Goal: Task Accomplishment & Management: Complete application form

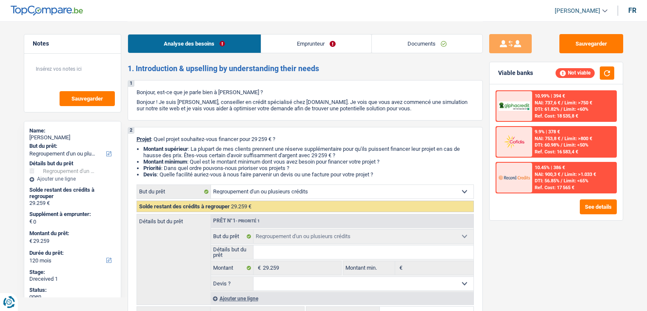
select select "refinancing"
select select "120"
select select "refinancing"
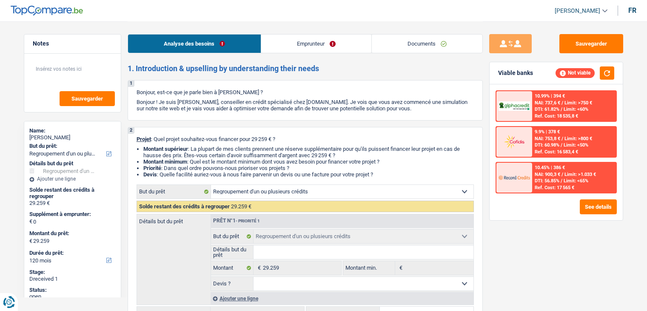
select select "120"
select select "publicEmployee"
select select "netSalary"
select select "mealVouchers"
select select "rents"
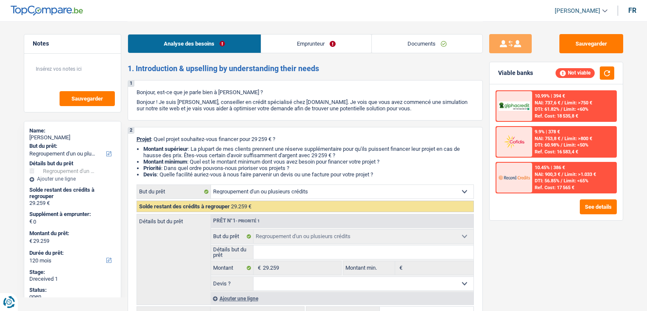
select select "personalLoan"
select select "familyEvent"
select select "84"
select select "personalLoan"
select select "loanRepayment"
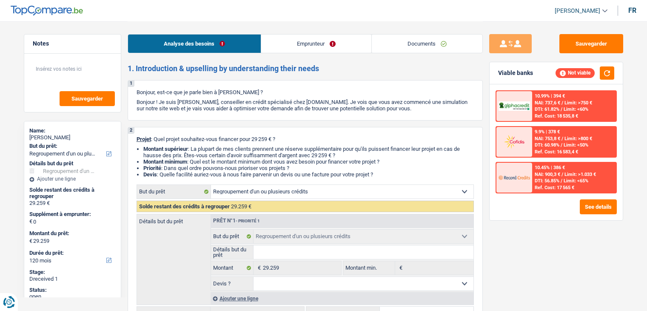
select select "84"
select select "refinancing"
select select "120"
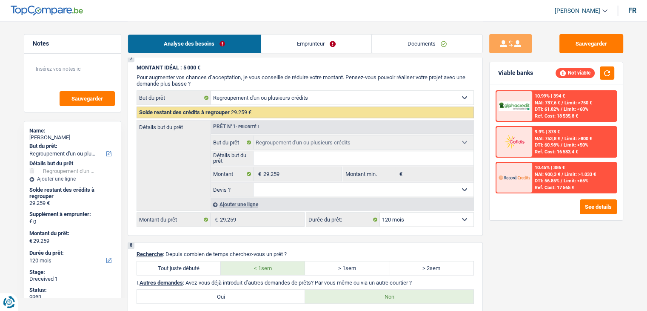
scroll to position [1149, 0]
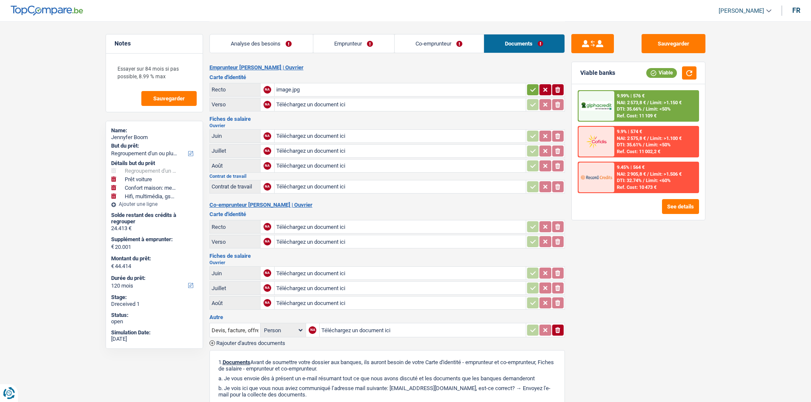
select select "refinancing"
select select "car"
select select "household"
select select "tech"
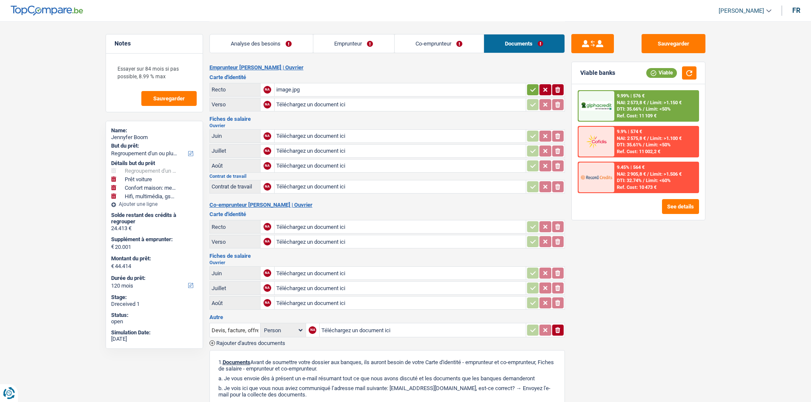
select select "120"
select select "refinancing"
select select "car"
select select "household"
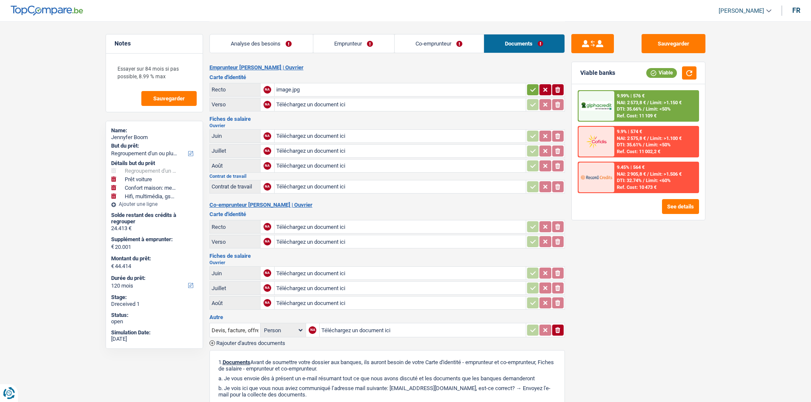
select select "tech"
select select "120"
drag, startPoint x: 415, startPoint y: 45, endPoint x: 401, endPoint y: 46, distance: 13.7
click at [415, 45] on link "Co-emprunteur" at bounding box center [439, 43] width 89 height 18
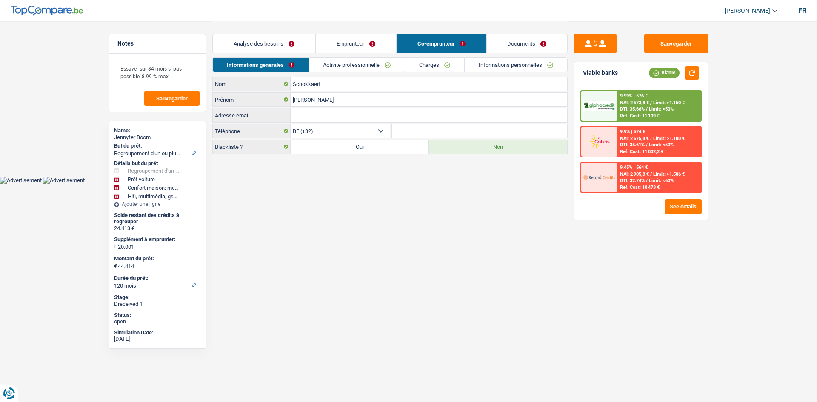
click at [382, 46] on link "Emprunteur" at bounding box center [356, 43] width 80 height 18
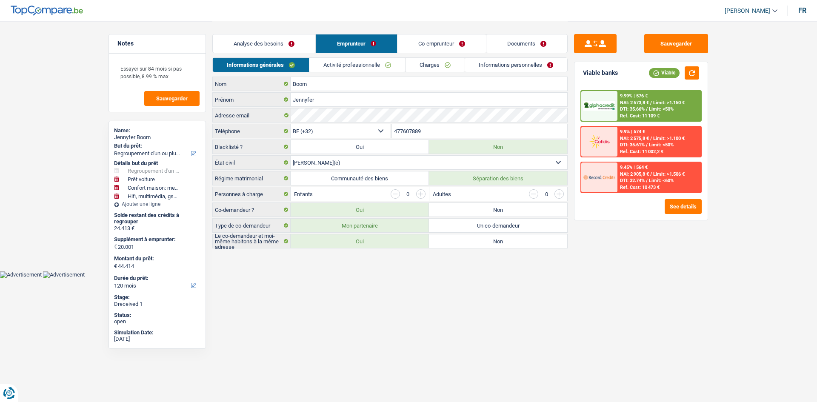
click at [364, 66] on link "Activité professionnelle" at bounding box center [357, 65] width 96 height 14
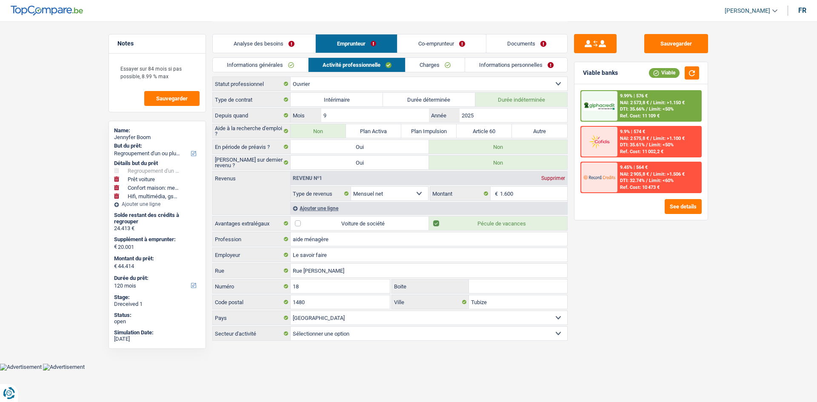
click at [416, 51] on link "Co-emprunteur" at bounding box center [442, 43] width 89 height 18
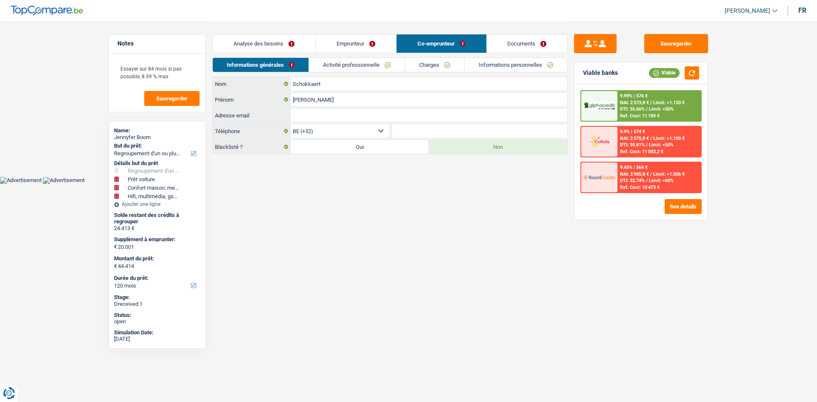
click at [364, 69] on link "Activité professionnelle" at bounding box center [357, 65] width 96 height 14
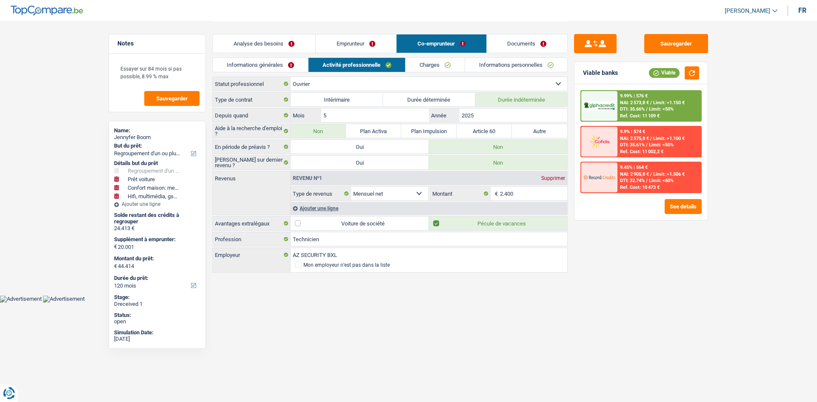
click at [365, 40] on link "Emprunteur" at bounding box center [356, 43] width 80 height 18
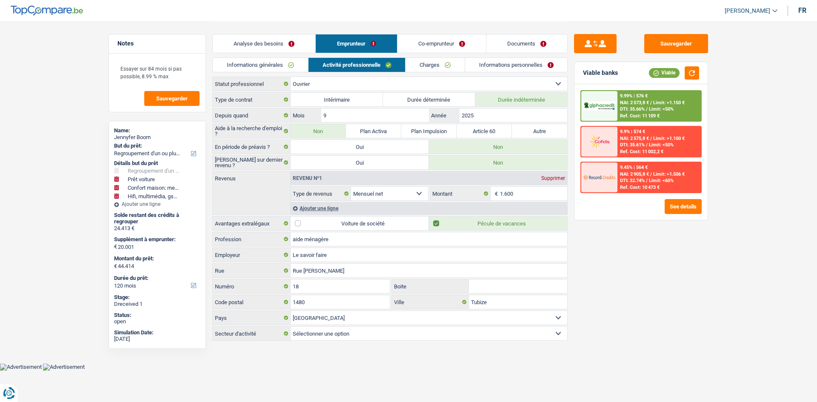
click at [519, 52] on link "Documents" at bounding box center [527, 43] width 81 height 18
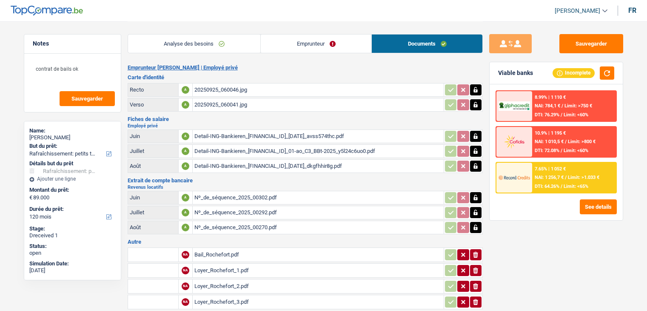
select select "houseOrGarden"
select select "120"
select select "privateEmployee"
select select "netSalary"
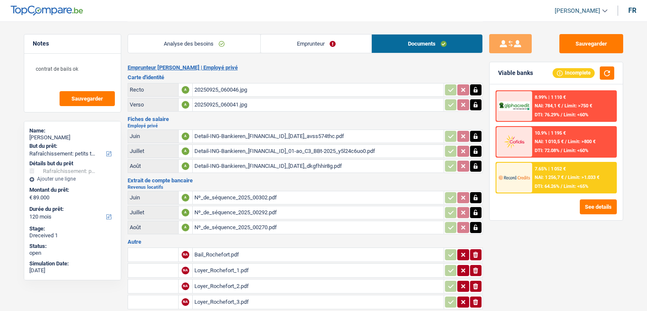
select select "mealVouchers"
select select "rentalIncome"
drag, startPoint x: 319, startPoint y: 69, endPoint x: 314, endPoint y: 52, distance: 18.2
click at [318, 65] on h2 "Emprunteur Stephane Libert | Employé privé" at bounding box center [305, 67] width 355 height 7
click at [317, 52] on link "Emprunteur" at bounding box center [316, 43] width 111 height 18
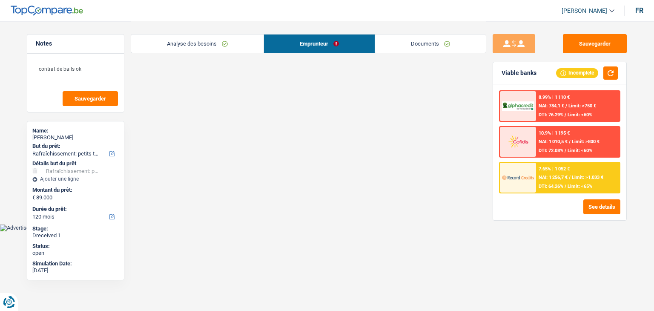
click at [313, 52] on link "Emprunteur" at bounding box center [319, 43] width 111 height 18
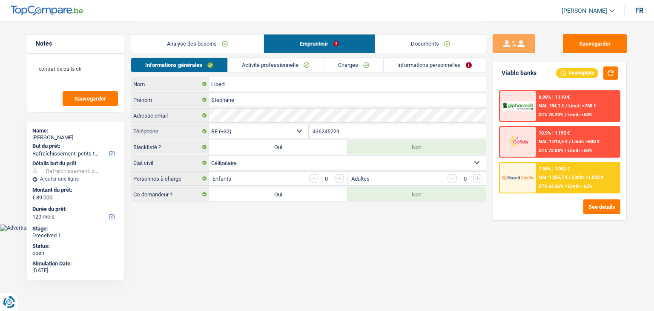
click at [293, 62] on link "Activité professionnelle" at bounding box center [276, 65] width 96 height 14
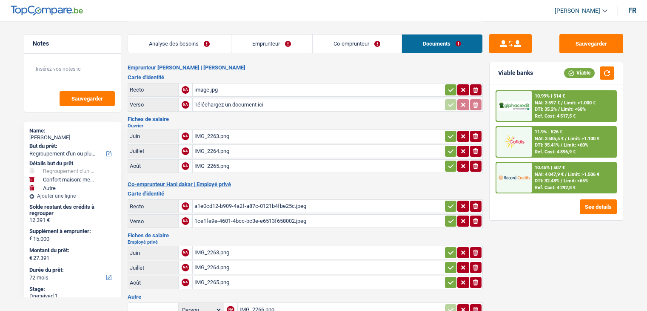
select select "refinancing"
select select "household"
select select "other"
select select "72"
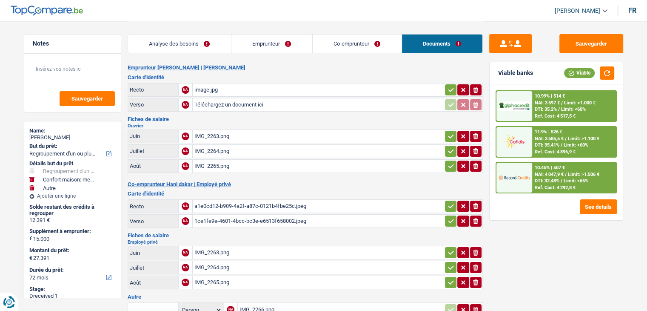
scroll to position [43, 0]
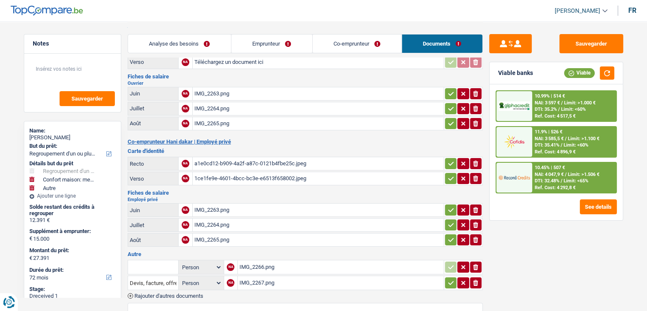
click at [279, 159] on div "a1e0cd12-b909-4a2f-a87c-0121b4fbe25c.jpeg" at bounding box center [319, 163] width 248 height 13
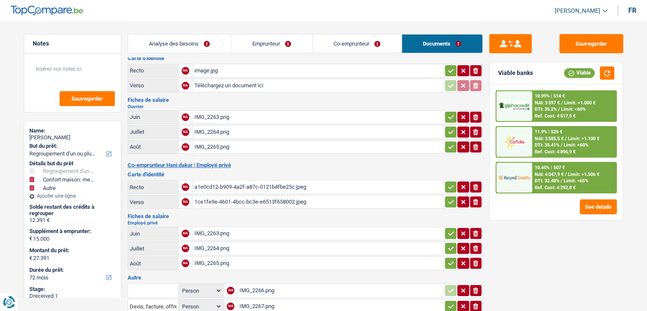
scroll to position [0, 0]
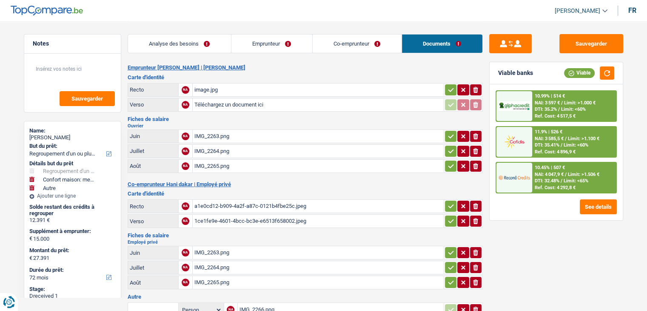
drag, startPoint x: 219, startPoint y: 87, endPoint x: 246, endPoint y: 92, distance: 26.8
click at [219, 87] on div "image.jpg" at bounding box center [319, 89] width 248 height 13
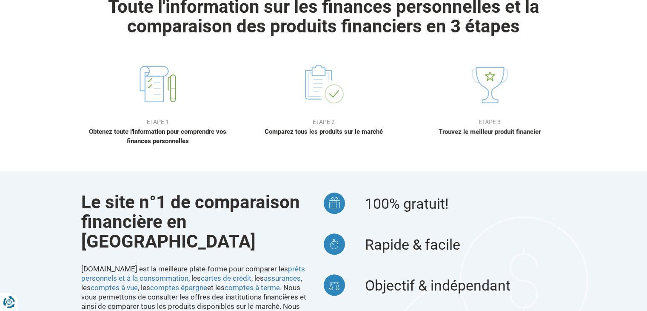
scroll to position [638, 0]
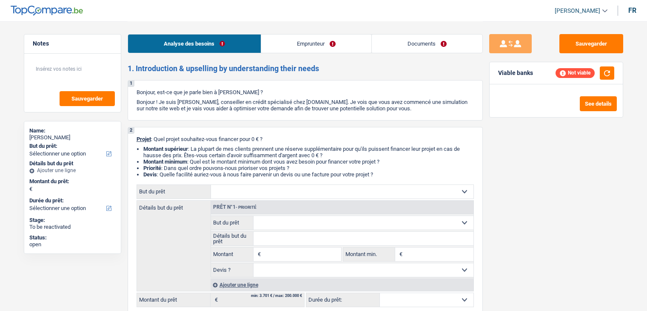
select select "invalid"
select select "disabilityPension"
select select "rents"
select select "cardOrCredit"
select select "invalid"
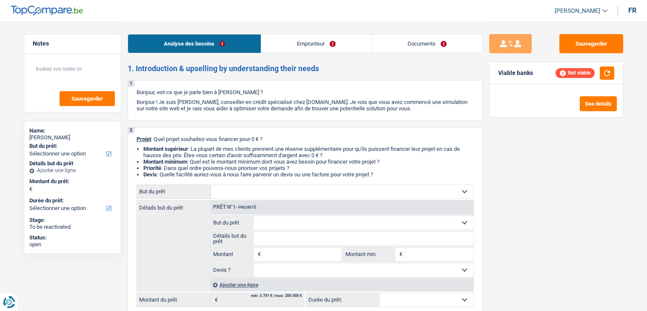
select select "disabilityPension"
select select "rents"
select select "cardOrCredit"
click at [303, 39] on link "Emprunteur" at bounding box center [316, 43] width 110 height 18
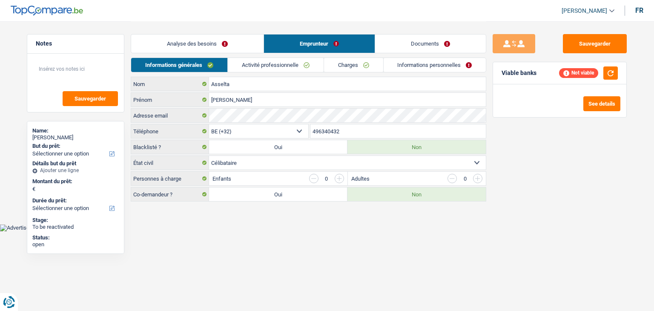
click at [292, 69] on link "Activité professionnelle" at bounding box center [276, 65] width 96 height 14
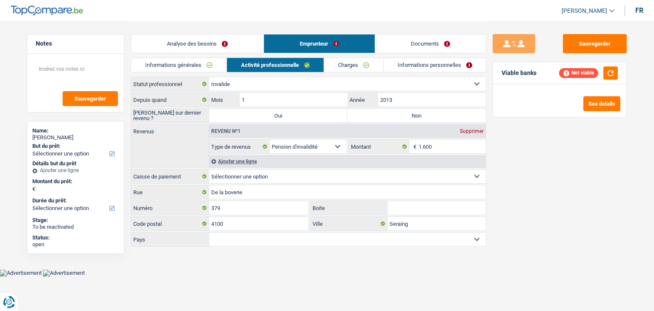
click at [347, 64] on link "Charges" at bounding box center [353, 65] width 59 height 14
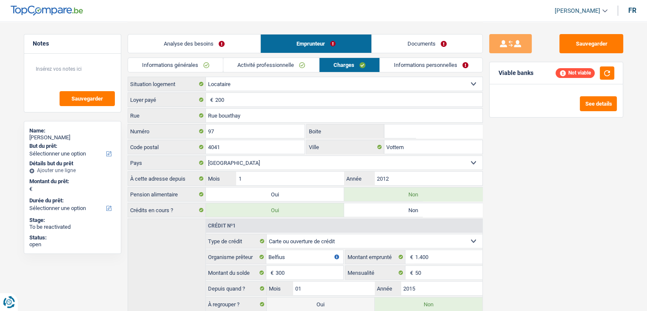
click at [401, 65] on link "Informations personnelles" at bounding box center [431, 65] width 103 height 14
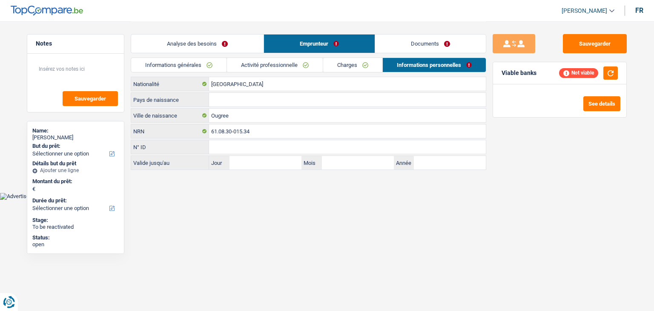
click at [419, 55] on div "Analyse des besoins Emprunteur Documents" at bounding box center [308, 39] width 355 height 36
click at [422, 48] on link "Documents" at bounding box center [430, 43] width 111 height 18
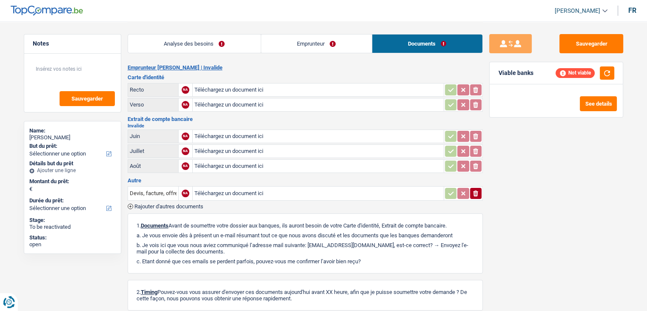
click at [217, 47] on link "Analyse des besoins" at bounding box center [194, 43] width 133 height 18
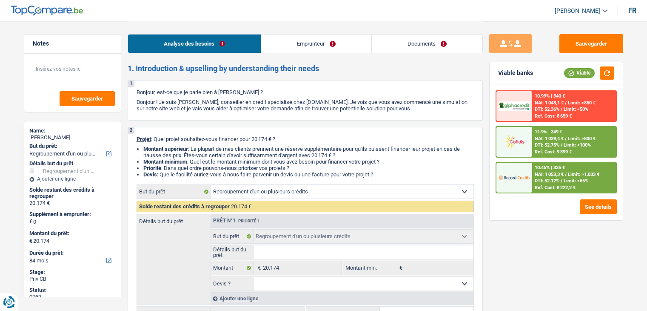
select select "refinancing"
select select "84"
select select "refinancing"
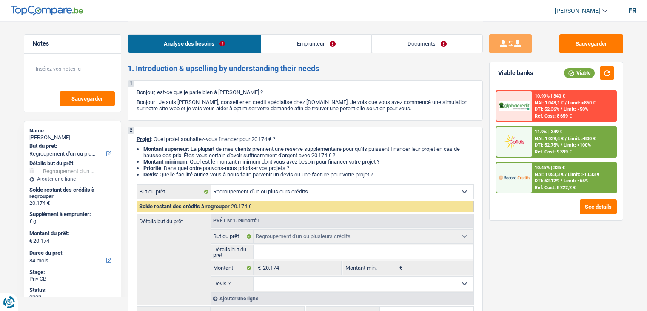
select select "84"
select select "worker"
select select "netSalary"
select select "rents"
select select "personalLoan"
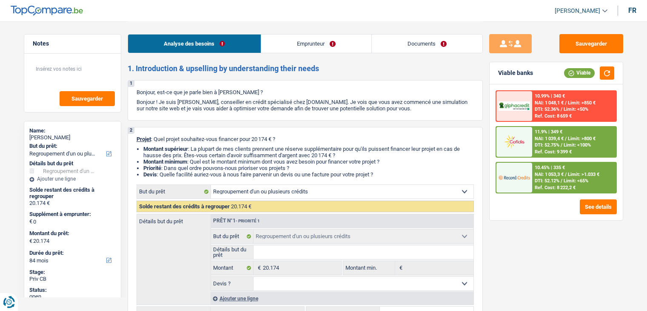
select select "homeFurnishingOrRelocation"
select select "84"
select select "personalLoan"
select select "homeFurnishingOrRelocation"
select select "36"
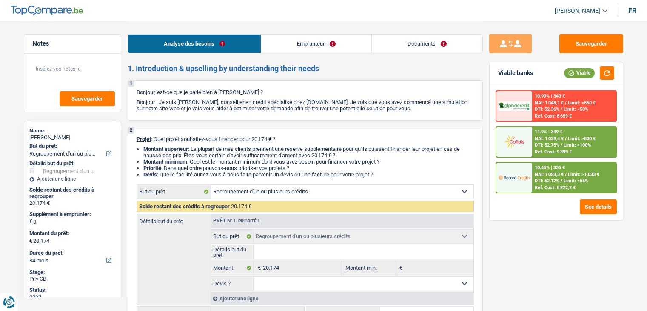
select select "refinancing"
select select "84"
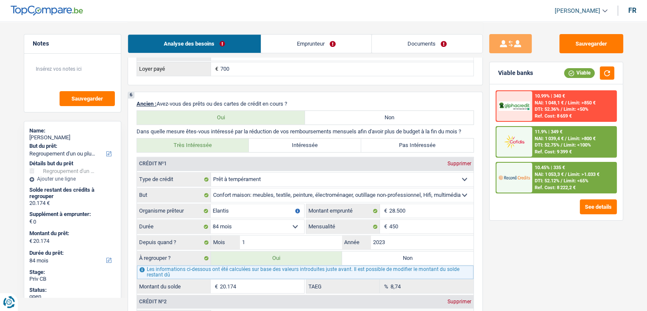
click at [438, 39] on link "Documents" at bounding box center [427, 43] width 111 height 18
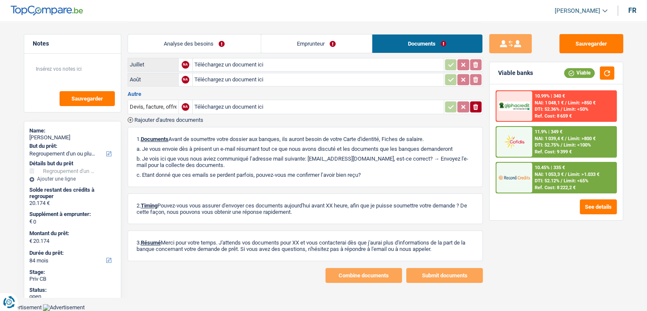
scroll to position [83, 0]
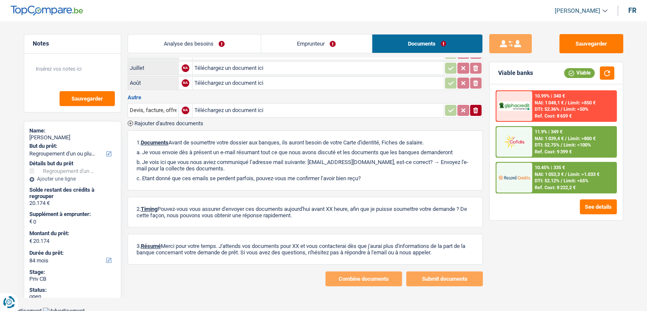
click at [323, 34] on link "Emprunteur" at bounding box center [316, 43] width 111 height 18
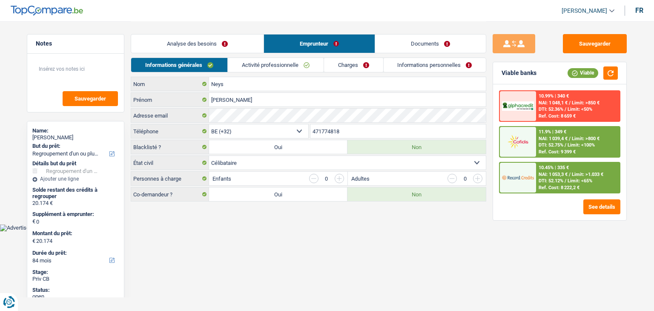
click at [298, 69] on link "Activité professionnelle" at bounding box center [276, 65] width 96 height 14
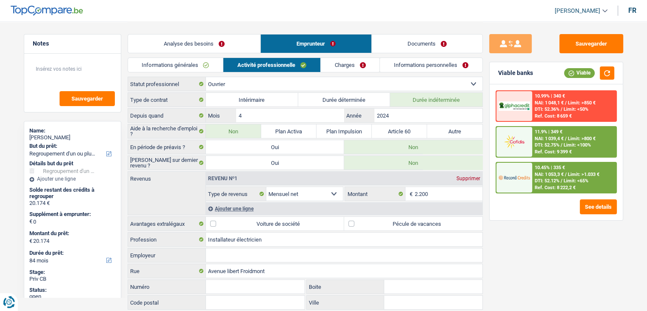
click at [371, 67] on link "Charges" at bounding box center [350, 65] width 59 height 14
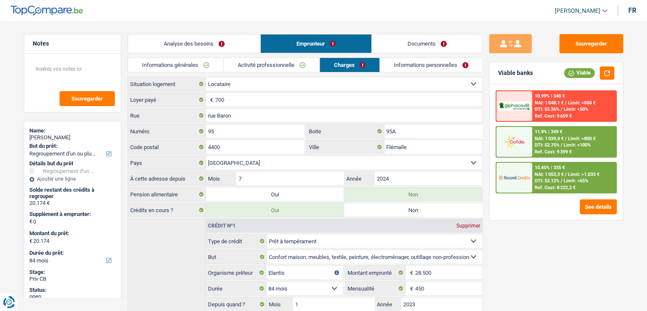
click at [417, 68] on link "Informations personnelles" at bounding box center [431, 65] width 103 height 14
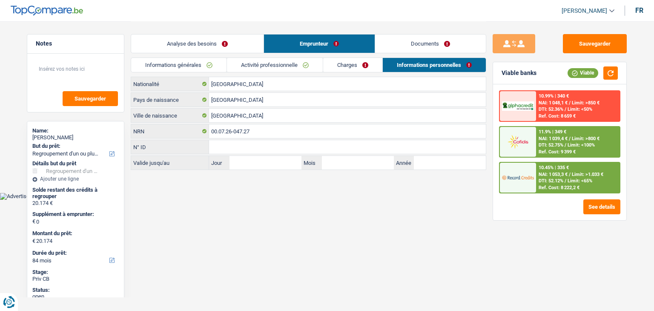
click at [183, 43] on link "Analyse des besoins" at bounding box center [197, 43] width 132 height 18
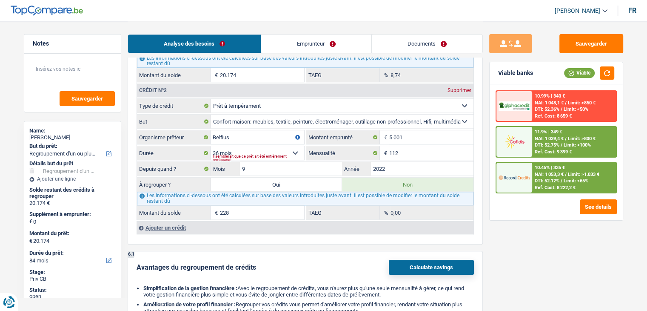
scroll to position [809, 0]
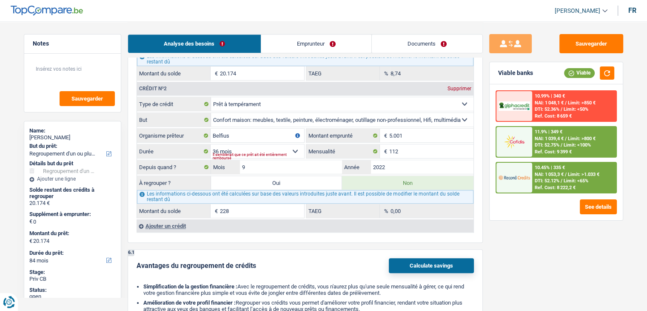
click at [342, 46] on link "Emprunteur" at bounding box center [316, 43] width 110 height 18
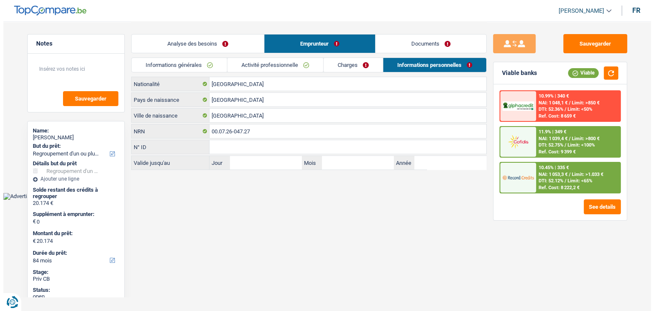
scroll to position [0, 0]
drag, startPoint x: 277, startPoint y: 63, endPoint x: 288, endPoint y: 66, distance: 11.1
click at [278, 63] on link "Activité professionnelle" at bounding box center [275, 65] width 96 height 14
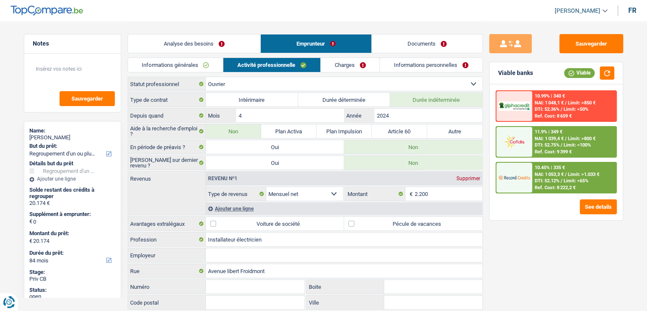
click at [349, 54] on div "Analyse des besoins Emprunteur Documents" at bounding box center [305, 39] width 355 height 36
click at [352, 75] on div "Informations générales Activité professionnelle Charges Informations personnell…" at bounding box center [305, 66] width 355 height 19
click at [355, 65] on link "Charges" at bounding box center [350, 65] width 59 height 14
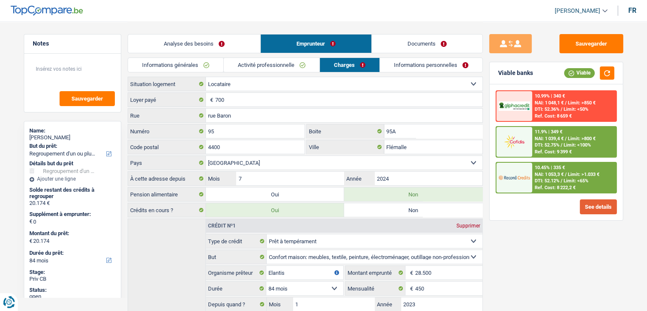
click at [582, 200] on button "See details" at bounding box center [598, 206] width 37 height 15
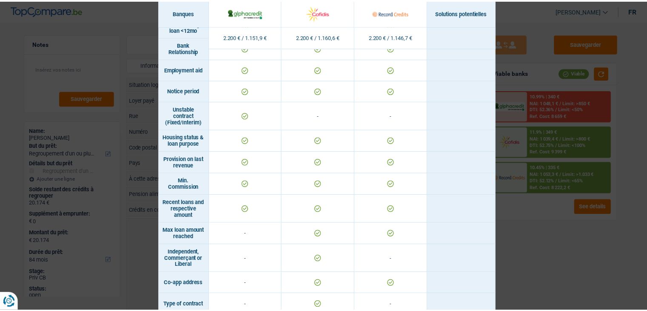
scroll to position [511, 0]
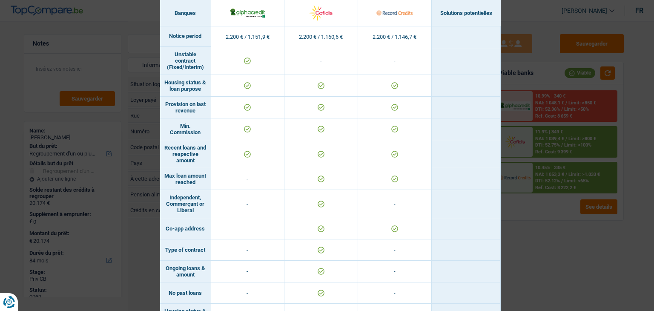
click at [600, 240] on div "Banks conditions × Banques Solutions potentielles Revenus / Charges 2.200 € / 1…" at bounding box center [327, 155] width 654 height 311
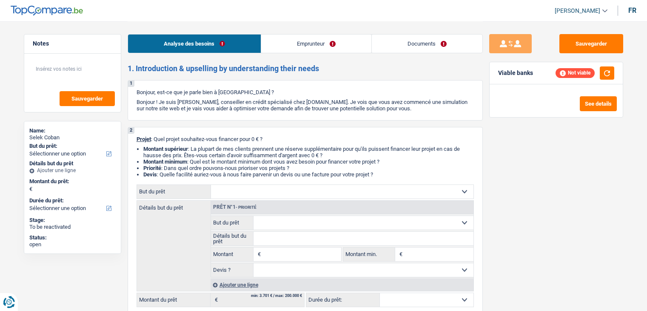
select select "invalid"
select select "familyAllowances"
select select "disabilityPension"
select select "alimony"
select select "rents"
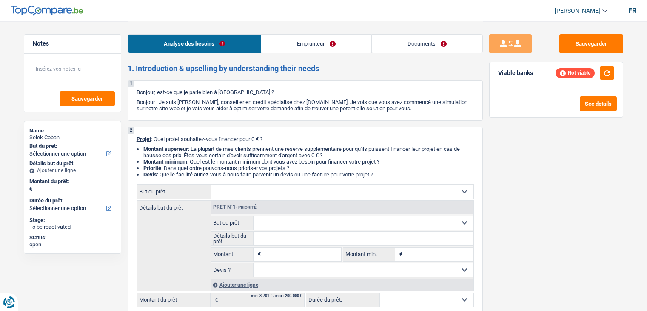
select select "carLoan"
select select "60"
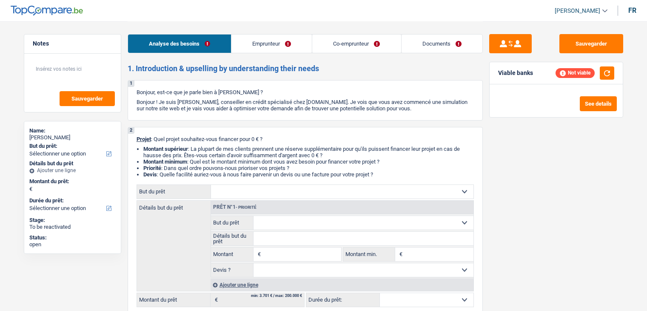
select select "retired"
select select "pension"
select select "liveWithParents"
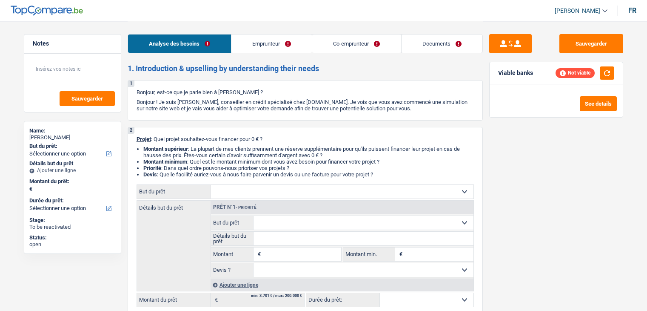
select select "carLoan"
select select "84"
select select "personalLoan"
select select "other"
select select "120"
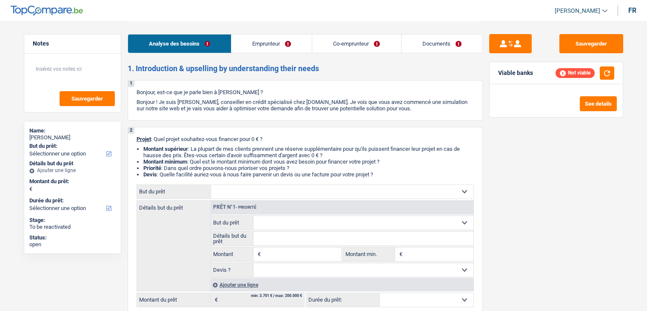
select select "invalid"
select select "privateEmployee"
select select "disabilityPension"
select select "netSalary"
select select "mealVouchers"
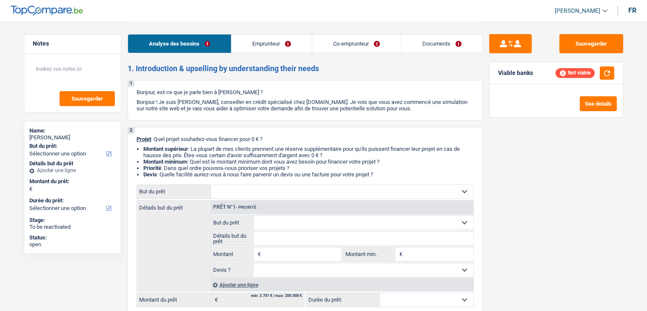
select select "rents"
select select "carLoan"
select select "60"
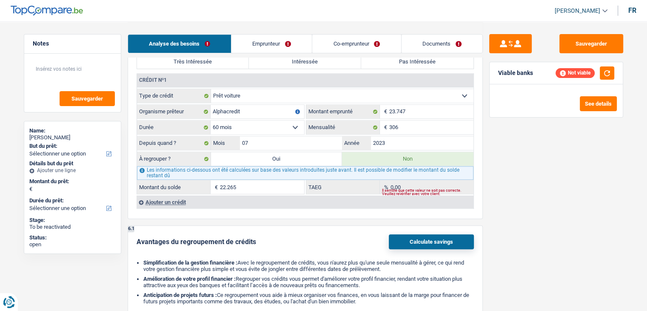
scroll to position [681, 0]
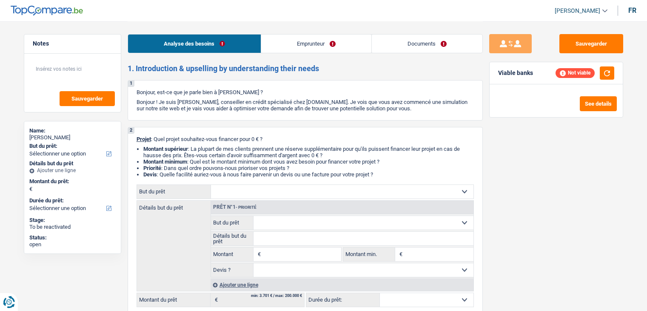
select select "publicEmployee"
select select "netSalary"
select select "mealVouchers"
select select "rentalIncome"
select select "ownerWithoutMortgage"
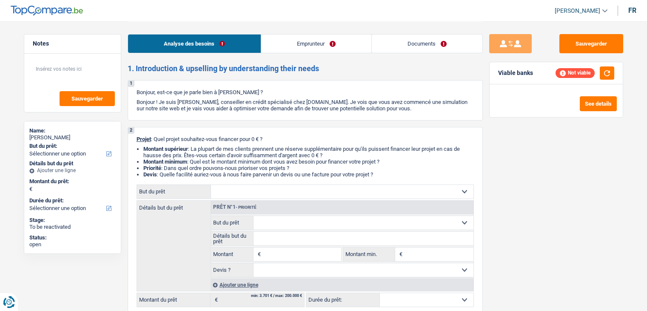
select select "personalLoan"
select select "smallWorks"
select select "36"
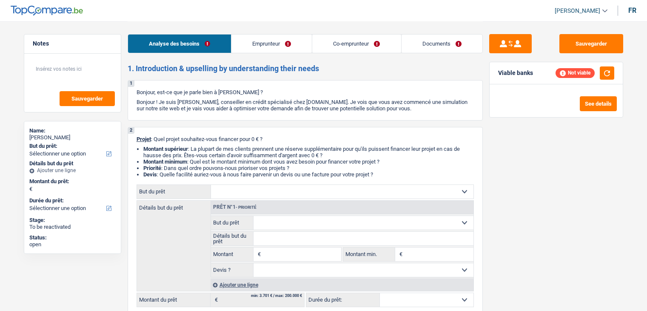
select select "independent"
select select "privateEmployee"
select select "familyAllowances"
select select "netSalary"
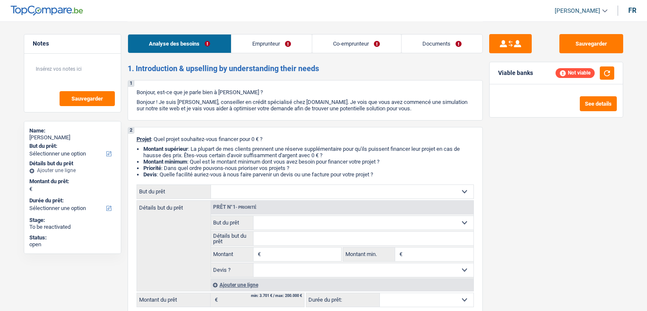
select select "mealVouchers"
select select "rents"
select select "personalLoan"
select select "smallWorks"
select select "120"
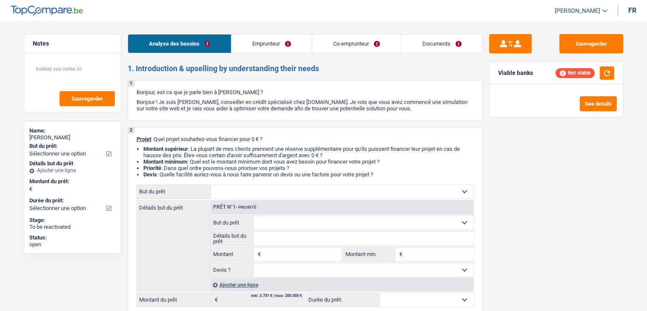
select select "cardOrCredit"
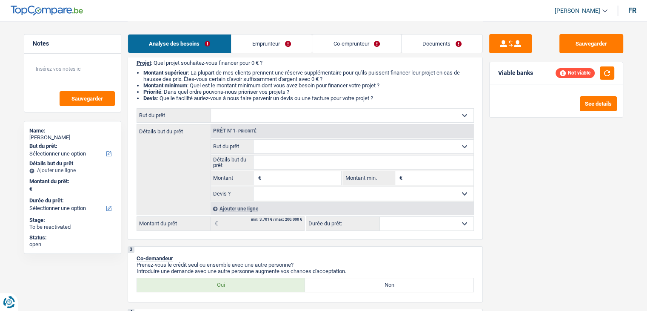
scroll to position [43, 0]
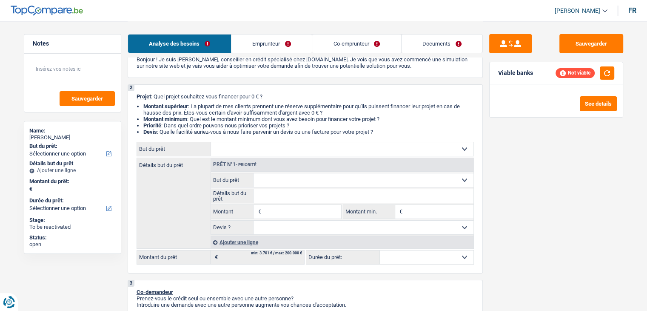
click at [472, 152] on select "Confort maison: meubles, textile, peinture, électroménager, outillage non-profe…" at bounding box center [342, 149] width 263 height 14
select select "medical"
click at [211, 142] on select "Confort maison: meubles, textile, peinture, électroménager, outillage non-profe…" at bounding box center [342, 149] width 263 height 14
select select "medical"
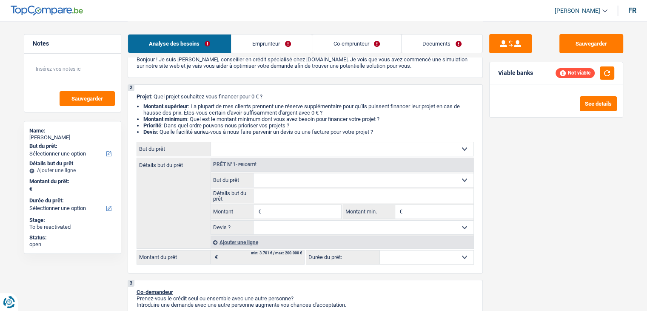
select select "medical"
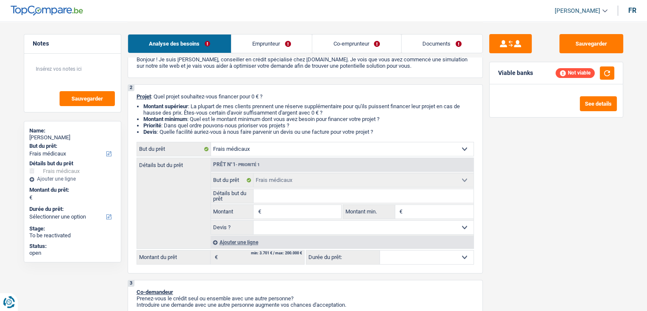
click at [276, 40] on link "Emprunteur" at bounding box center [272, 43] width 80 height 18
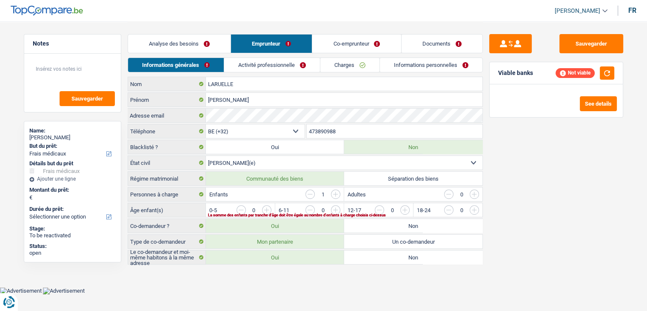
scroll to position [0, 0]
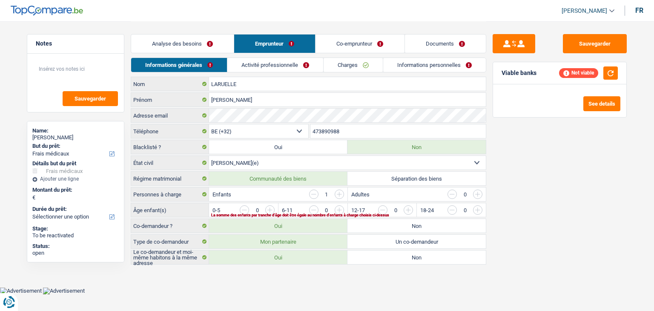
click at [286, 63] on link "Activité professionnelle" at bounding box center [275, 65] width 96 height 14
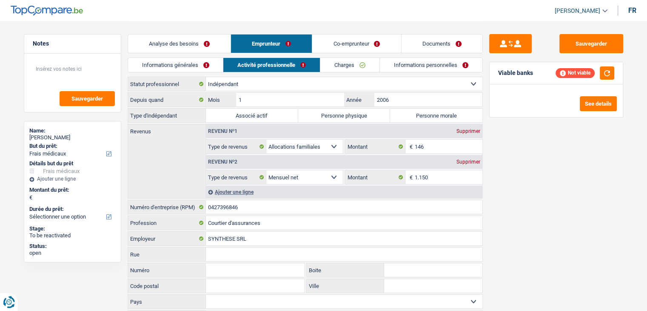
click at [377, 45] on link "Co-emprunteur" at bounding box center [356, 43] width 89 height 18
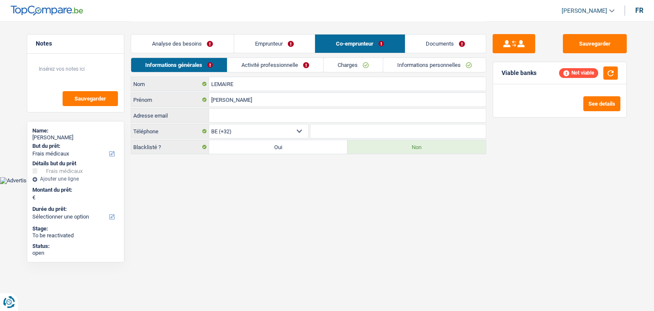
click at [281, 67] on link "Activité professionnelle" at bounding box center [275, 65] width 96 height 14
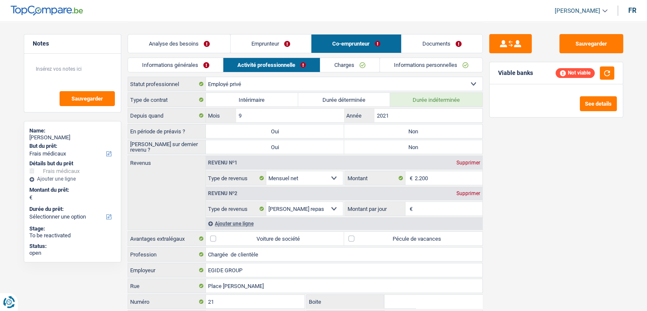
click at [290, 43] on link "Emprunteur" at bounding box center [271, 43] width 80 height 18
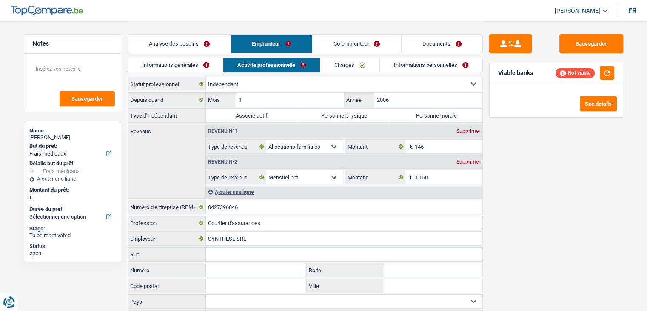
click at [215, 48] on link "Analyse des besoins" at bounding box center [179, 43] width 103 height 18
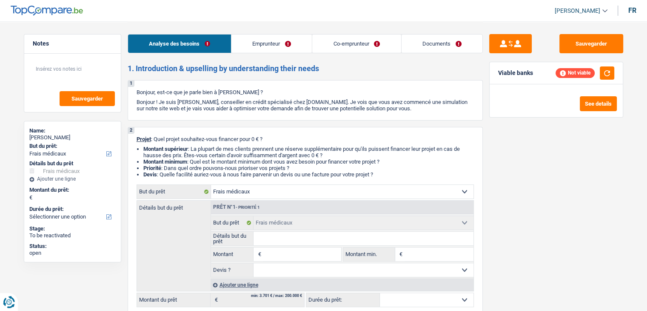
click at [366, 50] on link "Co-emprunteur" at bounding box center [356, 43] width 89 height 18
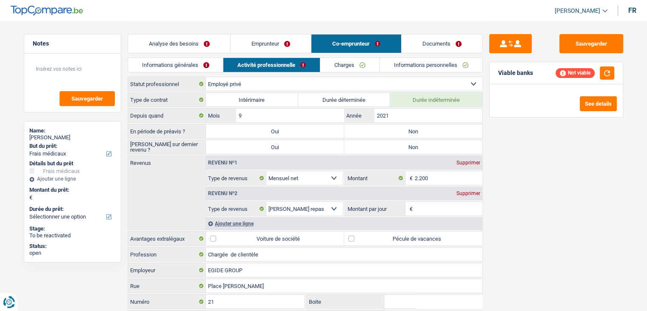
click at [196, 73] on div "Informations générales Activité professionnelle Charges Informations personnell…" at bounding box center [305, 66] width 355 height 19
click at [206, 66] on link "Informations générales" at bounding box center [175, 65] width 95 height 14
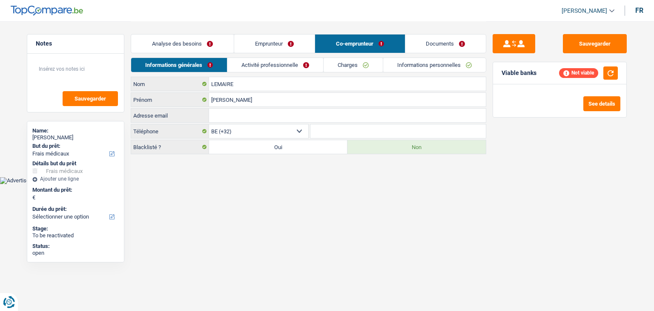
click at [283, 44] on link "Emprunteur" at bounding box center [274, 43] width 80 height 18
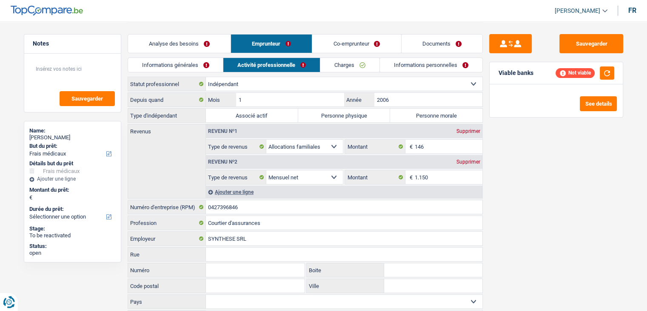
click at [181, 60] on link "Informations générales" at bounding box center [175, 65] width 95 height 14
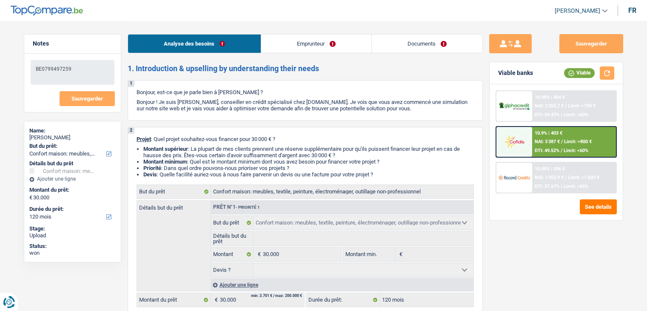
select select "household"
select select "120"
select select "household"
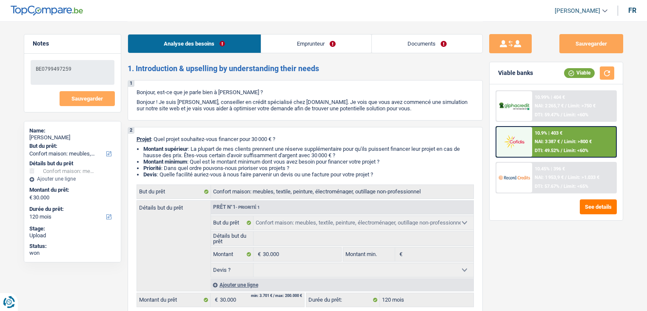
select select "120"
select select "unemployed"
select select "familyAllowances"
select select "unemployment"
select select "rentalIncome"
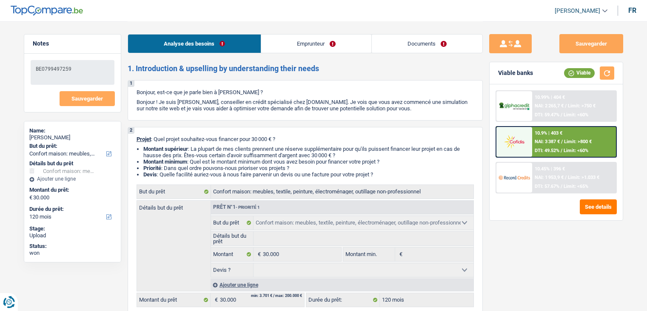
select select "ownerWithMortgage"
select select "personalLoan"
select select "homeFurnishingOrRelocation"
select select "48"
select select "mortgage"
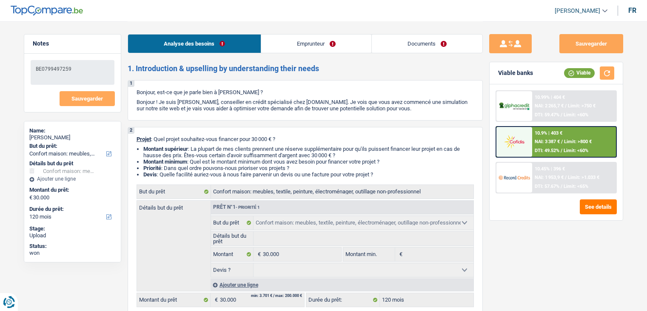
select select "360"
select select "household"
select select "120"
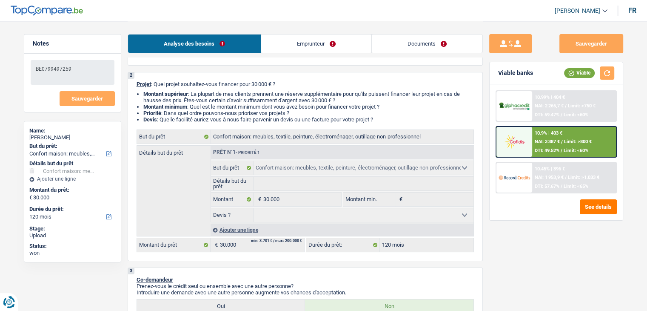
scroll to position [85, 0]
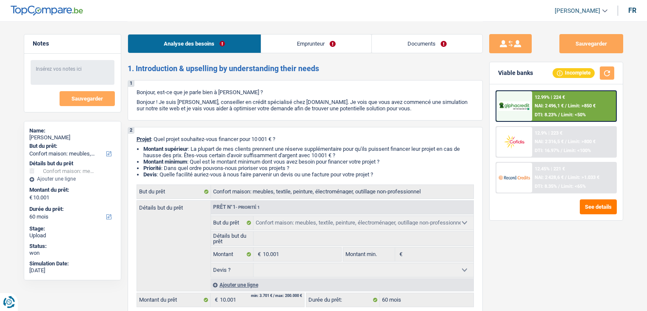
select select "household"
select select "60"
select select "household"
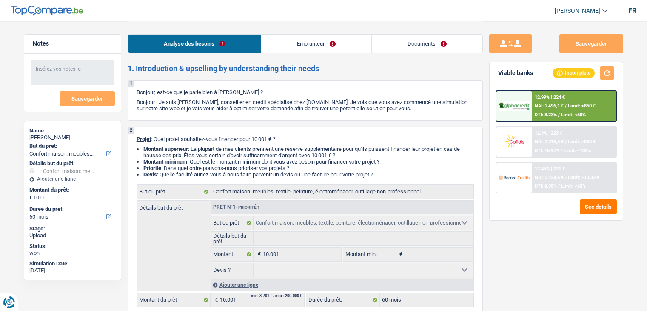
select select "60"
select select "privateEmployee"
select select "familyAllowances"
select select "netSalary"
select select "mealVouchers"
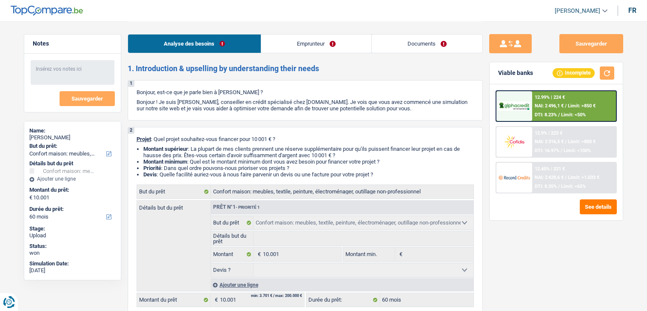
select select "liveWithParents"
select select "household"
select select "60"
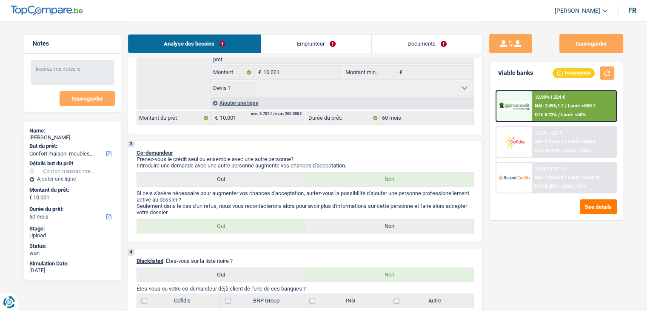
scroll to position [85, 0]
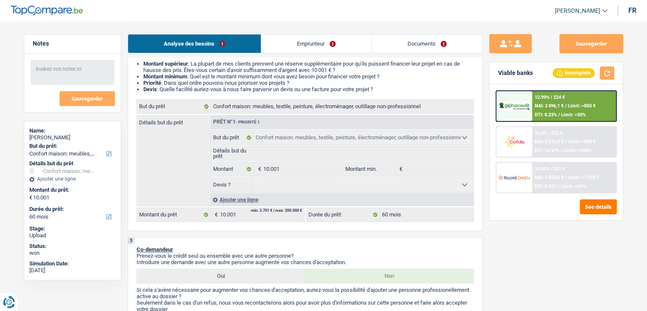
click at [297, 45] on link "Emprunteur" at bounding box center [316, 43] width 110 height 18
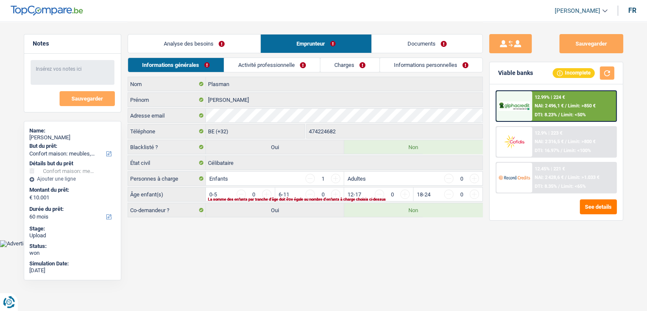
scroll to position [0, 0]
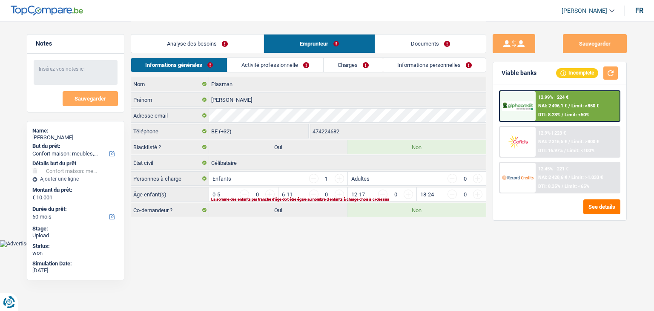
click at [263, 58] on link "Activité professionnelle" at bounding box center [275, 65] width 96 height 14
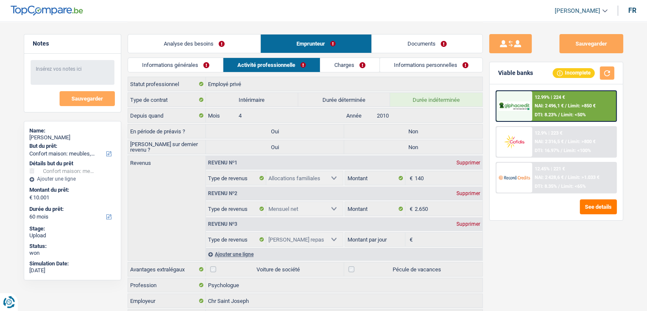
click at [199, 67] on link "Informations générales" at bounding box center [175, 65] width 95 height 14
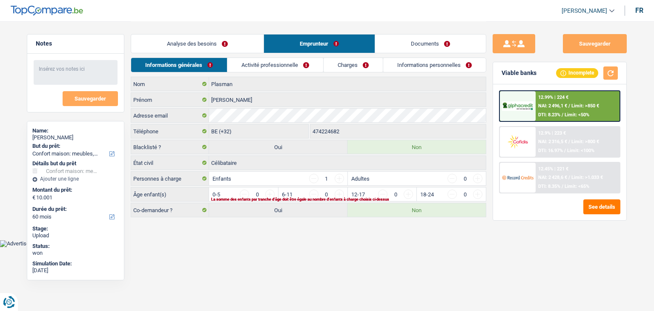
click at [216, 47] on link "Analyse des besoins" at bounding box center [197, 43] width 132 height 18
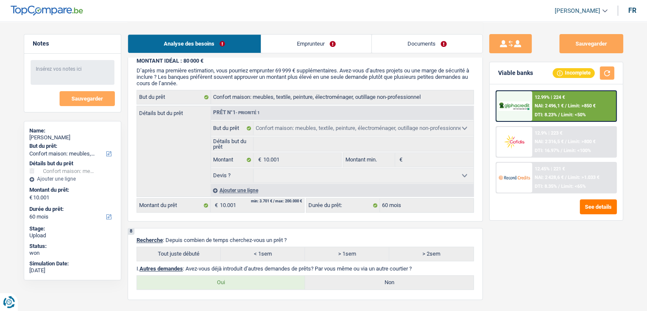
scroll to position [724, 0]
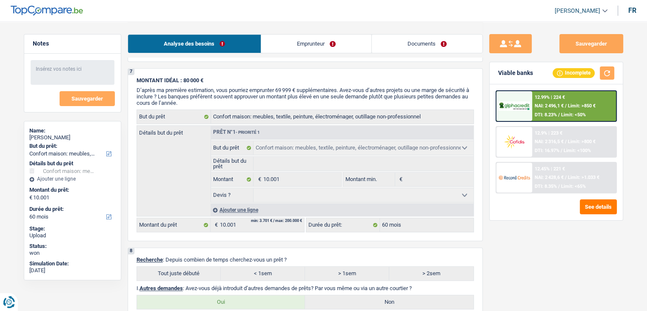
click at [317, 47] on link "Emprunteur" at bounding box center [316, 43] width 110 height 18
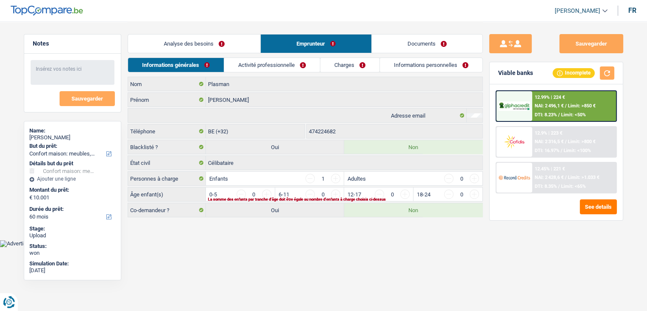
scroll to position [0, 0]
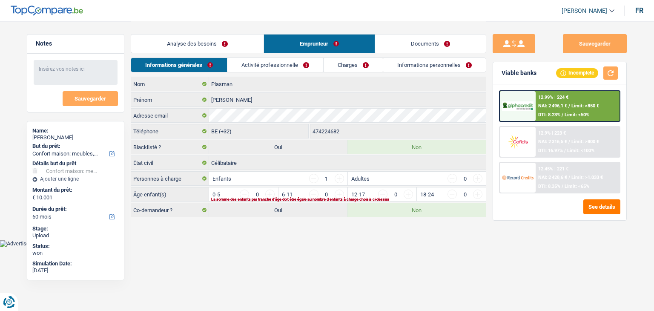
click at [295, 64] on link "Activité professionnelle" at bounding box center [275, 65] width 96 height 14
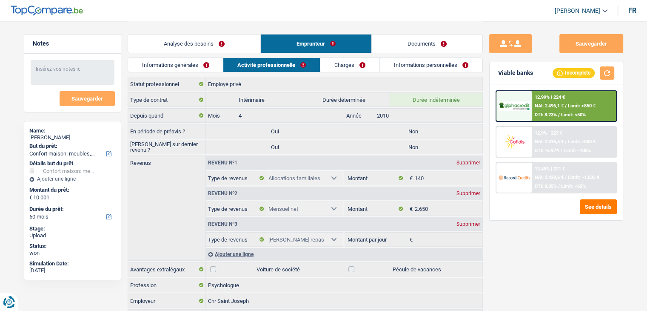
click at [233, 44] on link "Analyse des besoins" at bounding box center [194, 43] width 132 height 18
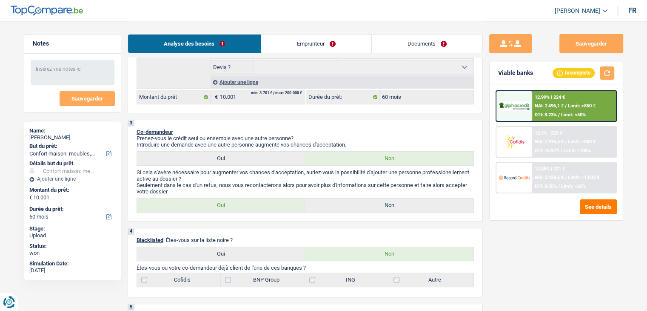
scroll to position [85, 0]
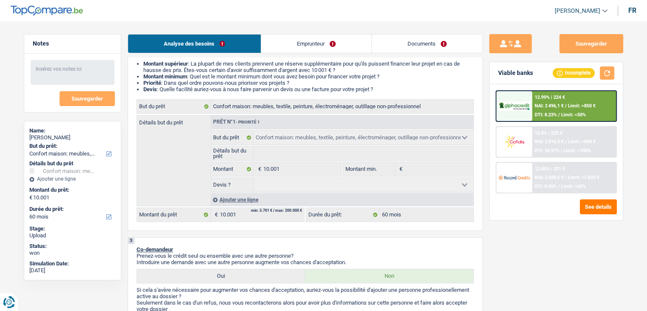
click at [317, 36] on link "Emprunteur" at bounding box center [316, 43] width 110 height 18
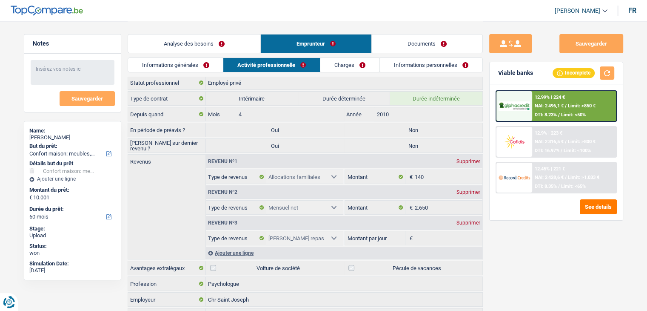
scroll to position [0, 0]
click at [355, 60] on link "Charges" at bounding box center [350, 65] width 59 height 14
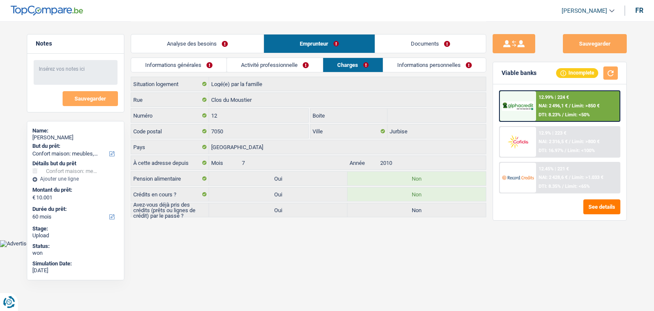
click at [420, 71] on link "Informations personnelles" at bounding box center [434, 65] width 103 height 14
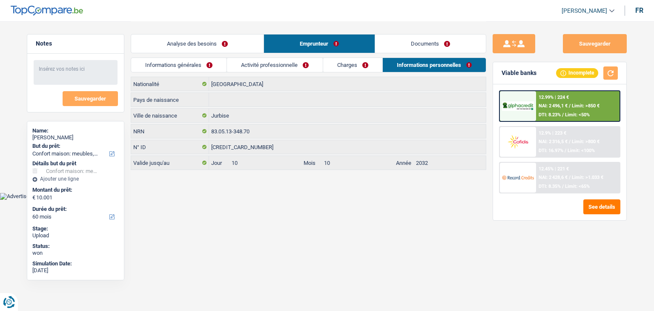
drag, startPoint x: 304, startPoint y: 58, endPoint x: 295, endPoint y: 57, distance: 9.5
click at [304, 58] on link "Activité professionnelle" at bounding box center [275, 65] width 96 height 14
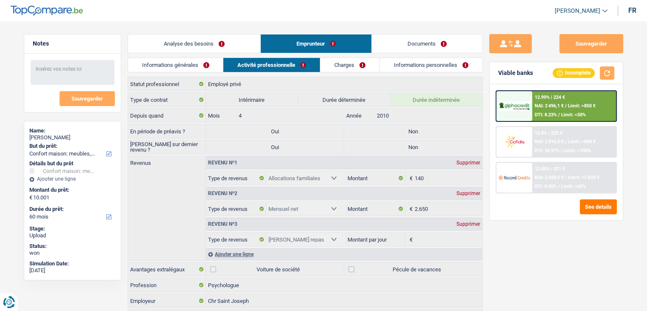
click at [223, 55] on div "Analyse des besoins Emprunteur Documents" at bounding box center [305, 39] width 355 height 36
drag, startPoint x: 223, startPoint y: 50, endPoint x: 240, endPoint y: 60, distance: 19.4
click at [223, 50] on link "Analyse des besoins" at bounding box center [194, 43] width 132 height 18
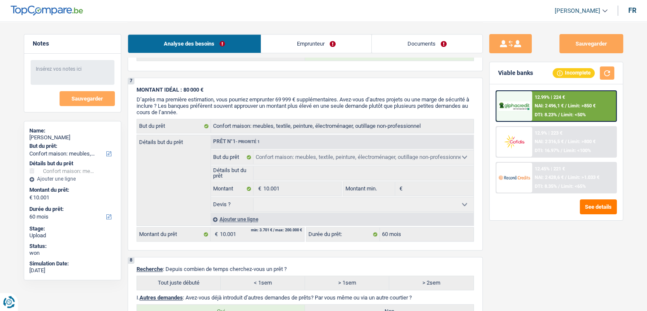
scroll to position [809, 0]
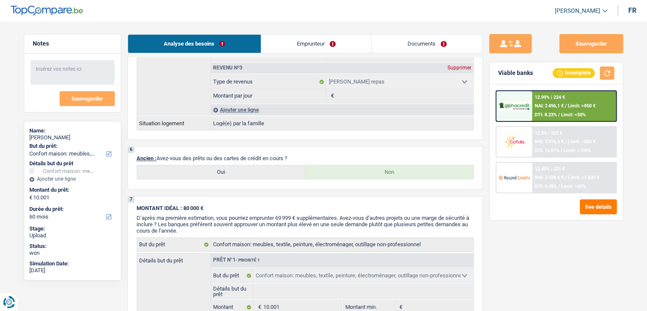
click at [329, 45] on link "Emprunteur" at bounding box center [316, 43] width 110 height 18
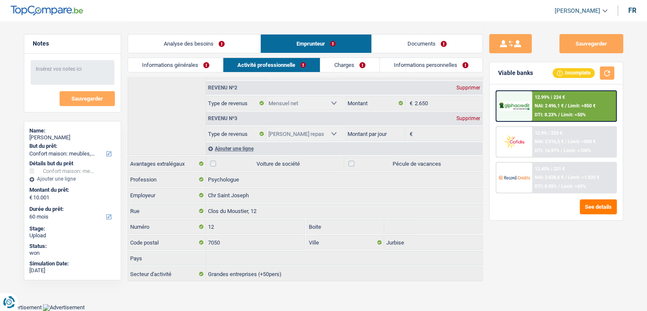
scroll to position [102, 0]
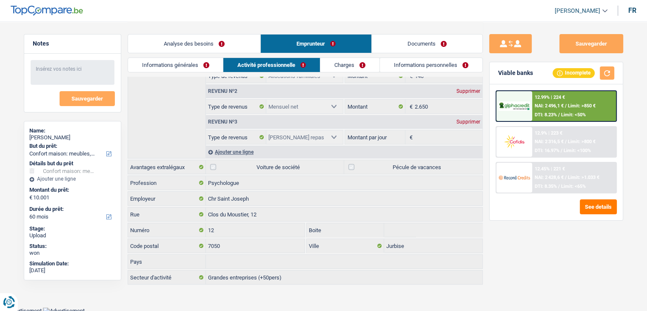
click at [361, 57] on div "Analyse des besoins Emprunteur Documents" at bounding box center [305, 39] width 355 height 36
click at [406, 67] on link "Informations personnelles" at bounding box center [431, 65] width 103 height 14
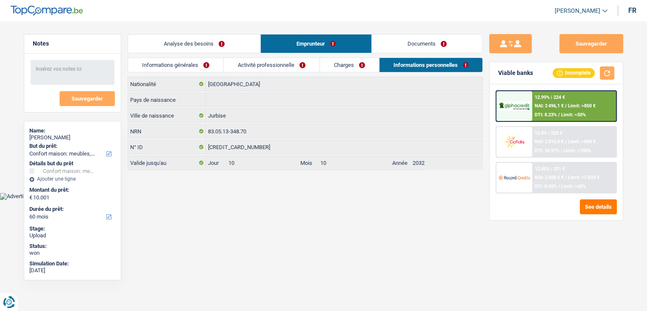
scroll to position [0, 0]
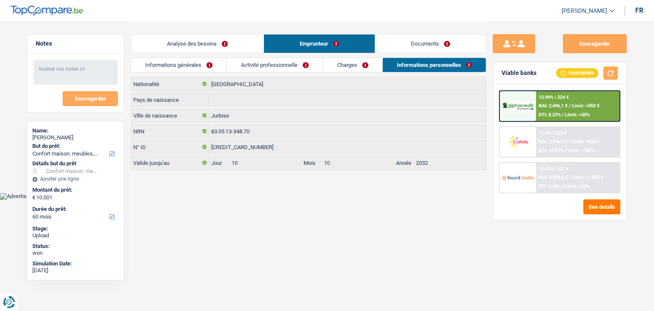
click at [318, 61] on link "Activité professionnelle" at bounding box center [275, 65] width 96 height 14
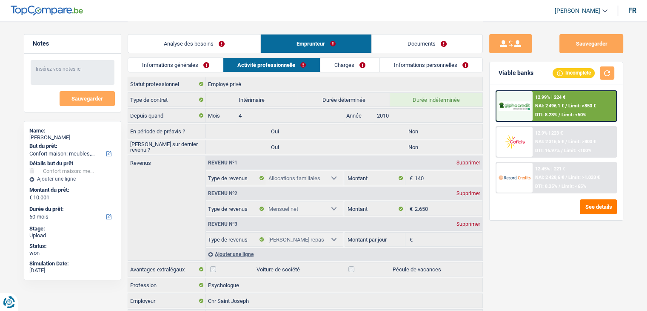
click at [285, 65] on link "Activité professionnelle" at bounding box center [271, 65] width 97 height 14
click at [197, 27] on div "Analyse des besoins Emprunteur Documents" at bounding box center [305, 39] width 355 height 36
drag, startPoint x: 197, startPoint y: 25, endPoint x: 200, endPoint y: 33, distance: 9.0
click at [197, 25] on div "Analyse des besoins Emprunteur Documents" at bounding box center [305, 39] width 355 height 36
click at [202, 38] on link "Analyse des besoins" at bounding box center [194, 43] width 132 height 18
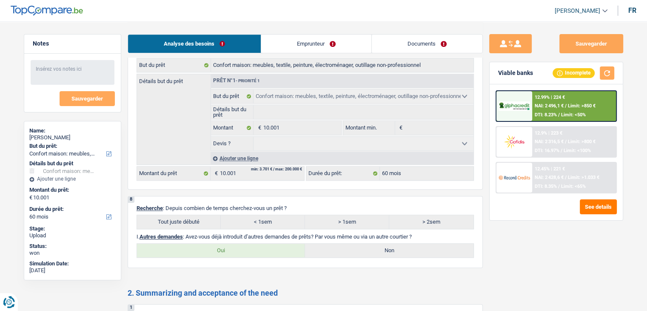
scroll to position [766, 0]
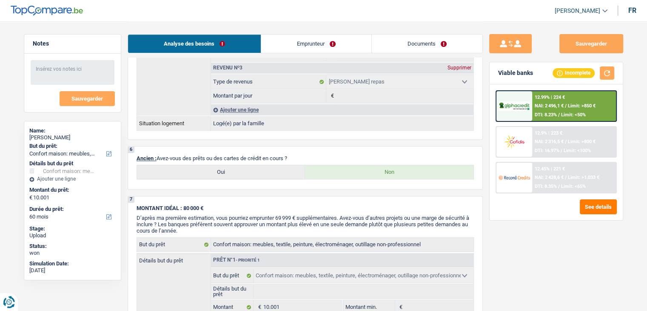
click at [286, 40] on link "Emprunteur" at bounding box center [316, 43] width 110 height 18
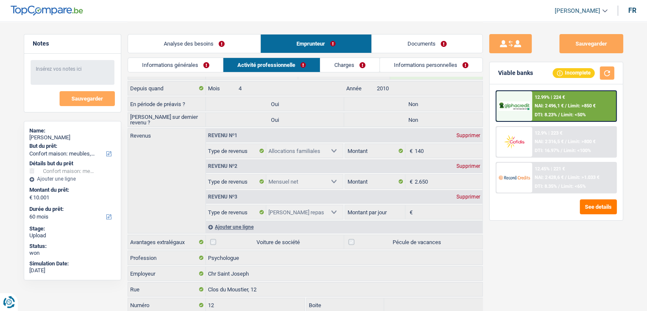
scroll to position [0, 0]
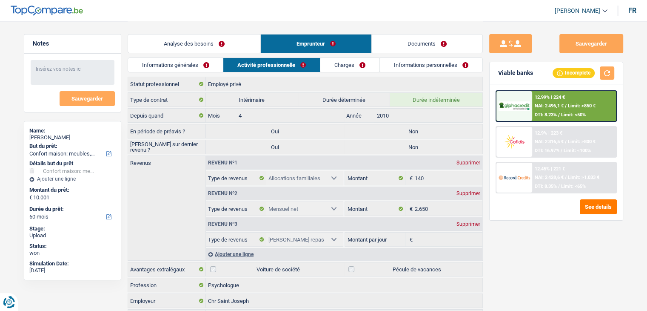
click at [215, 57] on div "Analyse des besoins Emprunteur Documents" at bounding box center [305, 39] width 355 height 36
click at [219, 64] on link "Informations générales" at bounding box center [175, 65] width 95 height 14
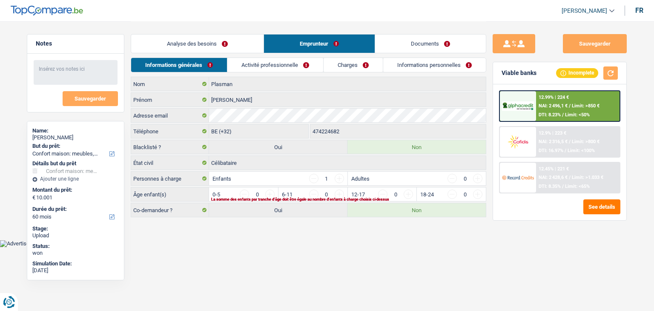
click at [224, 46] on link "Analyse des besoins" at bounding box center [197, 43] width 132 height 18
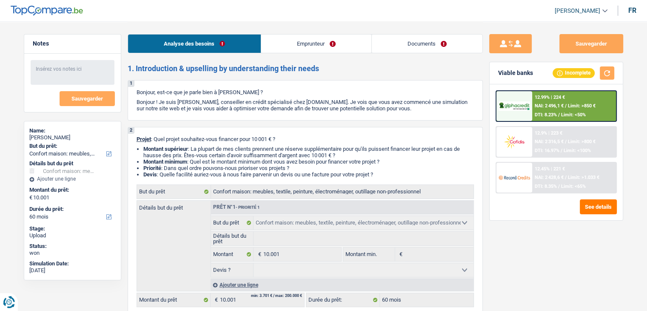
click at [321, 41] on link "Emprunteur" at bounding box center [316, 43] width 110 height 18
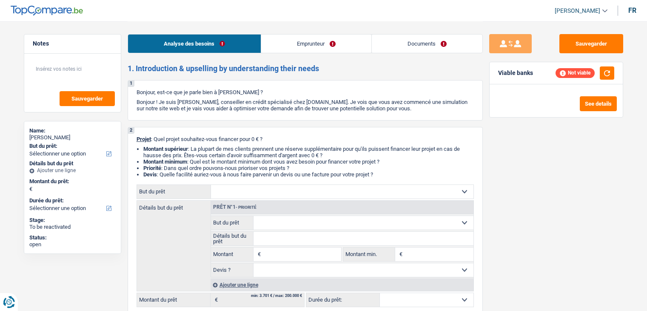
select select "privateEmployee"
select select "familyAllowances"
select select "netSalary"
select select "mealVouchers"
select select "liveWithParents"
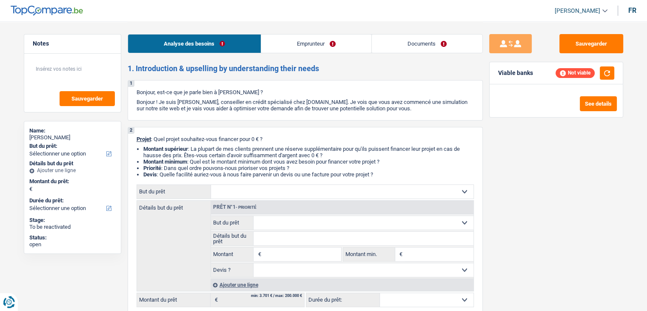
drag, startPoint x: 335, startPoint y: 48, endPoint x: 365, endPoint y: 79, distance: 43.3
click at [335, 48] on link "Emprunteur" at bounding box center [316, 43] width 110 height 18
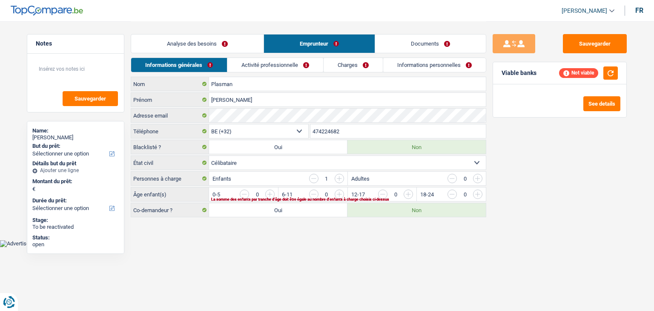
click at [257, 60] on link "Activité professionnelle" at bounding box center [275, 65] width 96 height 14
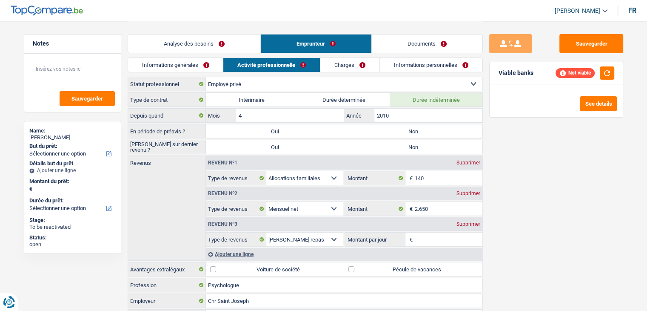
click at [237, 45] on link "Analyse des besoins" at bounding box center [194, 43] width 132 height 18
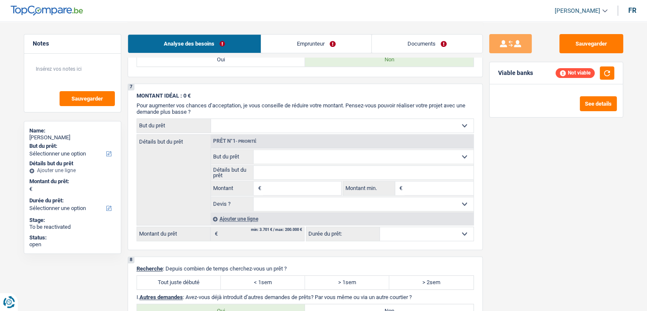
scroll to position [596, 0]
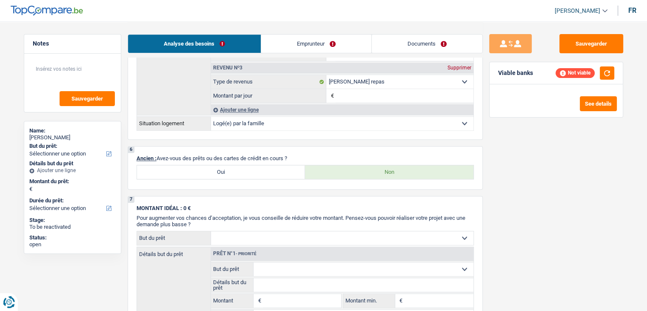
click at [228, 168] on label "Oui" at bounding box center [221, 172] width 169 height 14
click at [228, 168] on input "Oui" at bounding box center [221, 172] width 169 height 14
radio input "true"
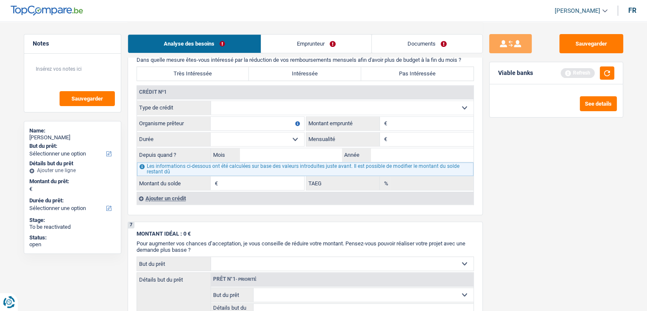
scroll to position [724, 0]
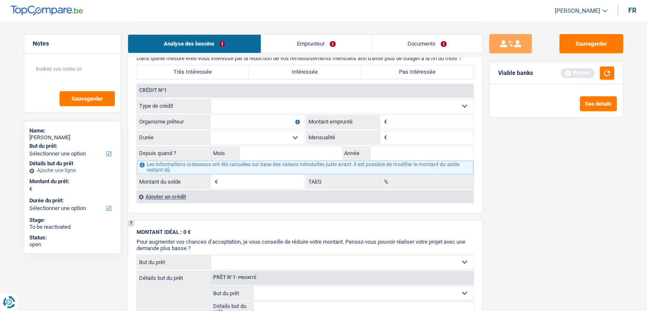
drag, startPoint x: 251, startPoint y: 103, endPoint x: 254, endPoint y: 109, distance: 6.3
click at [251, 103] on select "Carte ou ouverture de crédit Prêt hypothécaire Vente à tempérament Prêt à tempé…" at bounding box center [342, 106] width 263 height 14
select select "personalLoan"
type input "0"
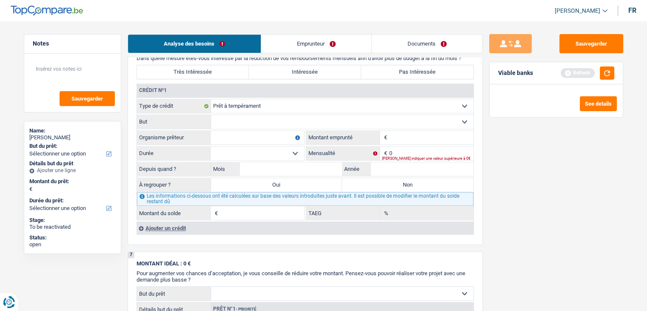
click at [405, 135] on input "Montant" at bounding box center [431, 138] width 84 height 14
type input "10.001"
click at [265, 115] on select "Confort maison: meubles, textile, peinture, électroménager, outillage non-profe…" at bounding box center [342, 122] width 263 height 14
select select "homeFurnishingOrRelocation"
click at [211, 115] on select "Confort maison: meubles, textile, peinture, électroménager, outillage non-profe…" at bounding box center [342, 122] width 263 height 14
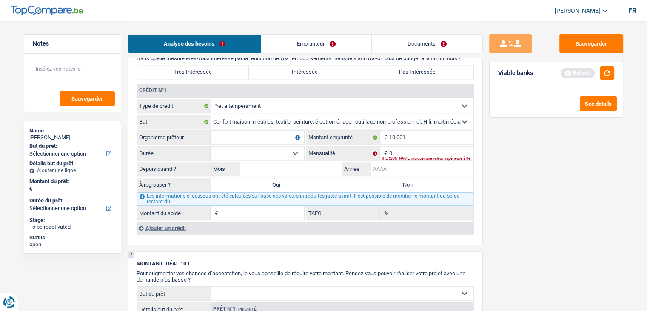
click at [382, 162] on input "Année" at bounding box center [422, 169] width 103 height 14
type input "2023"
click at [403, 146] on input "0" at bounding box center [431, 153] width 84 height 14
type input "270"
click at [290, 163] on input "Mois" at bounding box center [291, 169] width 103 height 14
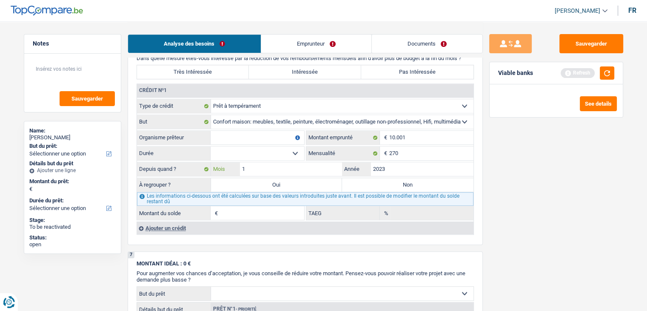
type input "11"
drag, startPoint x: 261, startPoint y: 155, endPoint x: 265, endPoint y: 154, distance: 4.4
click at [261, 155] on select "12 mois 18 mois 24 mois 30 mois 36 mois 42 mois 48 mois 60 mois Sélectionner un…" at bounding box center [258, 153] width 94 height 14
select select "60"
click at [211, 146] on select "12 mois 18 mois 24 mois 30 mois 36 mois 42 mois 48 mois 60 mois Sélectionner un…" at bounding box center [258, 153] width 94 height 14
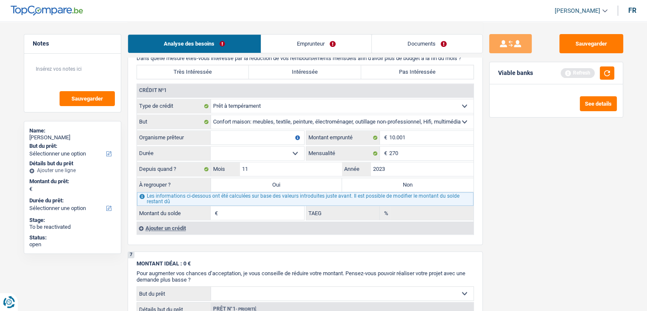
type input "7.459"
type input "23,02"
click at [230, 131] on input "Organisme prêteur" at bounding box center [258, 138] width 94 height 14
type input "alpha credit"
click at [526, 204] on div "Sauvegarder Viable banks Refresh See details" at bounding box center [556, 165] width 147 height 263
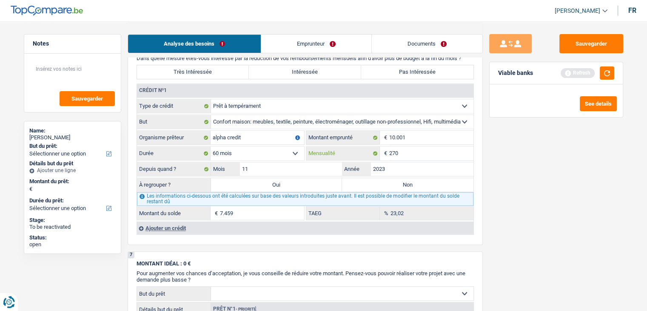
click at [430, 148] on input "270" at bounding box center [431, 153] width 84 height 14
type input "2"
type input "220"
type input "6.979"
type input "12,14"
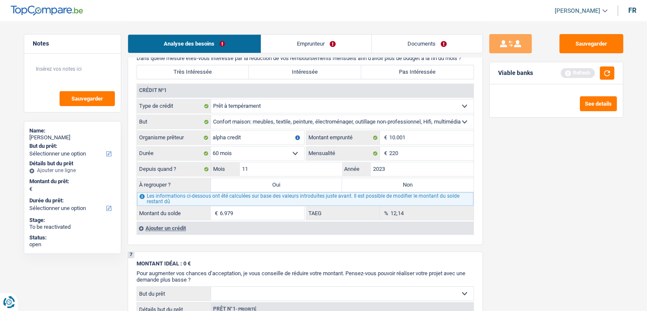
drag, startPoint x: 530, startPoint y: 185, endPoint x: 542, endPoint y: 176, distance: 15.8
click at [529, 185] on div "Sauvegarder Viable banks Refresh See details" at bounding box center [556, 165] width 147 height 263
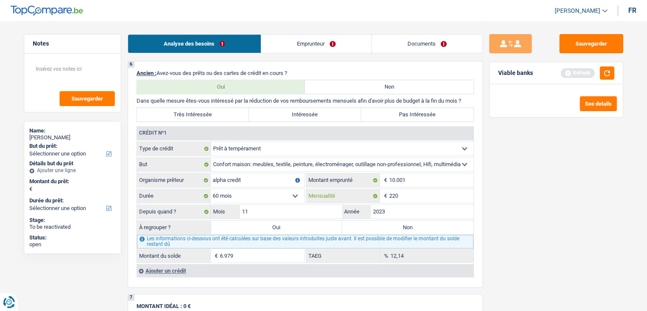
drag, startPoint x: 436, startPoint y: 189, endPoint x: 457, endPoint y: 200, distance: 23.2
click at [436, 189] on input "220" at bounding box center [431, 196] width 84 height 14
click at [523, 203] on div "Sauvegarder Viable banks Refresh See details" at bounding box center [556, 165] width 147 height 263
click at [307, 224] on label "Oui" at bounding box center [277, 227] width 132 height 14
click at [307, 224] on input "Oui" at bounding box center [277, 227] width 132 height 14
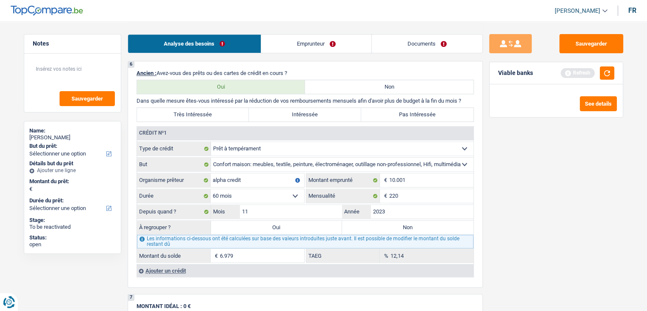
radio input "true"
type input "6.979"
select select "refinancing"
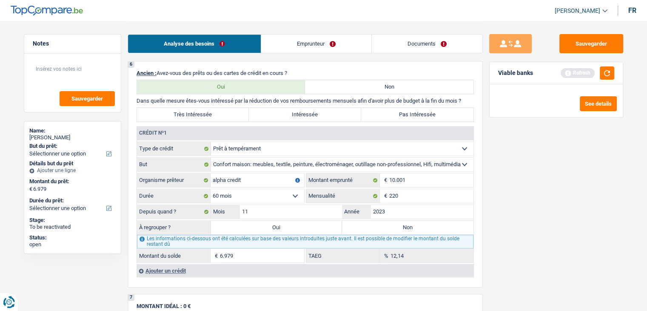
select select "42"
select select "refinancing"
select select "42"
select select "refinancing"
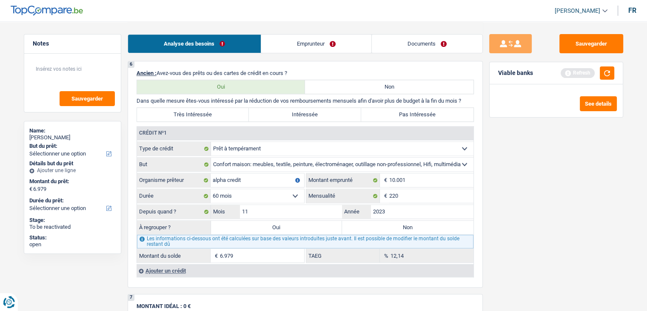
select select "refinancing"
select select "42"
select select "refinancing"
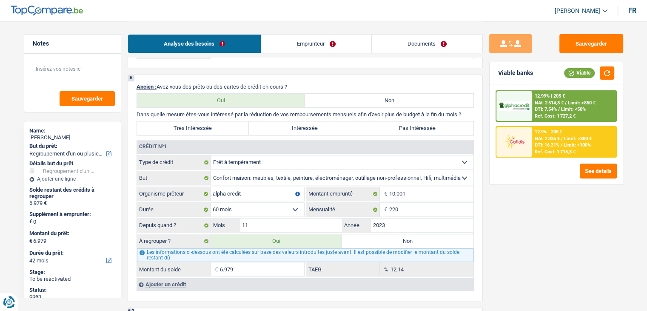
click at [562, 110] on span "Limit: <50%" at bounding box center [573, 109] width 25 height 6
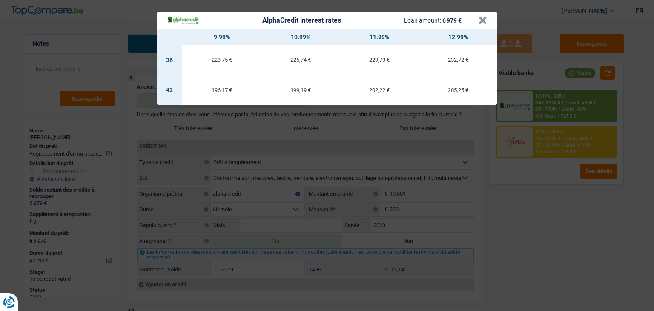
click at [547, 190] on div "AlphaCredit interest rates Loan amount: 6 979 € × 9.99% 10.99% 11.99% 12.99% 36…" at bounding box center [327, 155] width 654 height 311
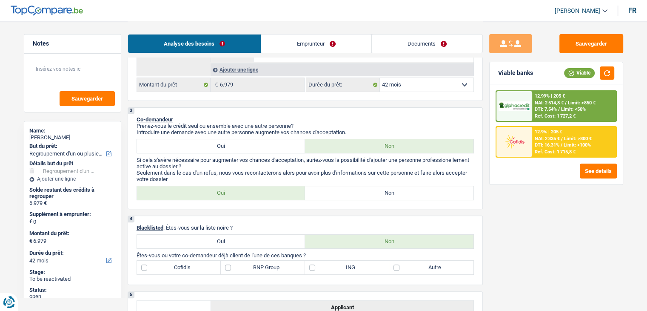
scroll to position [85, 0]
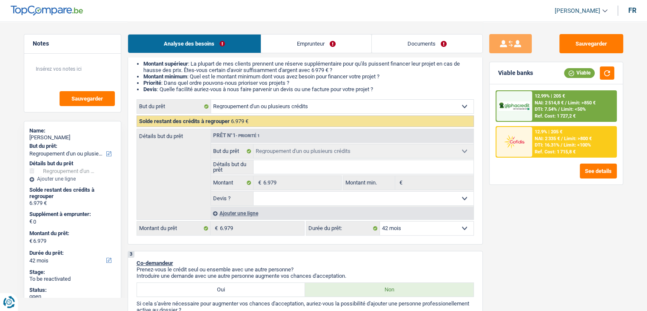
click at [249, 213] on div "Ajouter une ligne" at bounding box center [342, 213] width 263 height 12
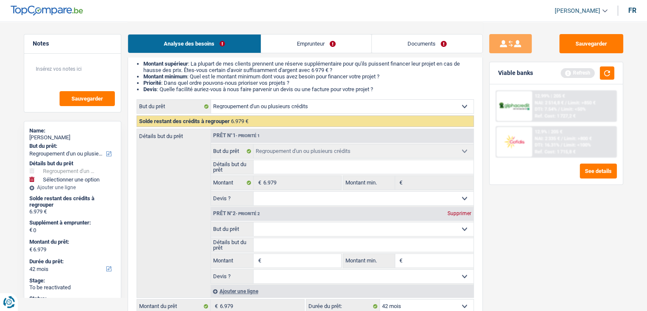
click at [294, 225] on select "Confort maison: meubles, textile, peinture, électroménager, outillage non-profe…" at bounding box center [364, 229] width 220 height 14
select select "tech"
click at [254, 222] on select "Confort maison: meubles, textile, peinture, électroménager, outillage non-profe…" at bounding box center [364, 229] width 220 height 14
select select "tech"
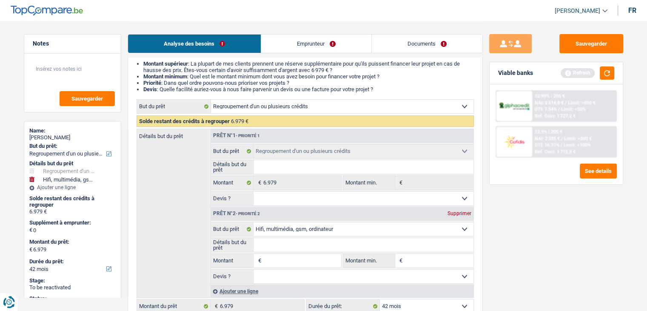
click at [293, 260] on input "Montant" at bounding box center [302, 261] width 78 height 14
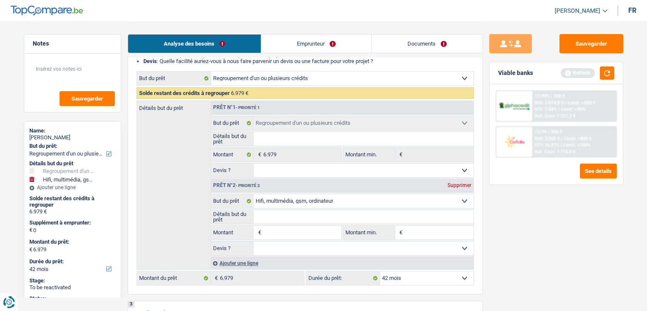
scroll to position [128, 0]
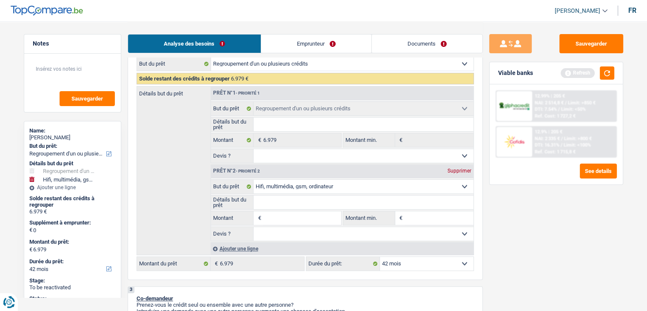
type input "2"
type input "20"
type input "200"
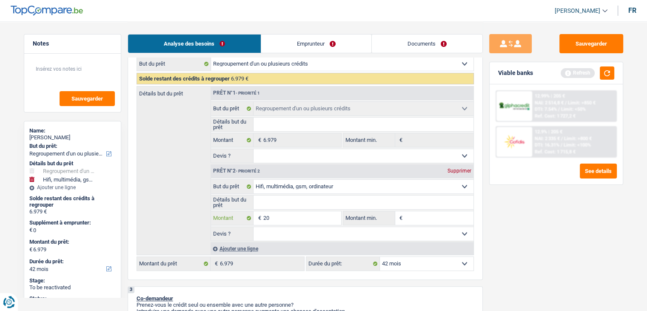
type input "200"
type input "2.000"
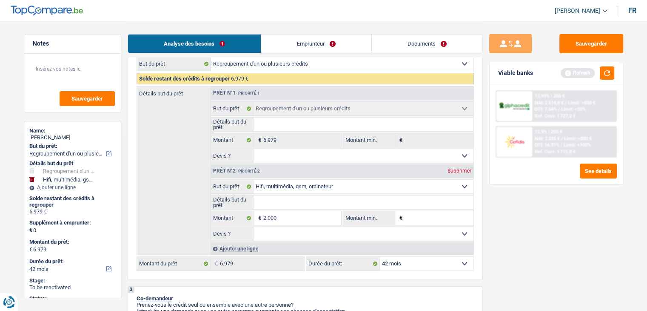
type input "8.979"
click at [550, 238] on div "Sauvegarder Viable banks Refresh 12.99% | 205 € NAI: 2 514,8 € / Limit: >850 € …" at bounding box center [556, 165] width 147 height 263
select select "48"
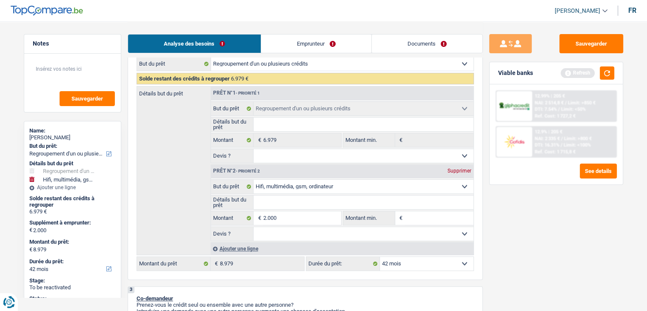
select select "48"
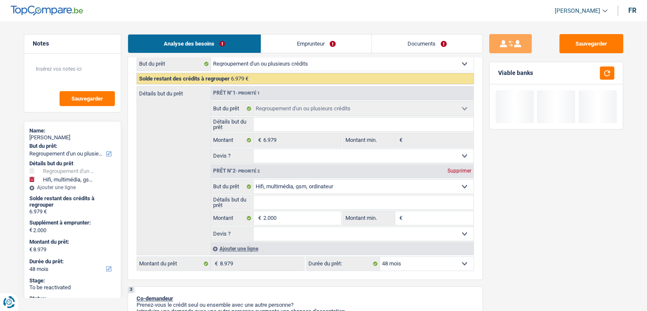
click at [310, 232] on select "Oui Non Non répondu Sélectionner une option" at bounding box center [364, 234] width 220 height 14
select select "yes"
click at [254, 227] on select "Oui Non Non répondu Sélectionner une option" at bounding box center [364, 234] width 220 height 14
select select "yes"
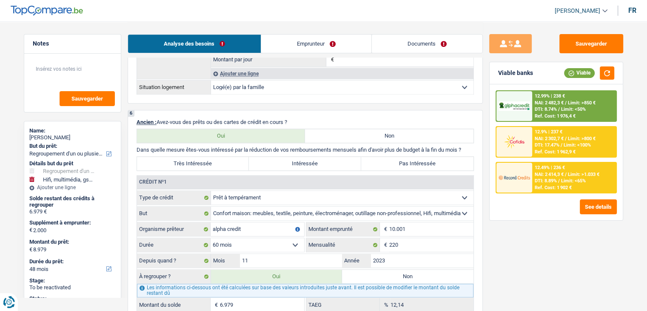
scroll to position [851, 0]
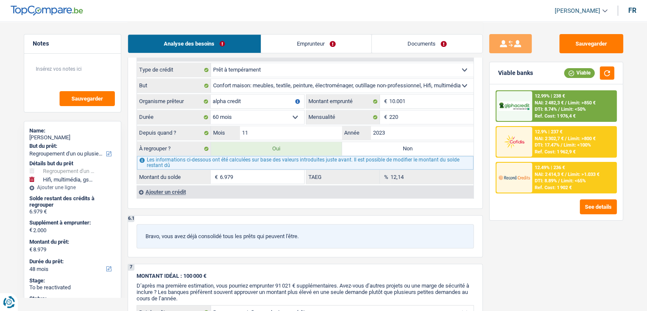
click at [540, 110] on span "DTI: 8.74%" at bounding box center [546, 109] width 22 height 6
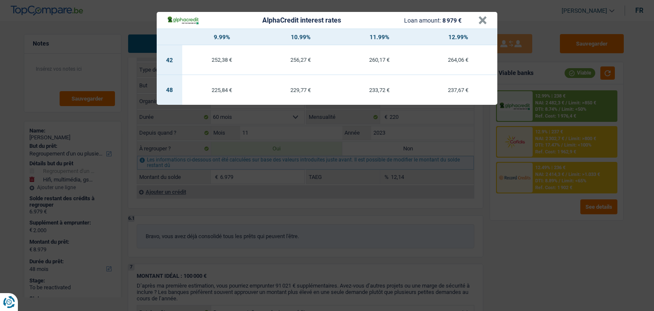
click at [475, 189] on div "AlphaCredit interest rates Loan amount: 8 979 € × 9.99% 10.99% 11.99% 12.99% 42…" at bounding box center [327, 155] width 654 height 311
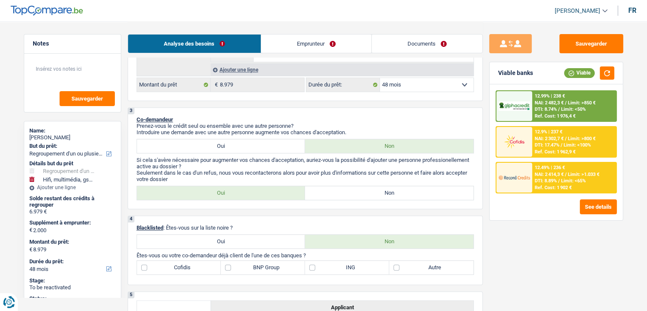
scroll to position [213, 0]
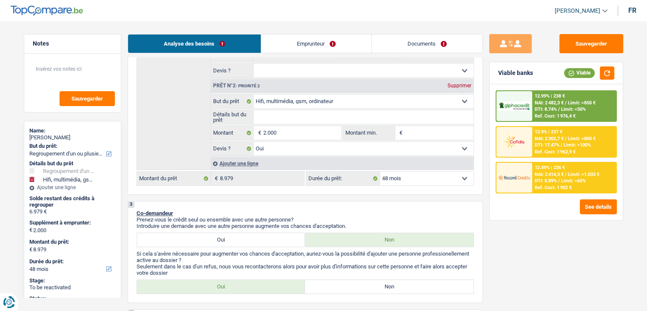
click at [547, 167] on div "12.49% | 236 €" at bounding box center [550, 168] width 30 height 6
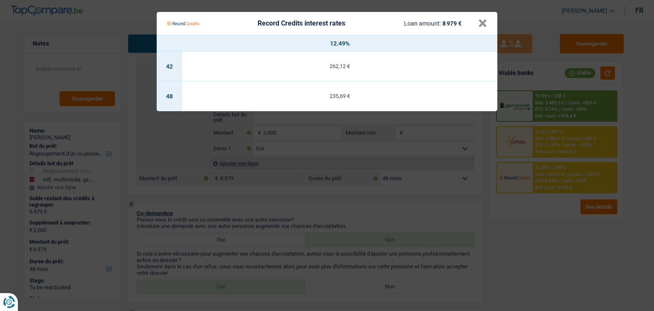
click at [533, 220] on Credits "Record Credits interest rates Loan amount: 8 979 € × 12.49% 42 262,12 € 48 235,…" at bounding box center [327, 155] width 654 height 311
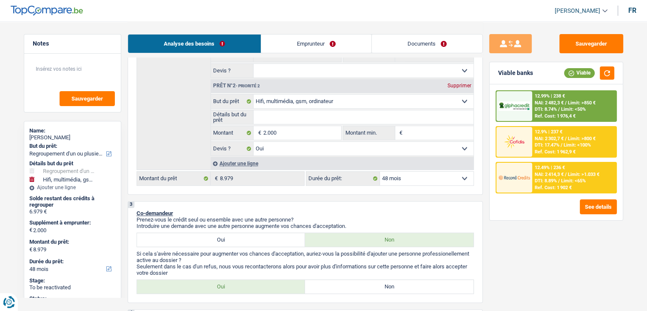
click at [566, 107] on span "Limit: <50%" at bounding box center [573, 109] width 25 height 6
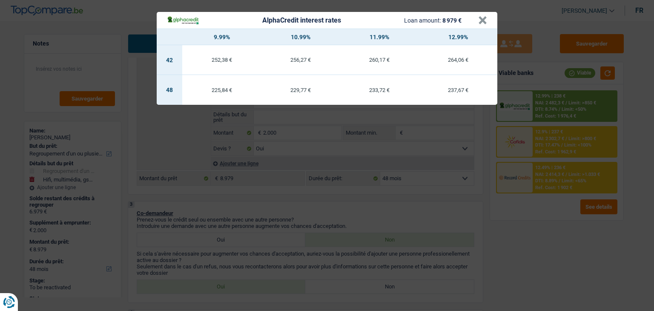
click at [512, 225] on div "AlphaCredit interest rates Loan amount: 8 979 € × 9.99% 10.99% 11.99% 12.99% 42…" at bounding box center [327, 155] width 654 height 311
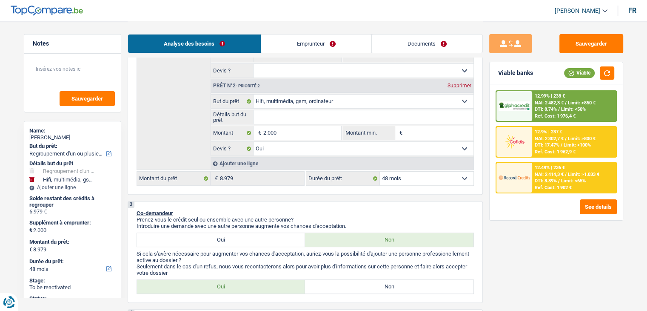
click at [560, 172] on span "NAI: 2 414,3 €" at bounding box center [549, 175] width 29 height 6
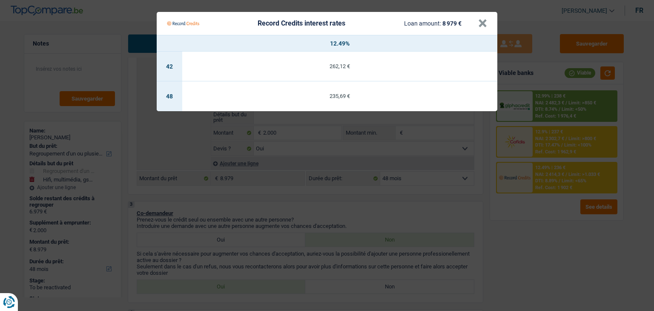
click at [555, 240] on Credits "Record Credits interest rates Loan amount: 8 979 € × 12.49% 42 262,12 € 48 235,…" at bounding box center [327, 155] width 654 height 311
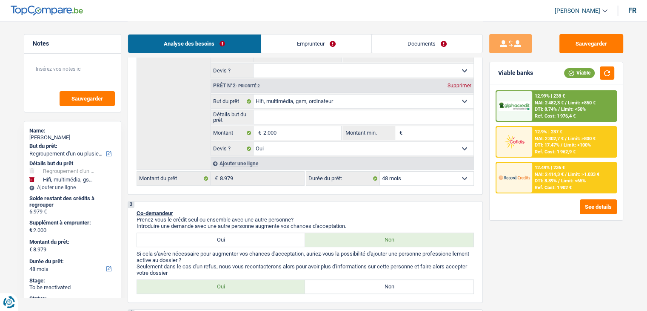
click at [550, 115] on div "Ref. Cost: 1 976,4 €" at bounding box center [555, 116] width 41 height 6
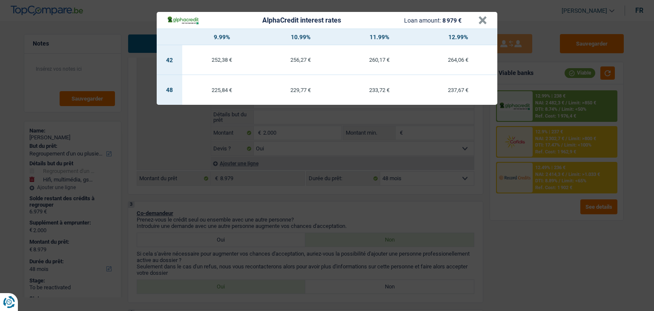
click at [515, 189] on div "AlphaCredit interest rates Loan amount: 8 979 € × 9.99% 10.99% 11.99% 12.99% 42…" at bounding box center [327, 155] width 654 height 311
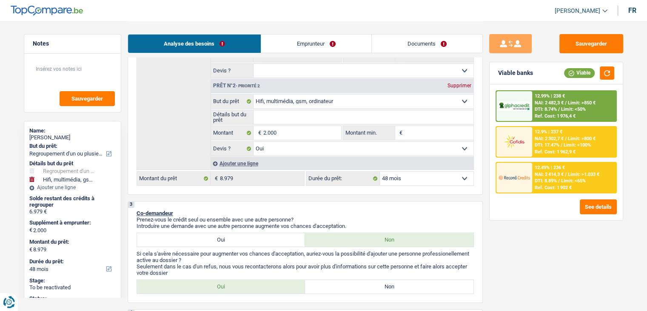
click at [573, 130] on div "12.9% | 237 € NAI: 2 302,7 € / Limit: >800 € DTI: 17.47% / Limit: <100% Ref. Co…" at bounding box center [574, 142] width 84 height 30
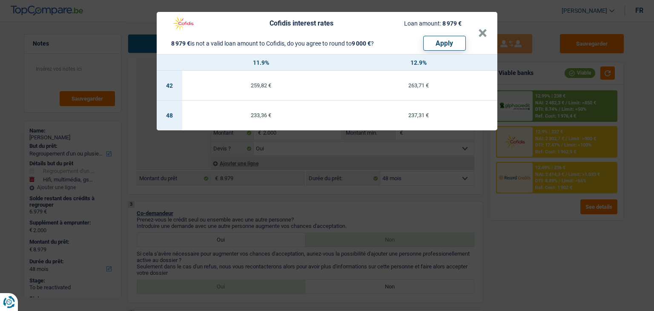
click at [530, 203] on div "Cofidis interest rates Loan amount: 8 979 € 8 979 € is not a valid loan amount …" at bounding box center [327, 155] width 654 height 311
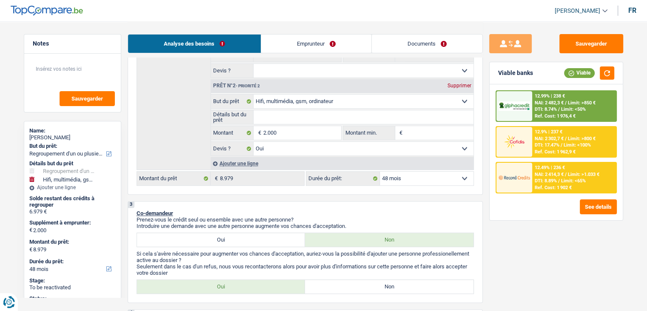
click at [552, 111] on span "DTI: 8.74%" at bounding box center [546, 109] width 22 height 6
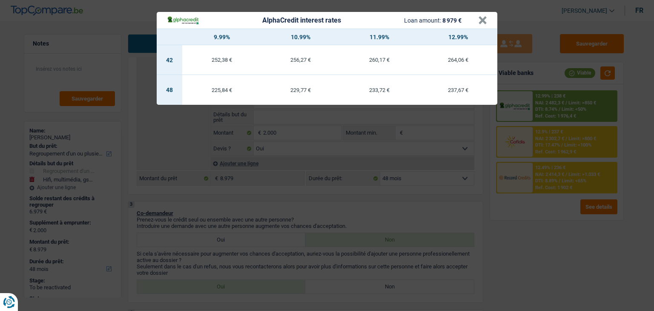
drag, startPoint x: 523, startPoint y: 213, endPoint x: 518, endPoint y: 210, distance: 5.2
click at [522, 213] on div "AlphaCredit interest rates Loan amount: 8 979 € × 9.99% 10.99% 11.99% 12.99% 42…" at bounding box center [327, 155] width 654 height 311
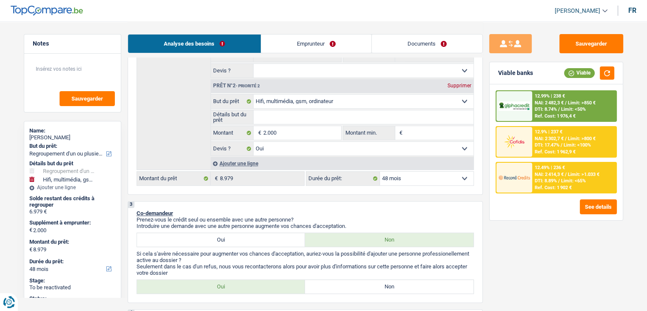
click at [538, 183] on div "12.49% | 236 € NAI: 2 414,3 € / Limit: >1.033 € DTI: 8.89% / Limit: <65% Ref. C…" at bounding box center [574, 178] width 84 height 30
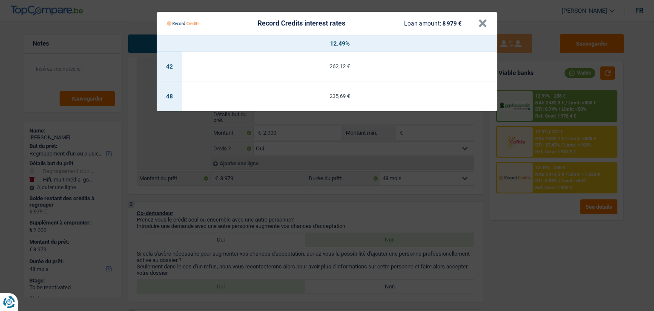
click at [534, 229] on Credits "Record Credits interest rates Loan amount: 8 979 € × 12.49% 42 262,12 € 48 235,…" at bounding box center [327, 155] width 654 height 311
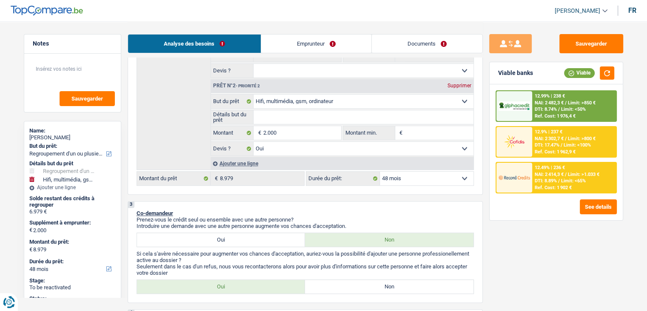
scroll to position [383, 0]
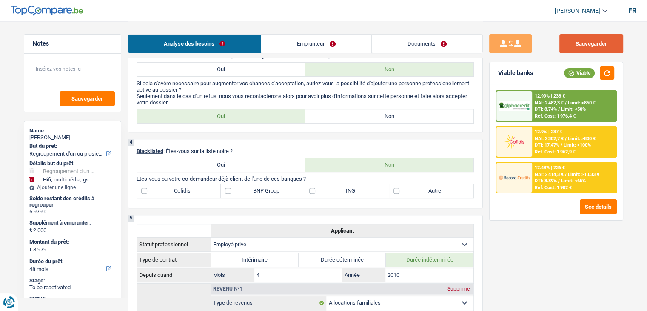
click at [575, 43] on button "Sauvegarder" at bounding box center [592, 43] width 64 height 19
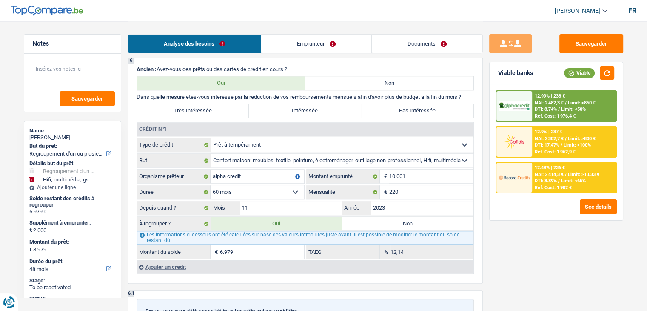
scroll to position [766, 0]
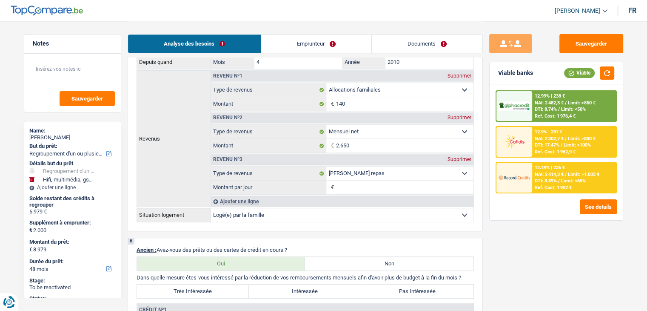
click at [312, 40] on link "Emprunteur" at bounding box center [316, 43] width 110 height 18
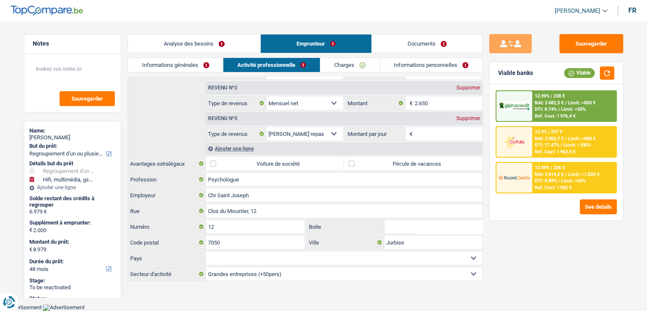
scroll to position [102, 0]
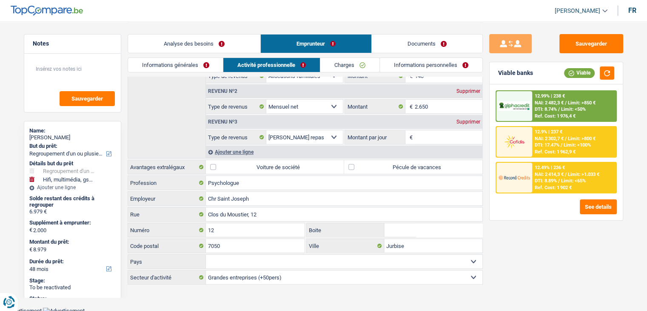
click at [188, 63] on link "Informations générales" at bounding box center [175, 65] width 95 height 14
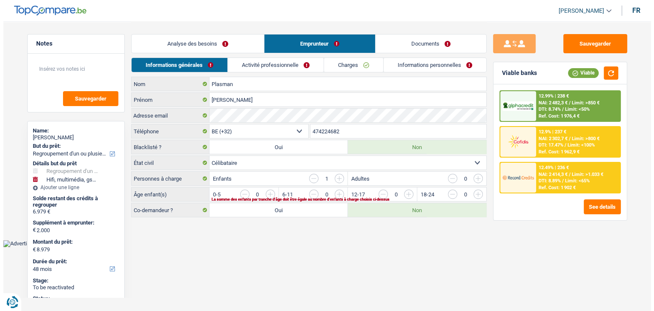
scroll to position [0, 0]
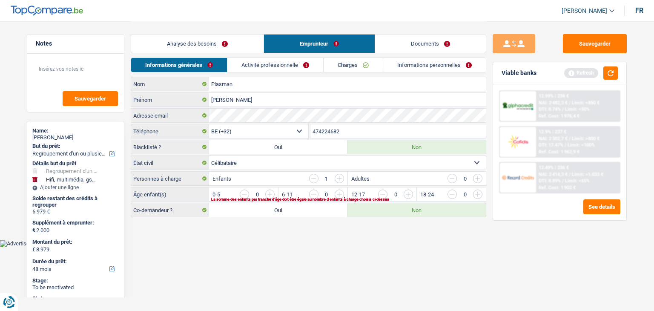
click at [252, 240] on body "Vous avez le contrôle de vos données Nous utilisons des cookies, tout comme nos…" at bounding box center [327, 123] width 654 height 247
click at [162, 124] on div "Plasman Nom Blandine Prénom Adresse email BE (+32) LU (+352) Sélectionner une o…" at bounding box center [308, 147] width 355 height 140
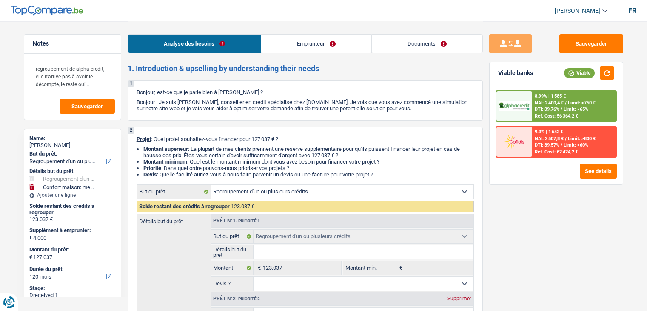
select select "refinancing"
select select "household"
select select "120"
select select "refinancing"
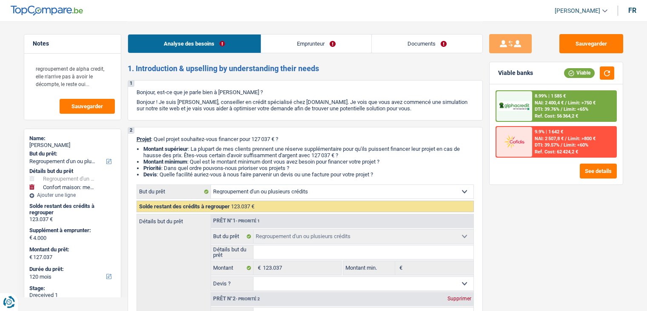
select select "refinancing"
select select "household"
select select "120"
select select "publicEmployee"
select select "familyAllowances"
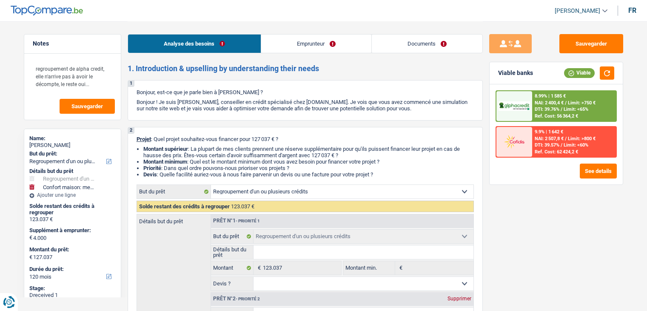
select select "netSalary"
select select "mealVouchers"
select select "other"
select select "ownerWithoutMortgage"
select select "cardOrCredit"
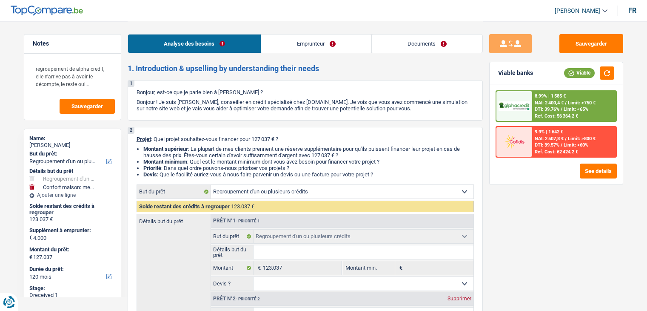
select select "creditConsolidation"
select select "96"
select select "personalLoan"
select select "smallWorks"
select select "120"
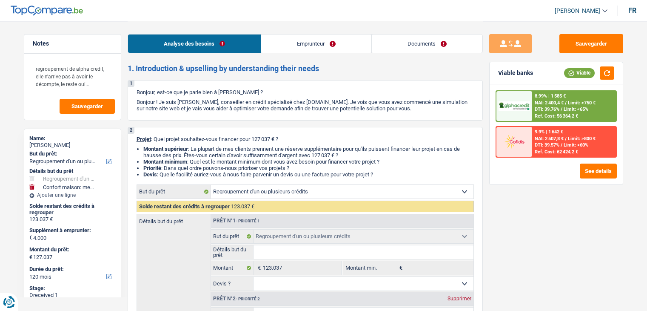
select select "personalLoan"
select select "education"
select select "120"
select select "cardOrCredit"
select select "refinancing"
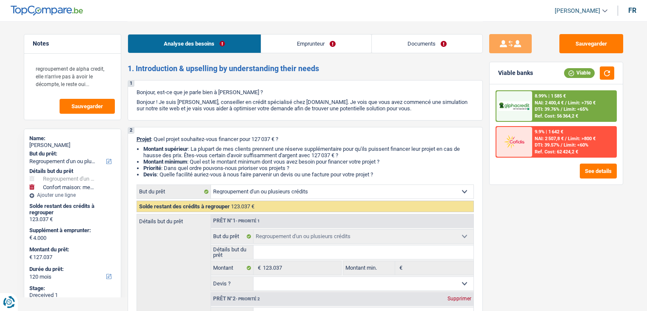
select select "refinancing"
select select "household"
select select "120"
click at [421, 49] on link "Documents" at bounding box center [427, 43] width 111 height 18
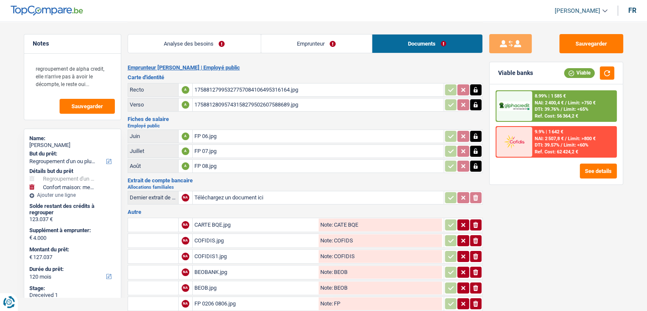
click at [169, 34] on link "Analyse des besoins" at bounding box center [194, 43] width 133 height 18
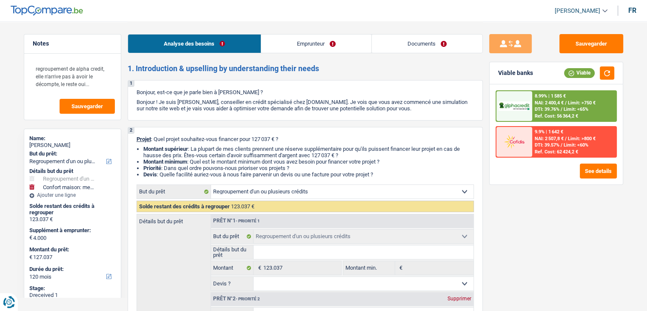
click at [231, 50] on link "Analyse des besoins" at bounding box center [194, 43] width 133 height 18
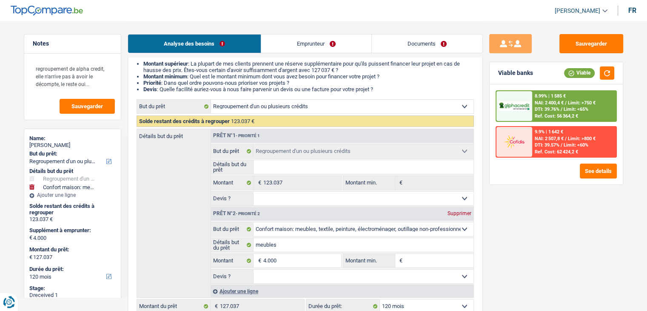
scroll to position [170, 0]
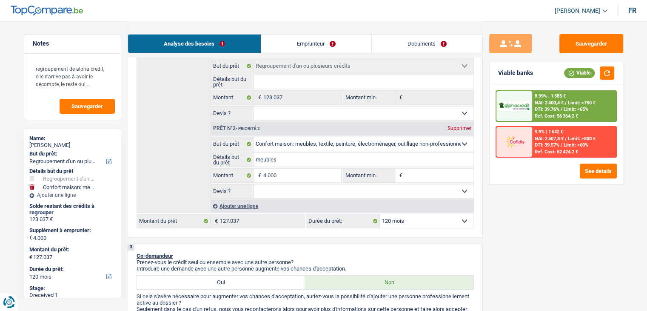
click at [404, 40] on link "Documents" at bounding box center [427, 43] width 111 height 18
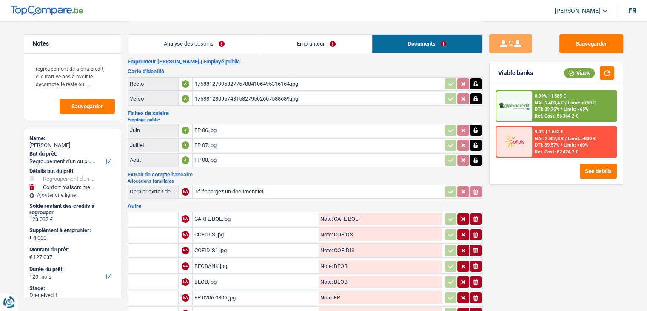
scroll to position [0, 0]
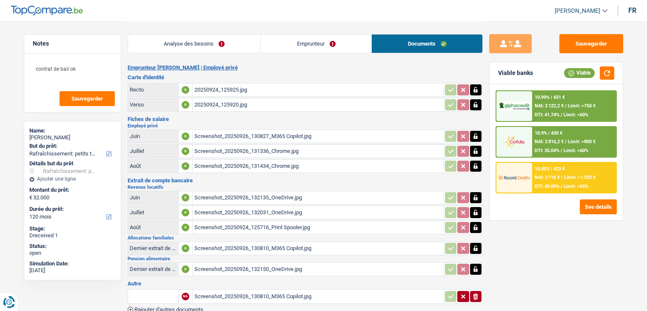
select select "houseOrGarden"
select select "120"
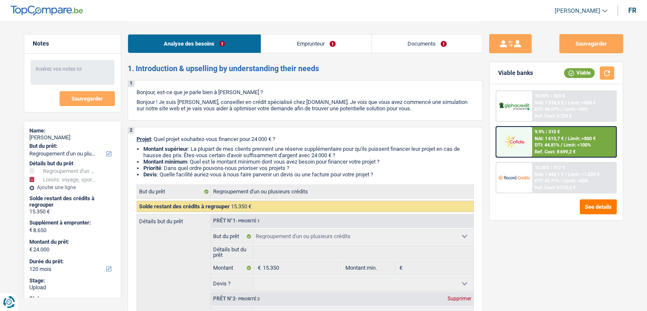
select select "refinancing"
select select "hobbies"
select select "120"
select select "refinancing"
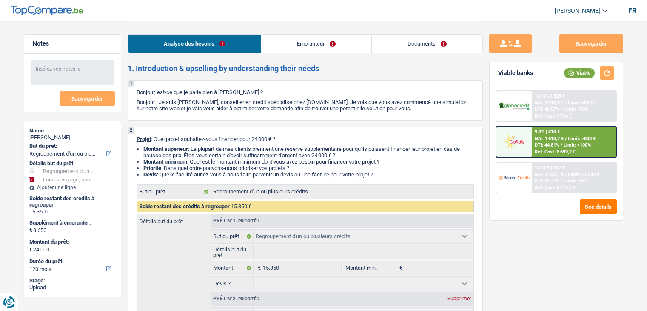
select select "refinancing"
select select "hobbies"
select select "120"
select select "privateEmployee"
select select "familyAllowances"
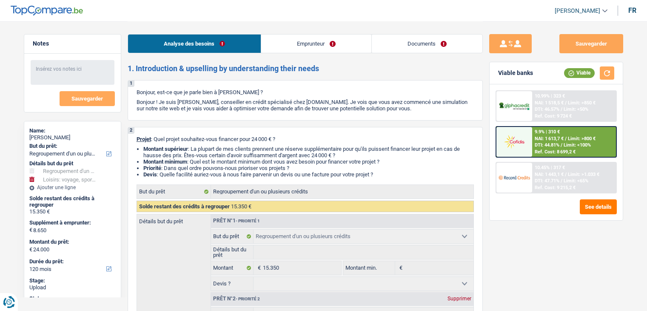
select select "netSalary"
select select "mealVouchers"
select select "rents"
select select "personalLoan"
select select "familyEvent"
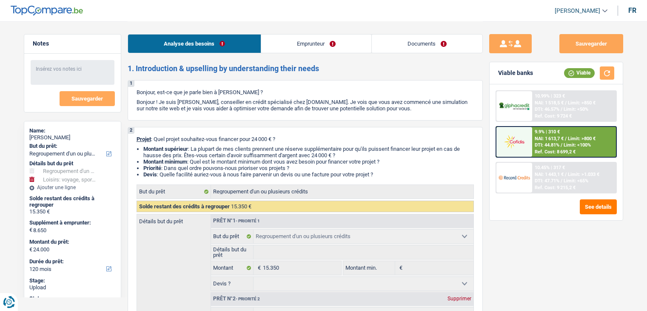
select select "72"
select select "personalSale"
select select "24"
select select "refinancing"
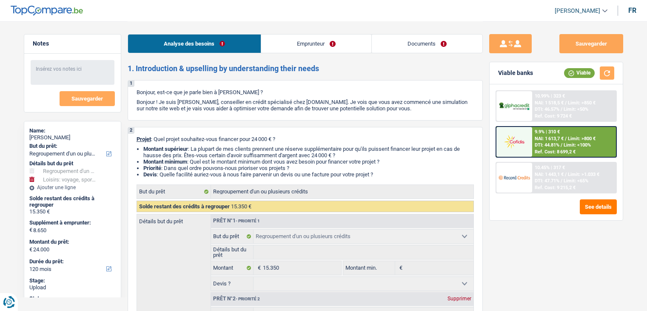
select select "hobbies"
select select "120"
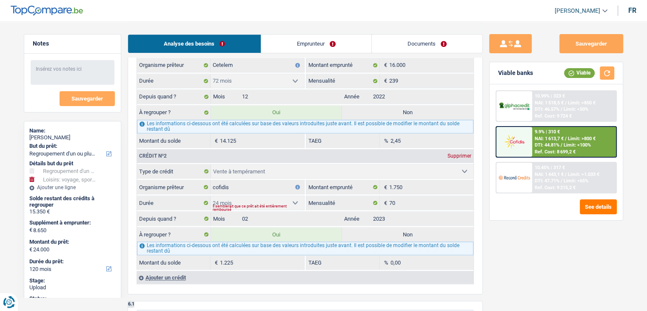
scroll to position [894, 0]
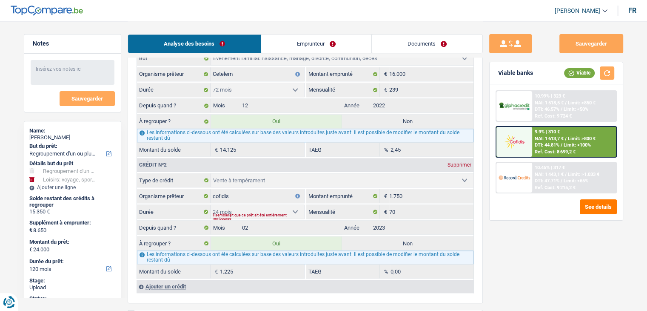
click at [340, 40] on link "Emprunteur" at bounding box center [316, 43] width 110 height 18
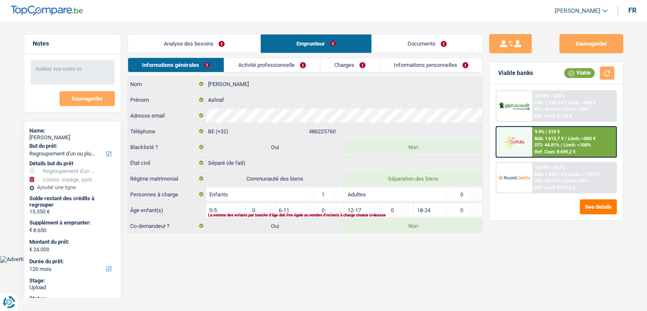
scroll to position [0, 0]
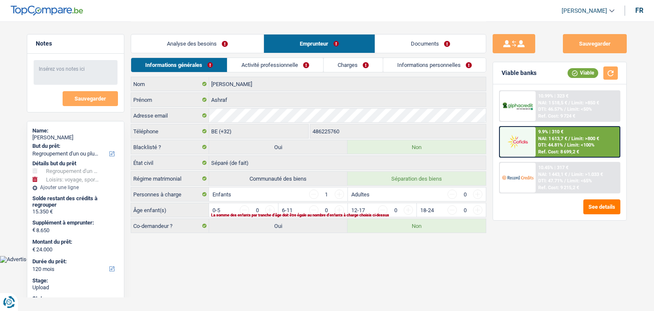
click at [295, 66] on link "Activité professionnelle" at bounding box center [275, 65] width 96 height 14
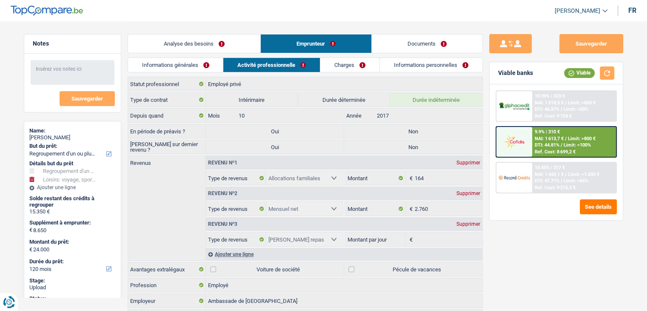
click at [338, 64] on link "Charges" at bounding box center [350, 65] width 59 height 14
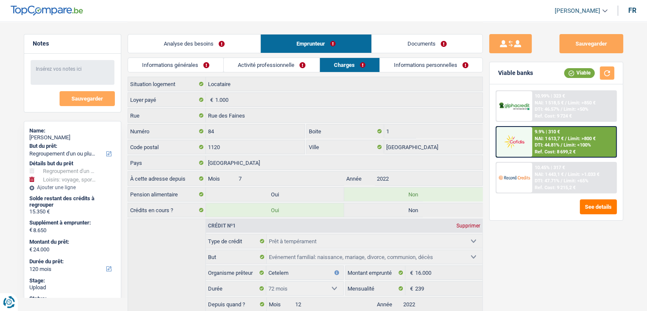
click at [403, 63] on link "Informations personnelles" at bounding box center [431, 65] width 103 height 14
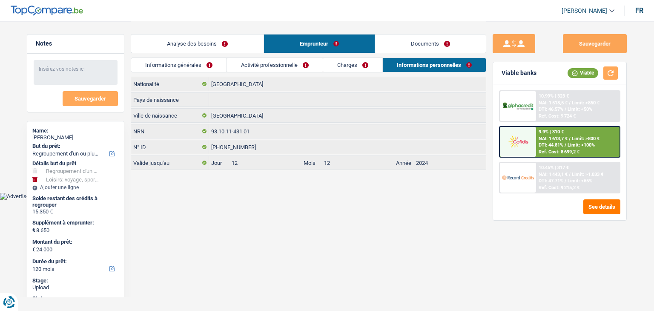
click at [406, 47] on link "Documents" at bounding box center [430, 43] width 111 height 18
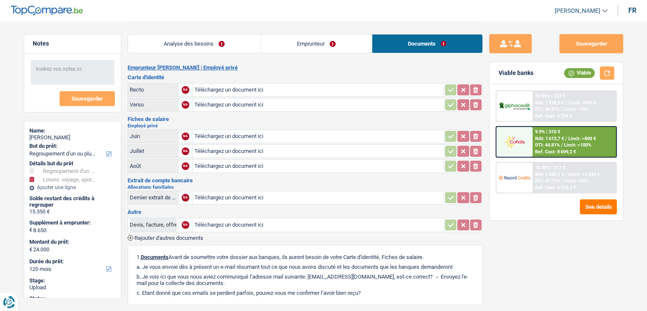
click at [239, 46] on link "Analyse des besoins" at bounding box center [194, 43] width 133 height 18
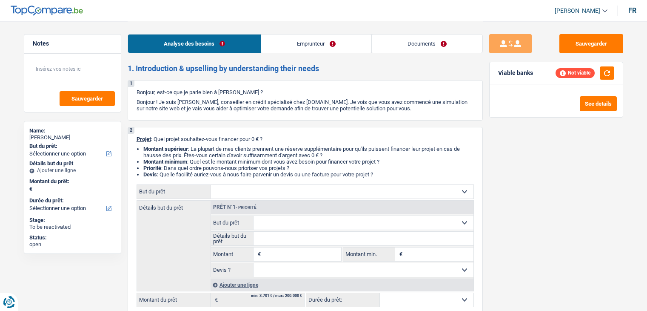
select select "privateEmployee"
select select "familyAllowances"
select select "netSalary"
select select "mealVouchers"
select select "rents"
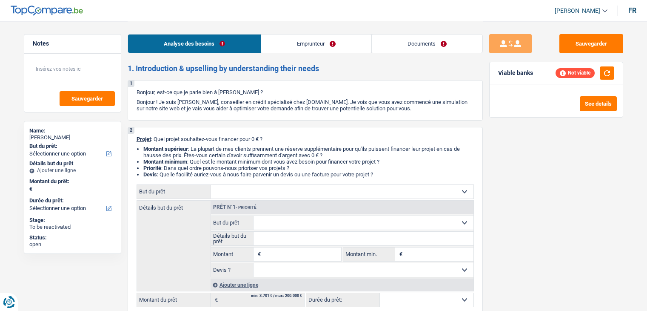
select select "personalLoan"
select select "familyEvent"
select select "72"
select select "personalSale"
select select "24"
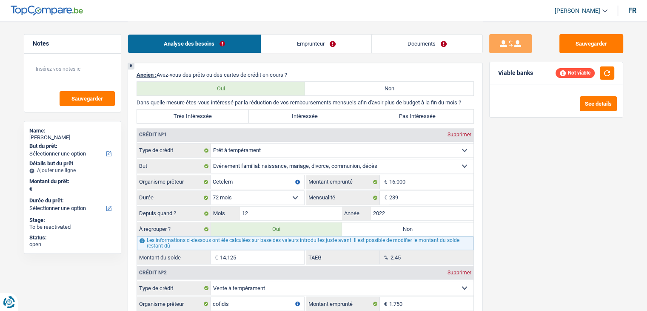
scroll to position [766, 0]
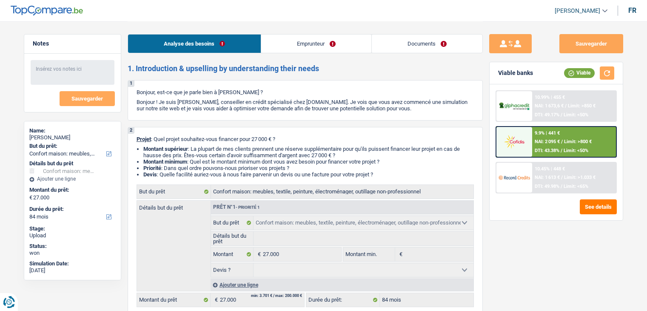
select select "household"
select select "84"
select select "household"
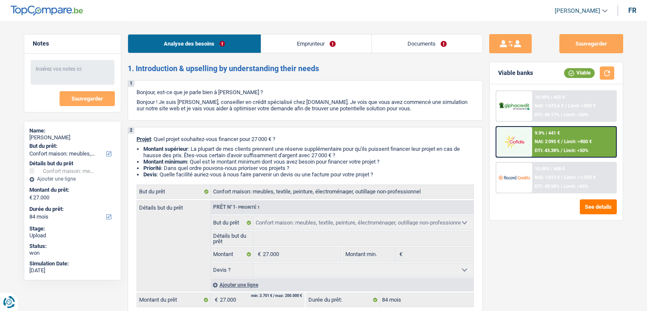
select select "84"
select select "worker"
select select "familyAllowances"
select select "netSalary"
select select "alimony"
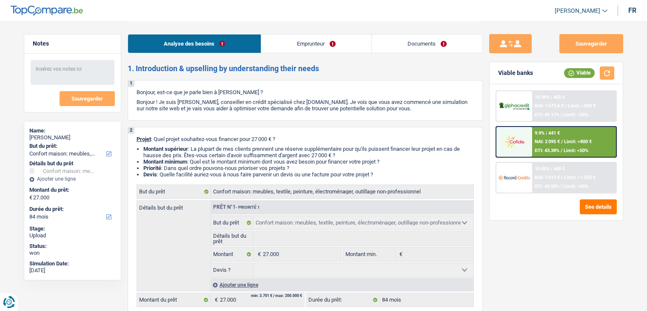
select select "mealVouchers"
select select "rents"
select select "carLoan"
select select "60"
select select "household"
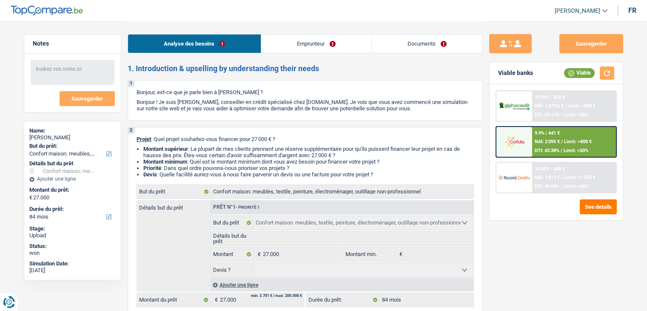
select select "household"
select select "84"
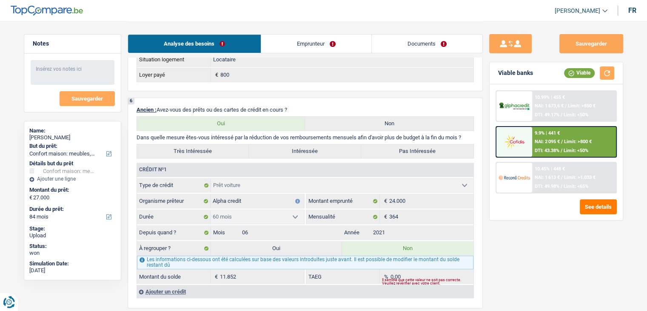
scroll to position [681, 0]
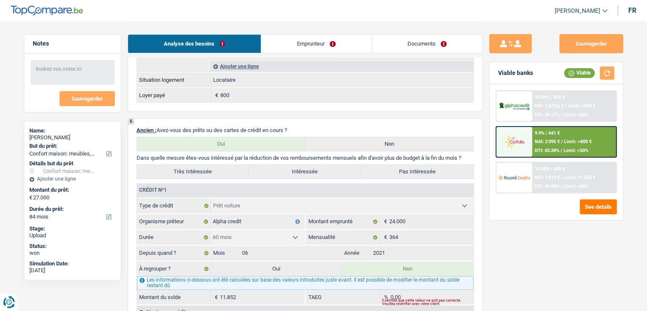
click at [338, 40] on link "Emprunteur" at bounding box center [316, 43] width 110 height 18
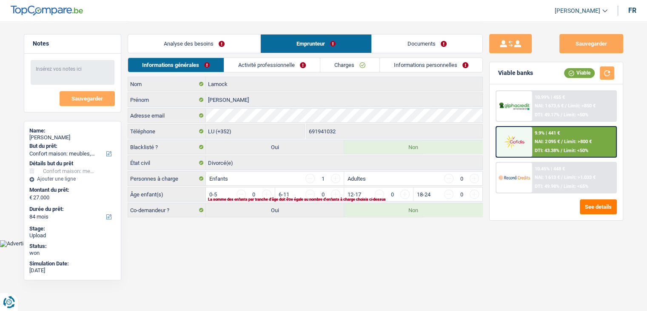
scroll to position [0, 0]
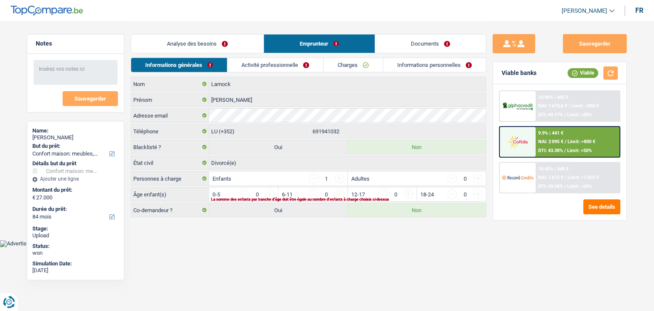
click at [297, 60] on link "Activité professionnelle" at bounding box center [275, 65] width 96 height 14
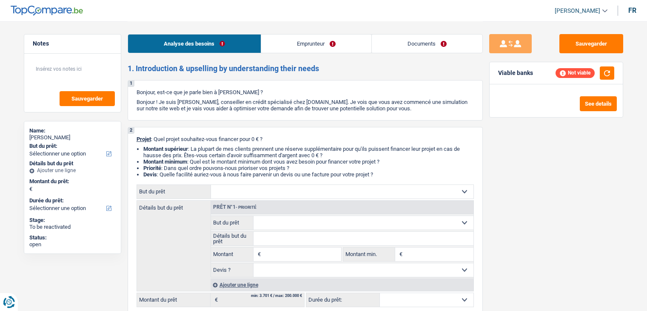
select select "worker"
select select "familyAllowances"
select select "netSalary"
select select "alimony"
select select "mealVouchers"
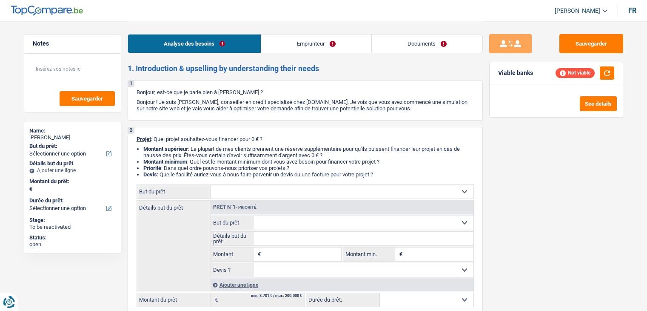
select select "rents"
select select "carLoan"
select select "60"
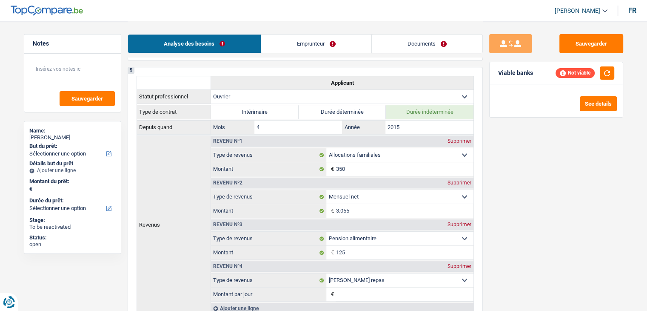
scroll to position [383, 0]
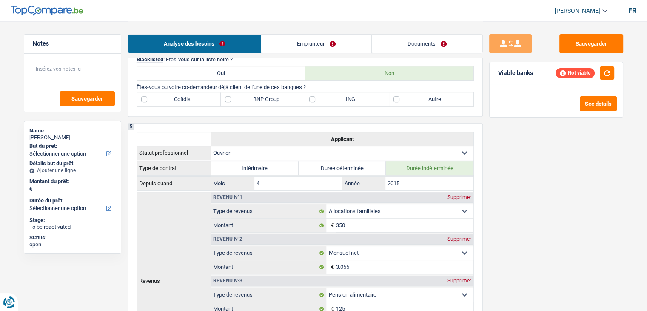
click at [258, 89] on div "4 Blacklisted : Êtes-vous sur la liste noire ? Oui Non Êtes-vous ou votre co-de…" at bounding box center [305, 81] width 355 height 69
click at [252, 99] on label "BNP Group" at bounding box center [263, 99] width 84 height 14
click at [246, 99] on label "BNP Group" at bounding box center [263, 99] width 84 height 14
click at [246, 99] on input "BNP Group" at bounding box center [263, 99] width 84 height 14
checkbox input "true"
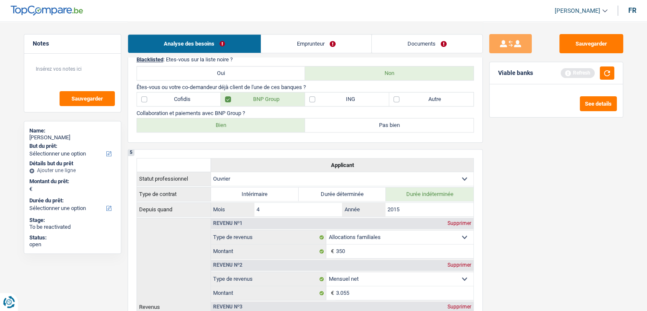
drag, startPoint x: 189, startPoint y: 121, endPoint x: 192, endPoint y: 0, distance: 120.5
click at [190, 121] on label "Bien" at bounding box center [221, 125] width 169 height 14
click at [190, 121] on input "Bien" at bounding box center [221, 125] width 169 height 14
radio input "true"
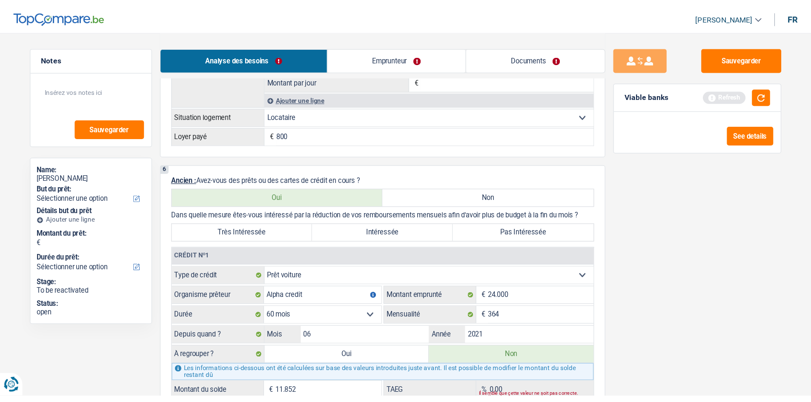
scroll to position [766, 0]
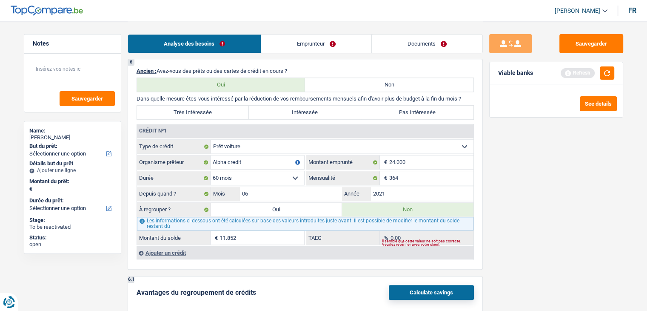
drag, startPoint x: 266, startPoint y: 139, endPoint x: 278, endPoint y: 142, distance: 11.5
click at [269, 132] on div "Crédit nº1 Carte ou ouverture de crédit Prêt hypothécaire Vente à tempérament P…" at bounding box center [305, 184] width 337 height 120
select select "personalLoan"
select select
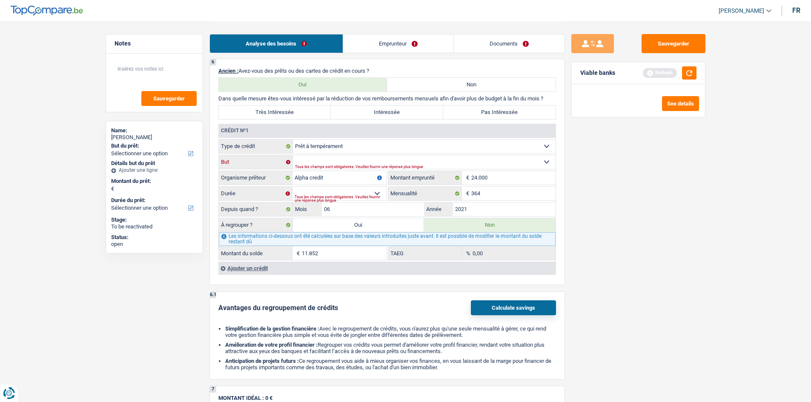
click at [352, 159] on select "Confort maison: meubles, textile, peinture, électroménager, outillage non-profe…" at bounding box center [424, 162] width 263 height 14
select select "homeFurnishingOrRelocation"
click at [293, 155] on select "Confort maison: meubles, textile, peinture, électroménager, outillage non-profe…" at bounding box center [424, 162] width 263 height 14
click at [509, 180] on input "24.000" at bounding box center [513, 178] width 84 height 14
type input "2"
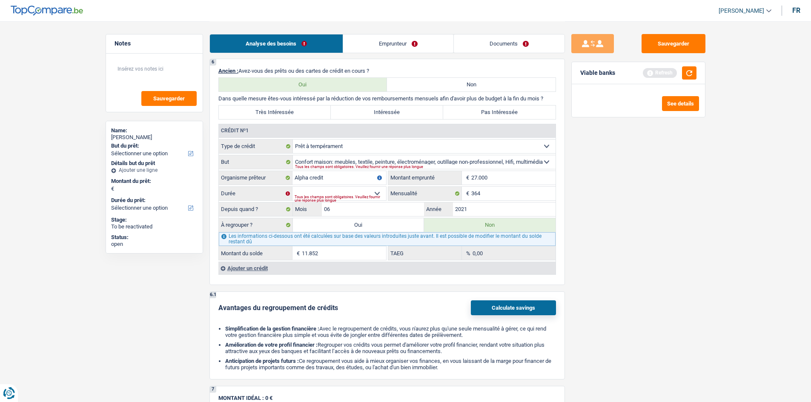
type input "27.000"
click at [602, 210] on div "Sauvegarder Viable banks Refresh See details" at bounding box center [638, 211] width 147 height 355
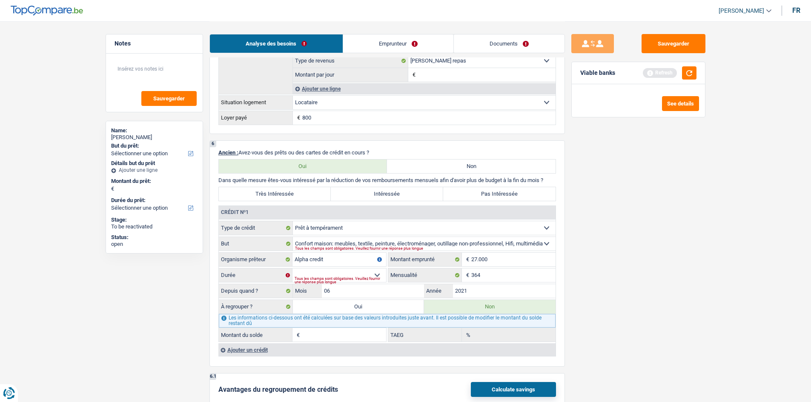
scroll to position [681, 0]
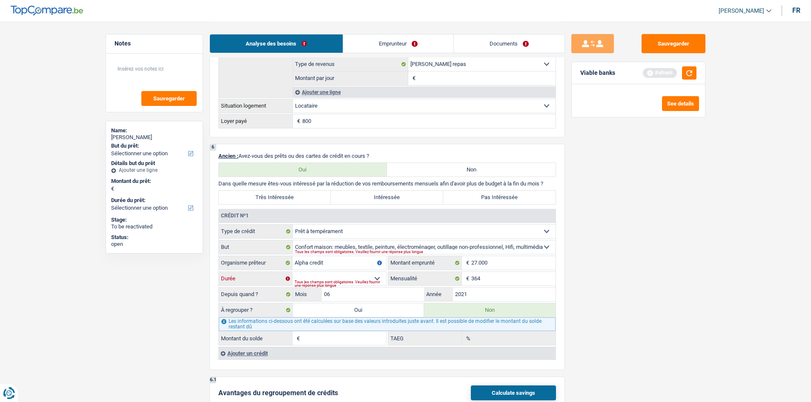
click at [369, 274] on select "12 mois 18 mois 24 mois 30 mois 36 mois 42 mois 48 mois 60 mois 72 mois 84 mois…" at bounding box center [339, 279] width 94 height 14
select select "84"
click at [292, 272] on select "12 mois 18 mois 24 mois 30 mois 36 mois 42 mois 48 mois 60 mois 72 mois 84 mois…" at bounding box center [339, 279] width 94 height 14
type input "11.422"
type input "3,65"
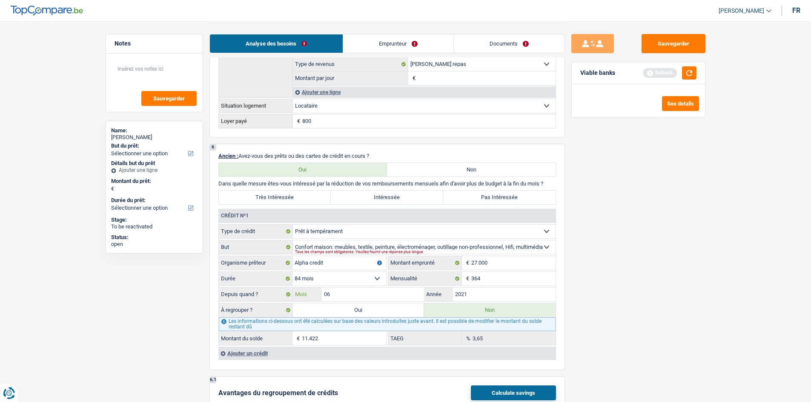
click at [377, 300] on input "06" at bounding box center [373, 295] width 103 height 14
type input "0"
type input "11"
type input "13.057"
type input "2023"
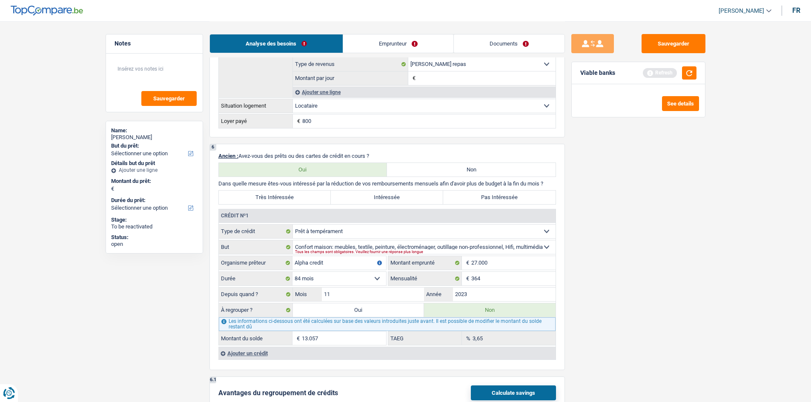
type input "20.570"
click at [615, 284] on div "Sauvegarder Viable banks Refresh See details" at bounding box center [638, 211] width 147 height 355
click at [517, 280] on input "364" at bounding box center [513, 279] width 84 height 14
type input "370"
type input "20.655"
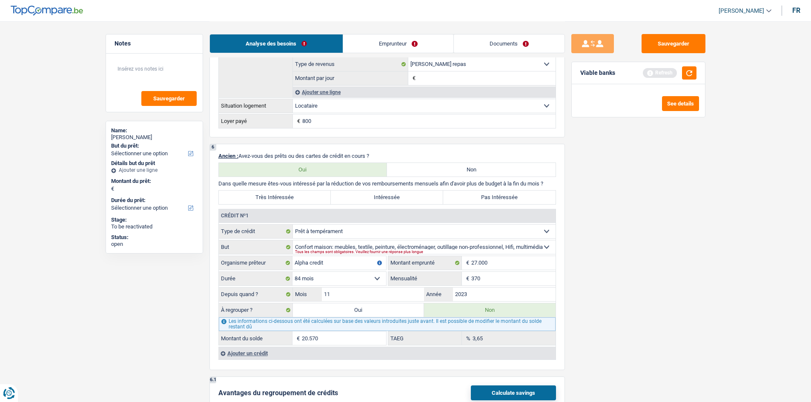
type input "4,15"
click at [647, 303] on div "Sauvegarder Viable banks Refresh See details" at bounding box center [638, 211] width 147 height 355
drag, startPoint x: 434, startPoint y: 44, endPoint x: 414, endPoint y: 43, distance: 20.4
click at [435, 44] on link "Emprunteur" at bounding box center [398, 43] width 110 height 18
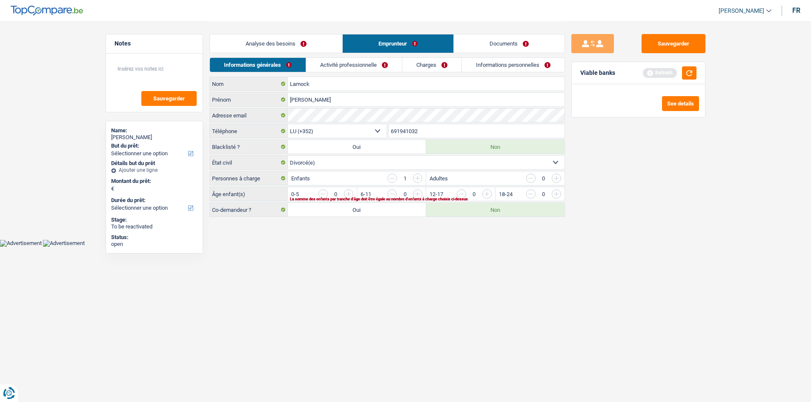
scroll to position [0, 0]
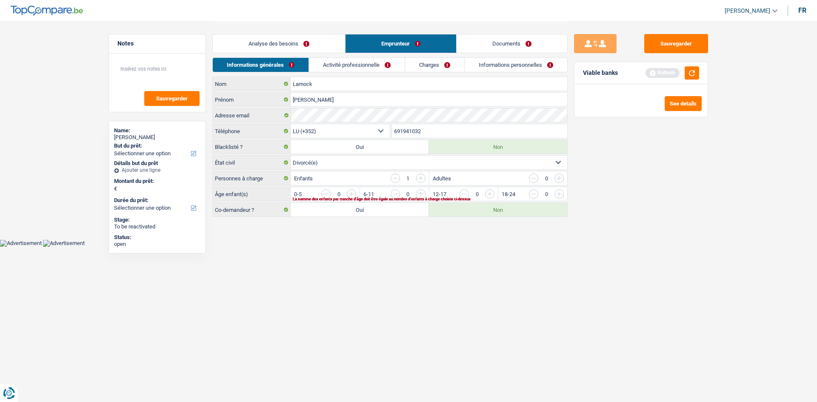
click at [366, 67] on link "Activité professionnelle" at bounding box center [357, 65] width 96 height 14
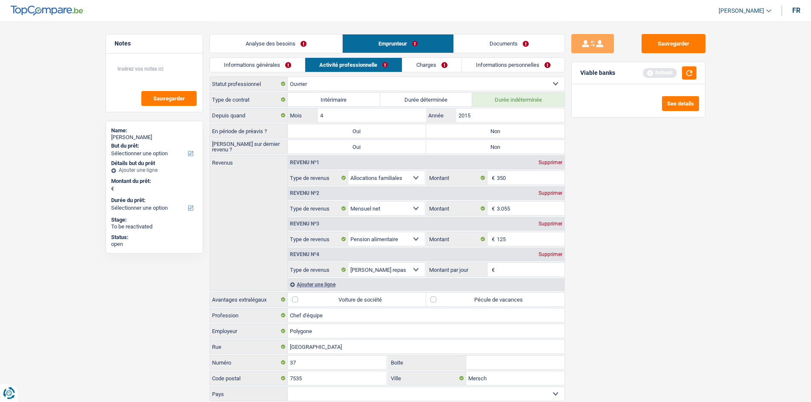
click at [439, 63] on link "Charges" at bounding box center [431, 65] width 59 height 14
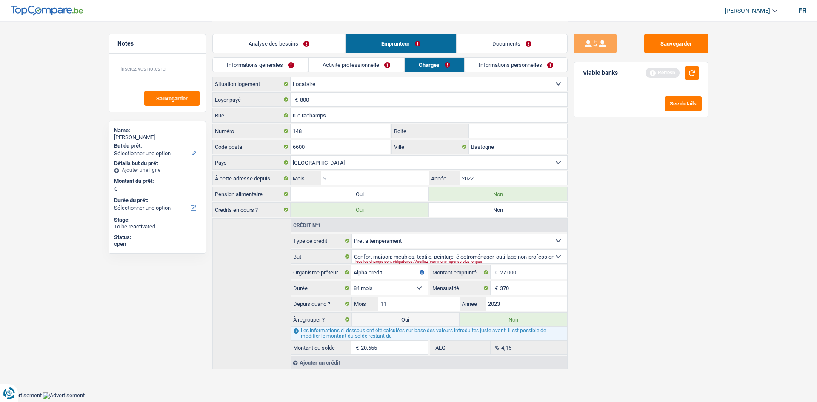
click at [510, 68] on link "Informations personnelles" at bounding box center [516, 65] width 103 height 14
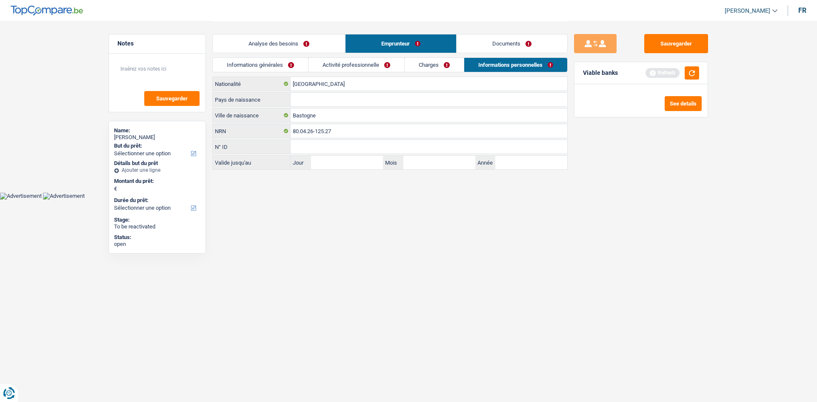
click at [283, 39] on link "Analyse des besoins" at bounding box center [279, 43] width 132 height 18
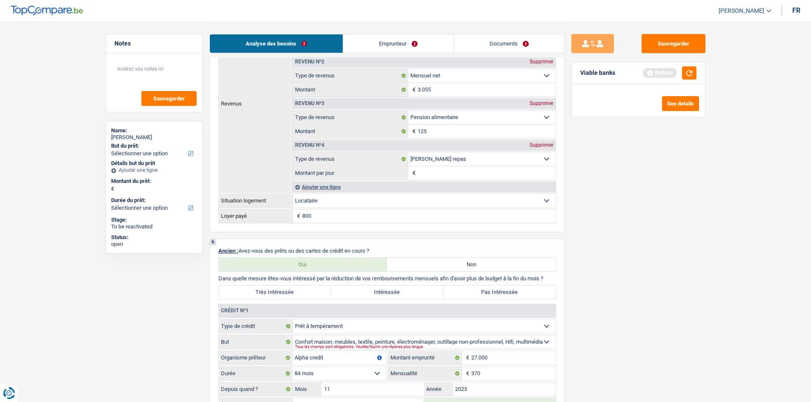
scroll to position [681, 0]
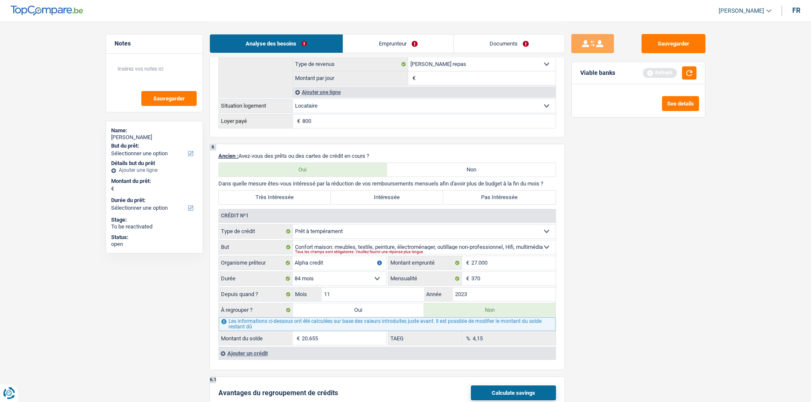
click at [335, 285] on select "12 mois 18 mois 24 mois 30 mois 36 mois 42 mois 48 mois 60 mois 72 mois 84 mois…" at bounding box center [339, 279] width 94 height 14
select select "120"
click at [292, 272] on select "12 mois 18 mois 24 mois 30 mois 36 mois 42 mois 48 mois 60 mois 72 mois 84 mois…" at bounding box center [339, 279] width 94 height 14
type input "23.964"
type input "11,43"
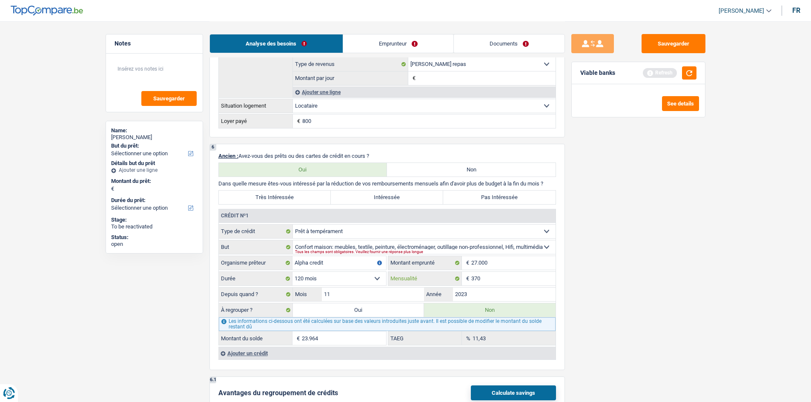
click at [521, 272] on input "370" at bounding box center [513, 279] width 84 height 14
type input "376"
type input "24.022"
type input "11,87"
click at [599, 285] on div "Sauvegarder Viable banks Refresh See details" at bounding box center [638, 211] width 147 height 355
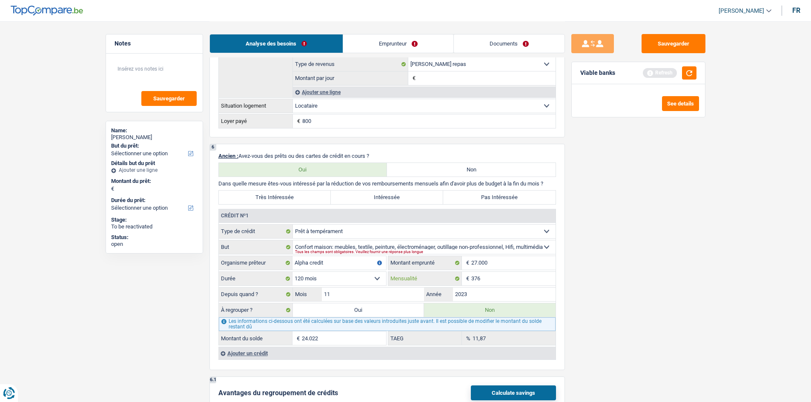
click at [492, 282] on input "376" at bounding box center [513, 279] width 84 height 14
type input "371"
type input "23.974"
type input "11,50"
drag, startPoint x: 612, startPoint y: 285, endPoint x: 599, endPoint y: 279, distance: 14.1
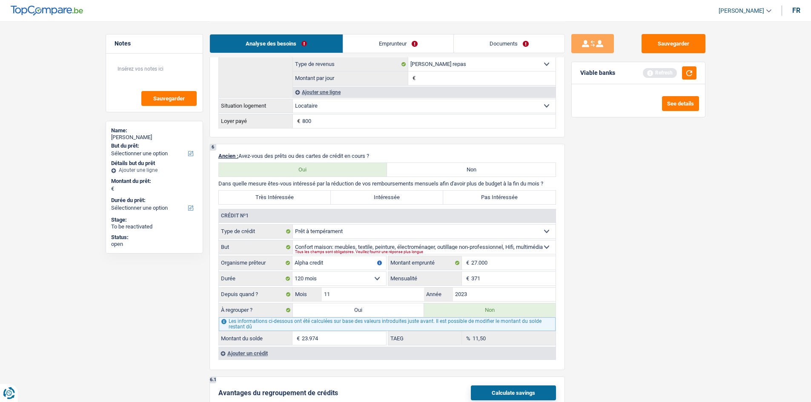
click at [610, 285] on div "Sauvegarder Viable banks Refresh See details" at bounding box center [638, 211] width 147 height 355
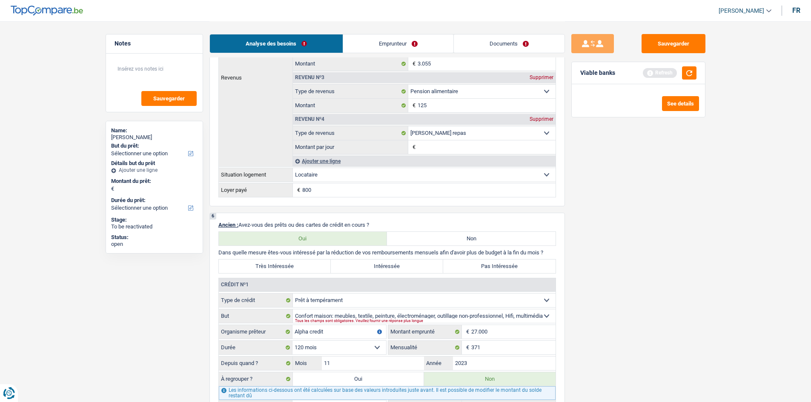
scroll to position [724, 0]
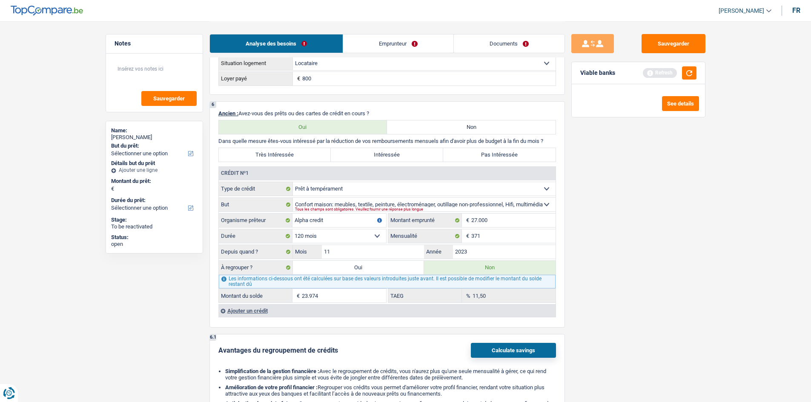
click at [355, 273] on label "Oui" at bounding box center [359, 268] width 132 height 14
click at [355, 273] on input "Oui" at bounding box center [359, 268] width 132 height 14
radio input "true"
type input "23.974"
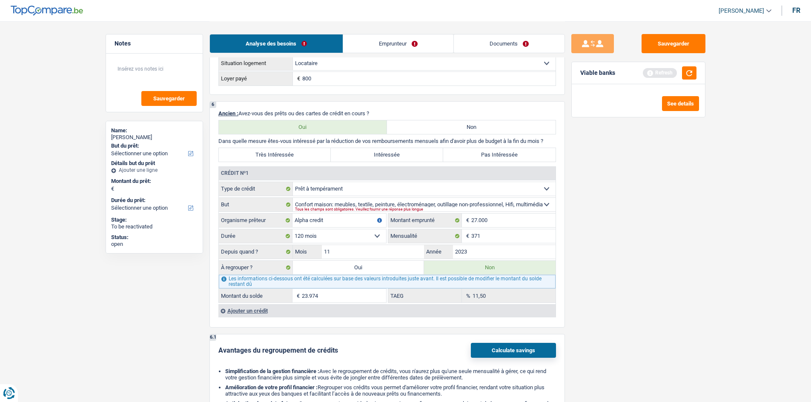
radio input "false"
type input "23.974"
select select "refinancing"
select select "120"
select select "refinancing"
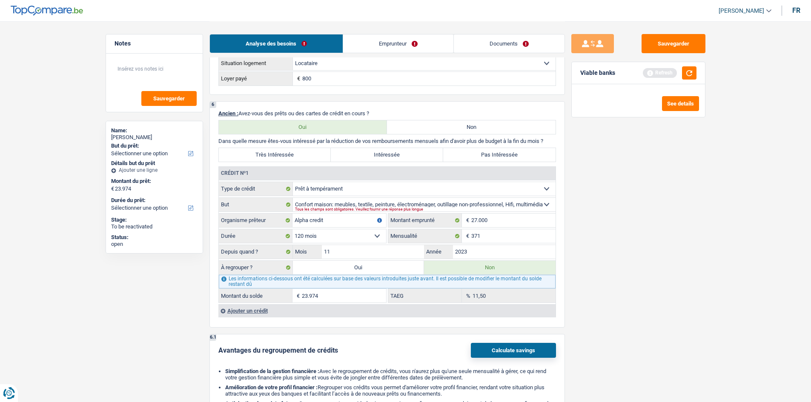
select select "refinancing"
select select "120"
select select "refinancing"
select select "120"
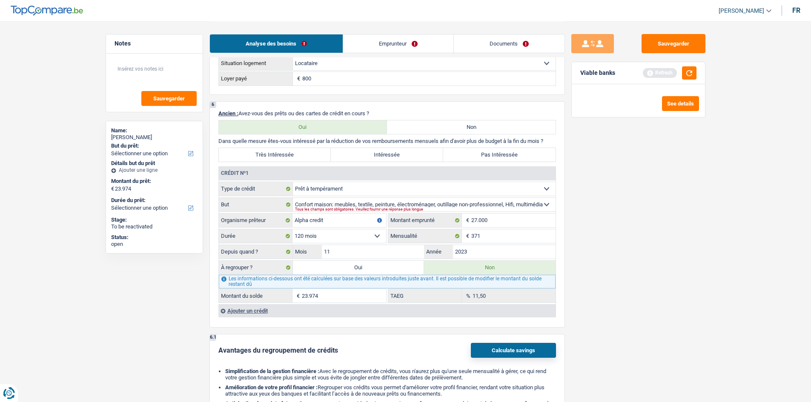
select select "refinancing"
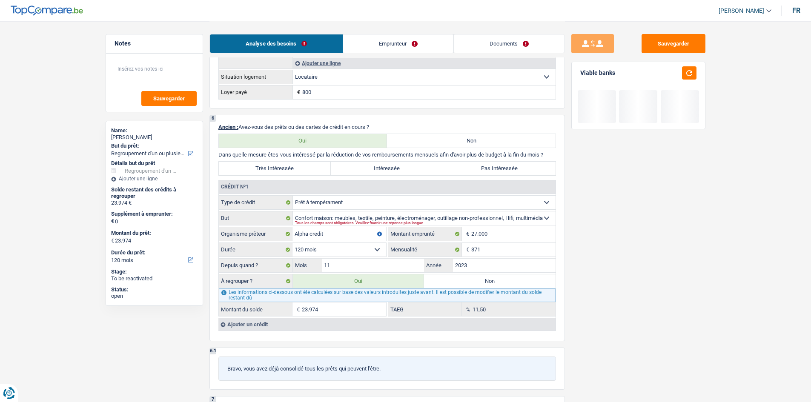
click at [274, 310] on div "Ajouter un crédit" at bounding box center [386, 324] width 337 height 13
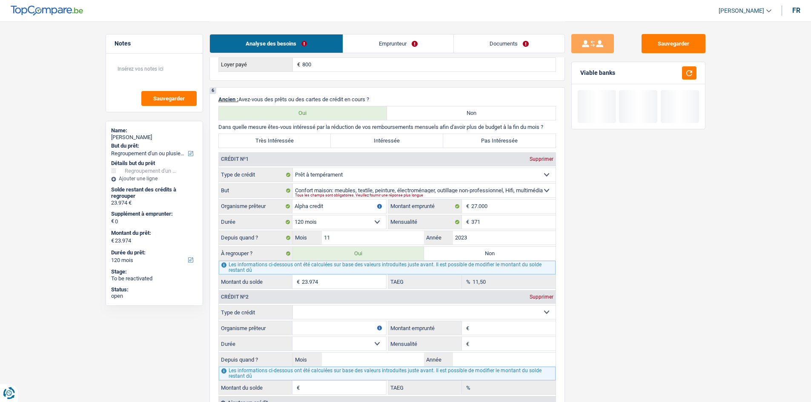
scroll to position [766, 0]
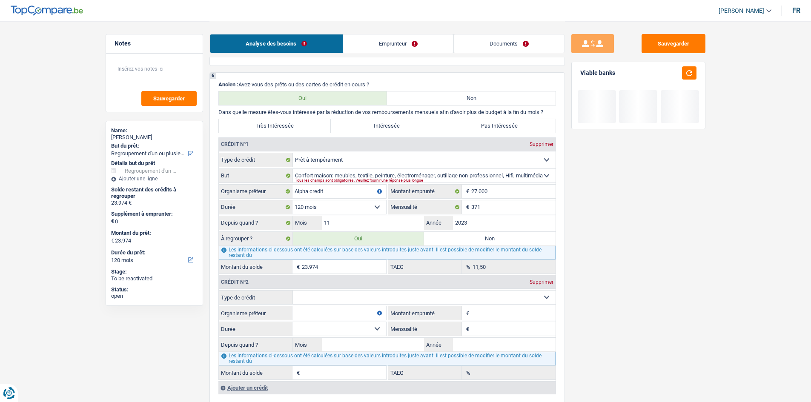
click at [346, 298] on select "Carte ou ouverture de crédit Prêt hypothécaire Vente à tempérament Prêt à tempé…" at bounding box center [424, 298] width 263 height 14
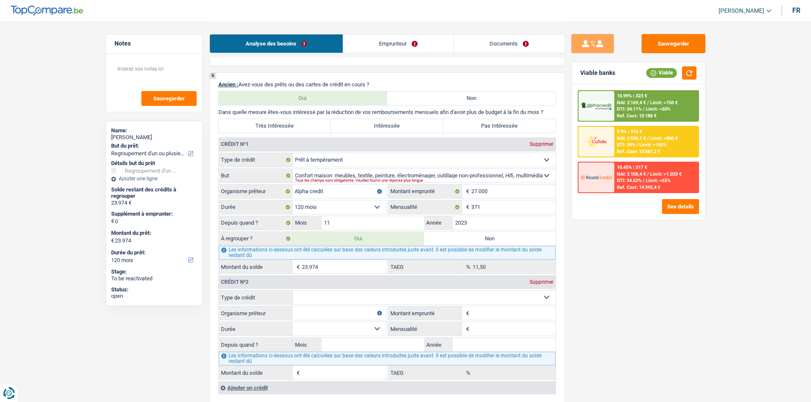
select select "personalLoan"
type input "0"
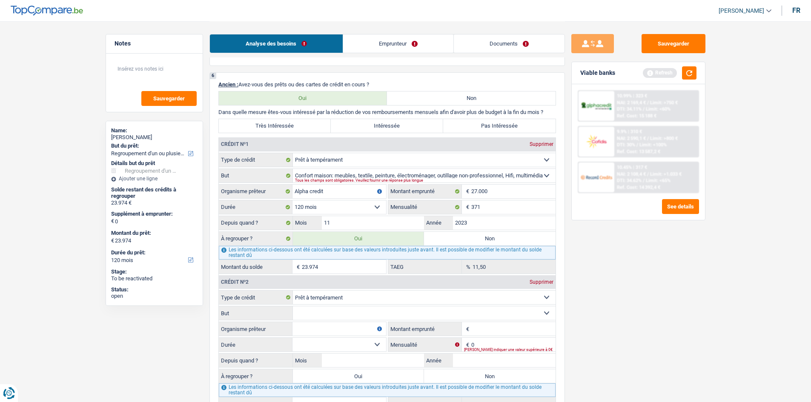
click at [372, 310] on select "Confort maison: meubles, textile, peinture, électroménager, outillage non-profe…" at bounding box center [424, 313] width 263 height 14
click at [353, 310] on select "Confort maison: meubles, textile, peinture, électroménager, outillage non-profe…" at bounding box center [424, 313] width 263 height 14
select select "familyEvent"
click at [293, 306] on select "Confort maison: meubles, textile, peinture, électroménager, outillage non-profe…" at bounding box center [424, 313] width 263 height 14
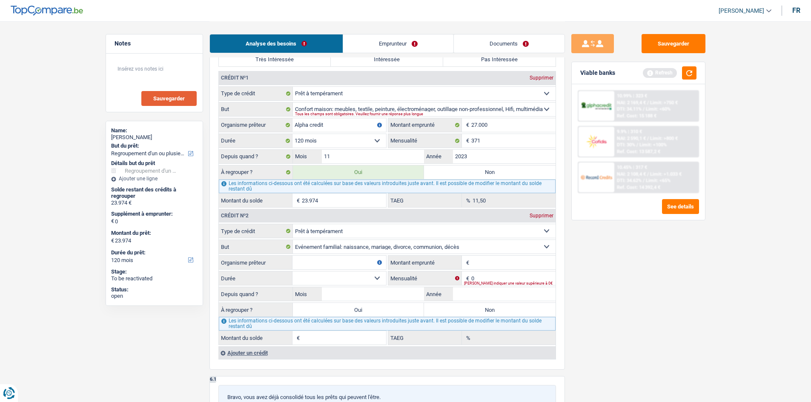
scroll to position [851, 0]
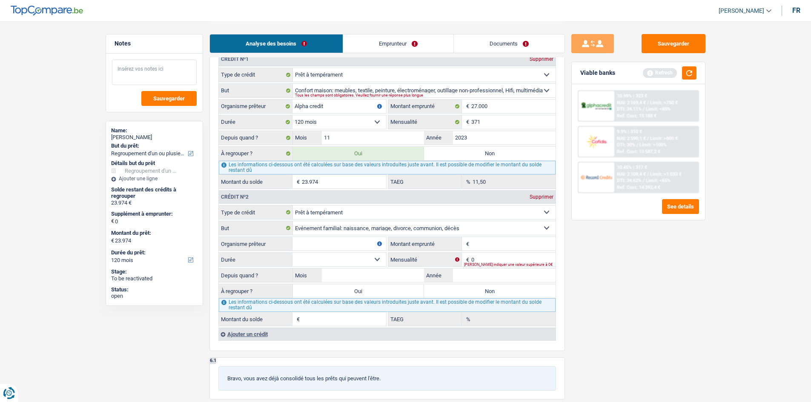
click at [153, 65] on textarea at bounding box center [154, 73] width 85 height 26
type textarea "6000"
click at [647, 309] on div "Sauvegarder Viable banks Refresh 10.99% | 323 € NAI: 2 169,4 € / Limit: >750 € …" at bounding box center [638, 211] width 147 height 355
click at [499, 241] on input "Montant emprunté" at bounding box center [513, 244] width 84 height 14
click at [362, 244] on input "Organisme prêteur" at bounding box center [339, 244] width 94 height 14
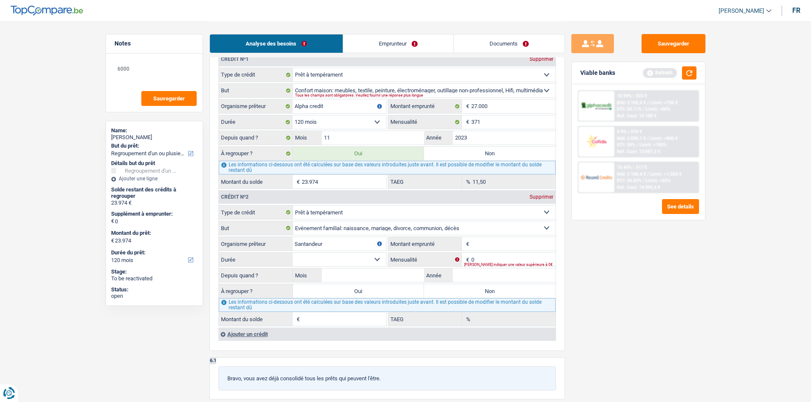
type input "Santandeur"
click at [521, 242] on input "Montant emprunté" at bounding box center [513, 244] width 84 height 14
type input "8.000"
click at [647, 281] on div "Sauvegarder Viable banks Refresh 10.99% | 323 € NAI: 2 169,4 € / Limit: >750 € …" at bounding box center [638, 211] width 147 height 355
click at [496, 256] on input "0" at bounding box center [513, 260] width 84 height 14
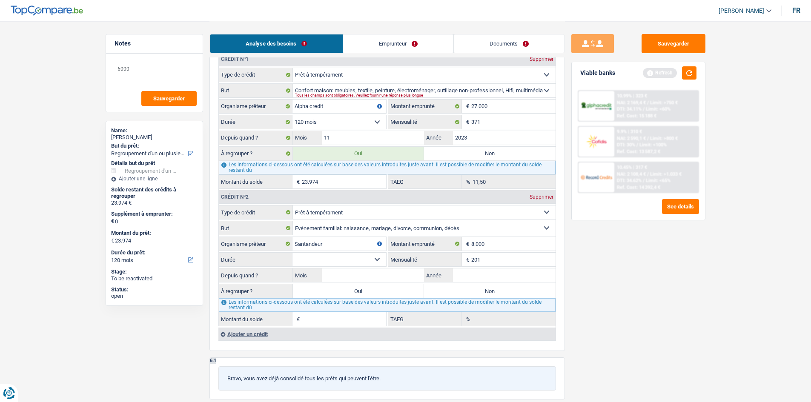
type input "201"
drag, startPoint x: 649, startPoint y: 343, endPoint x: 626, endPoint y: 325, distance: 29.7
click at [647, 310] on div "Sauvegarder Viable banks Refresh 10.99% | 323 € NAI: 2 169,4 € / Limit: >750 € …" at bounding box center [638, 211] width 147 height 355
click at [507, 271] on input "Année" at bounding box center [504, 276] width 103 height 14
type input "2024"
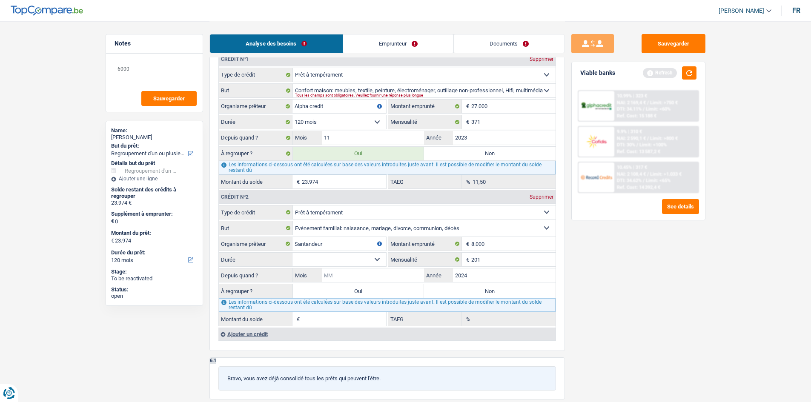
click at [374, 270] on input "Mois" at bounding box center [373, 276] width 103 height 14
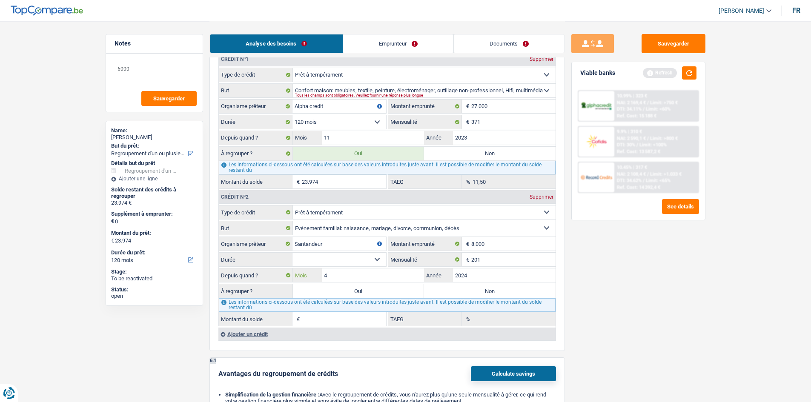
type input "4"
click at [344, 260] on select "12 mois 18 mois 24 mois 30 mois 36 mois 42 mois 48 mois Sélectionner une option" at bounding box center [339, 260] width 94 height 14
select select "48"
click at [292, 253] on select "12 mois 18 mois 24 mois 30 mois 36 mois 42 mois 48 mois Sélectionner une option" at bounding box center [339, 260] width 94 height 14
type input "5.506"
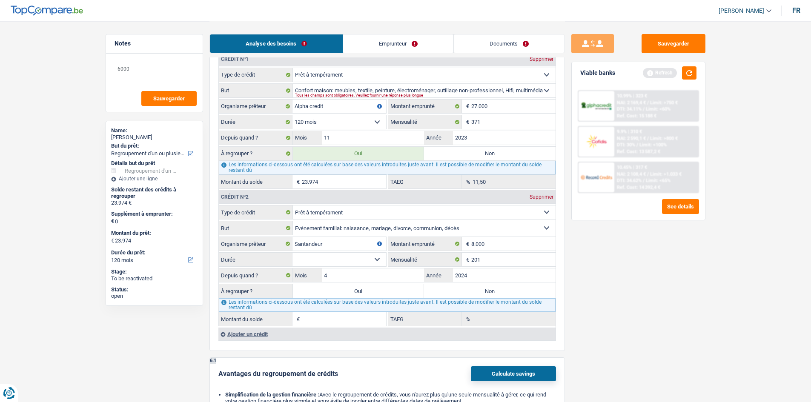
type input "9,93"
click at [378, 271] on input "4" at bounding box center [373, 276] width 103 height 14
type input "5"
type input "5.662"
drag, startPoint x: 620, startPoint y: 307, endPoint x: 502, endPoint y: 283, distance: 120.3
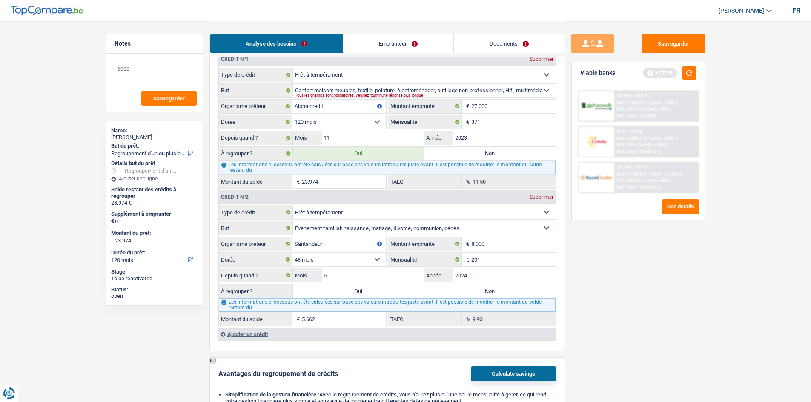
click at [621, 303] on div "Sauvegarder Viable banks Refresh 10.99% | 323 € NAI: 2 169,4 € / Limit: >750 € …" at bounding box center [638, 211] width 147 height 355
click at [364, 272] on input "5" at bounding box center [373, 276] width 103 height 14
type input "6"
type input "5.817"
drag, startPoint x: 661, startPoint y: 295, endPoint x: 535, endPoint y: 258, distance: 130.5
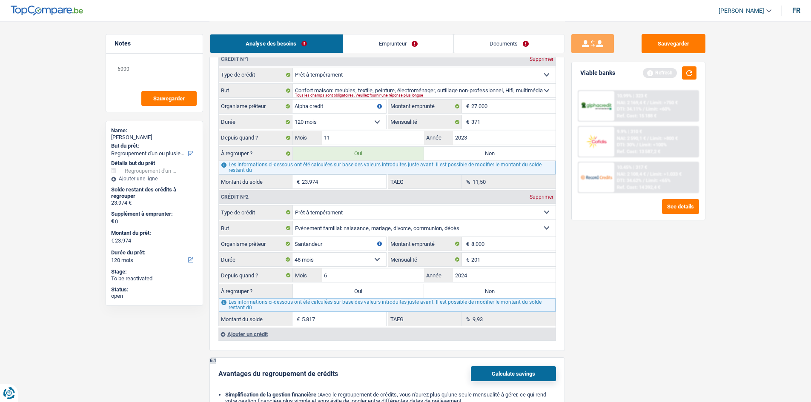
click at [647, 295] on div "Sauvegarder Viable banks Refresh 10.99% | 323 € NAI: 2 169,4 € / Limit: >750 € …" at bounding box center [638, 211] width 147 height 355
click at [362, 270] on input "6" at bounding box center [373, 276] width 103 height 14
type input "7"
type input "5.971"
click at [647, 297] on main "Notes 6000 Sauvegarder Name: Damien Lamock But du prêt: Confort maison: meubles…" at bounding box center [405, 32] width 811 height 1766
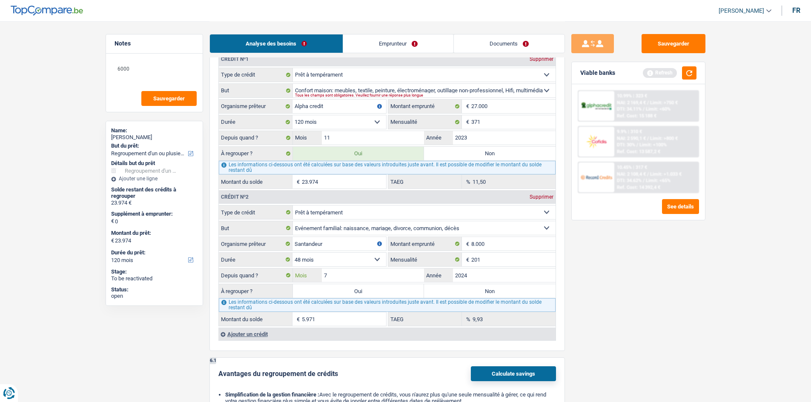
click at [385, 273] on input "7" at bounding box center [373, 276] width 103 height 14
type input "8"
type input "6.124"
click at [647, 309] on div "Sauvegarder Viable banks Refresh 10.99% | 323 € NAI: 2 169,4 € / Limit: >750 € …" at bounding box center [638, 211] width 147 height 355
click at [505, 125] on input "371" at bounding box center [513, 122] width 84 height 14
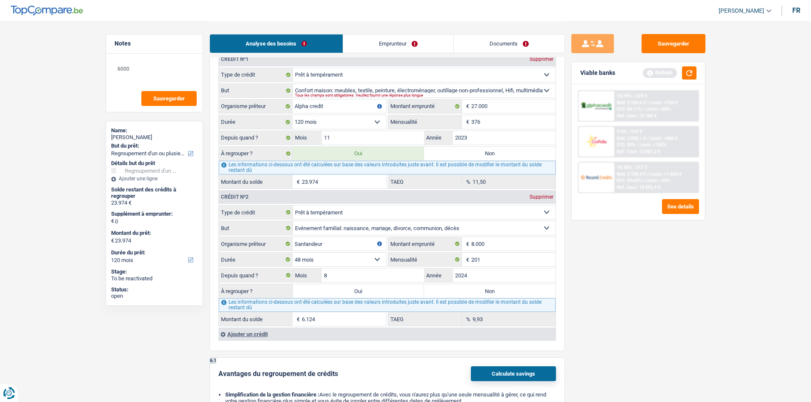
type input "376"
type input "24.022"
type input "11,87"
click at [647, 272] on div "Sauvegarder Viable banks Refresh 10.99% | 323 € NAI: 2 169,4 € / Limit: >750 € …" at bounding box center [638, 211] width 147 height 355
click at [379, 292] on label "Oui" at bounding box center [359, 291] width 132 height 14
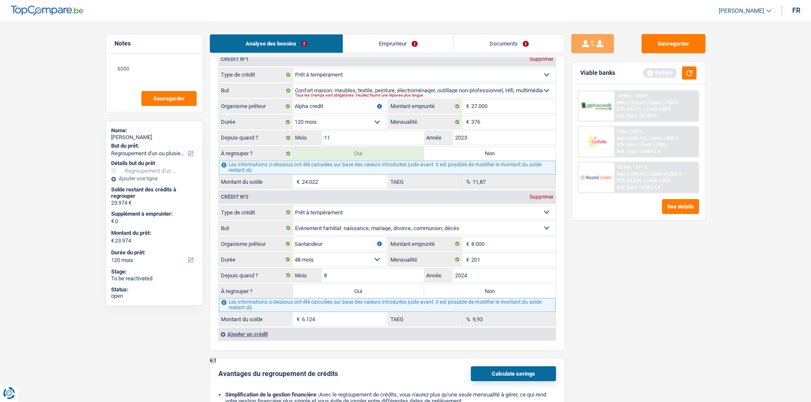
click at [379, 292] on input "Oui" at bounding box center [359, 291] width 132 height 14
radio input "true"
type input "30.146"
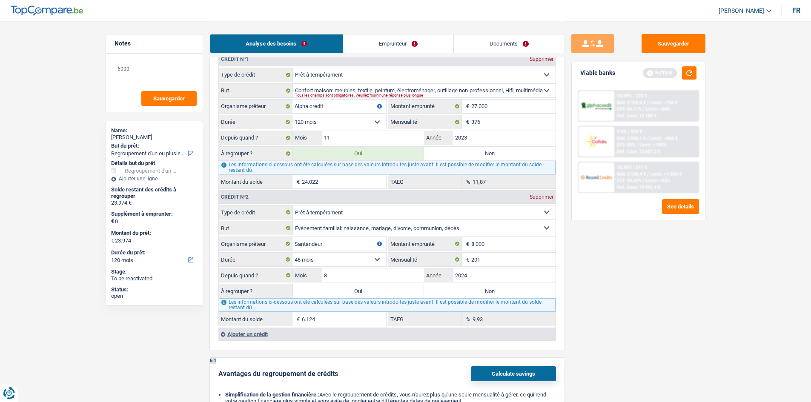
type input "30.146"
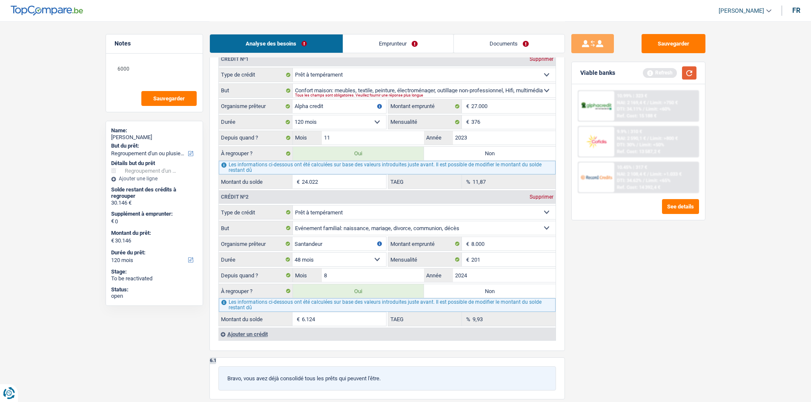
click at [647, 73] on button "button" at bounding box center [689, 72] width 14 height 13
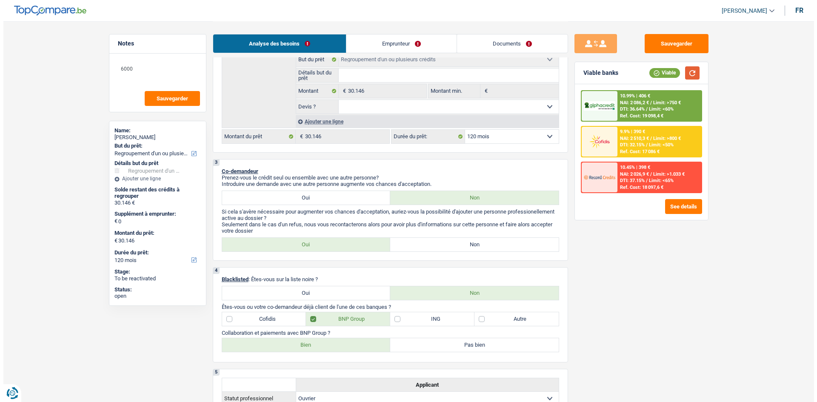
scroll to position [128, 0]
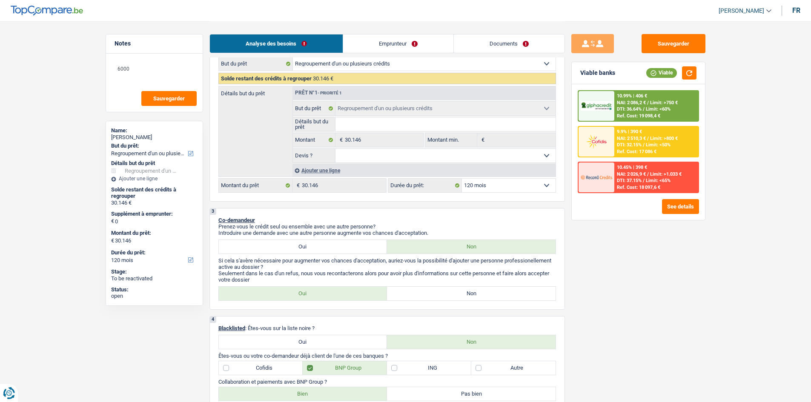
click at [517, 193] on div "2 Projet : Quel projet souhaitez-vous financer pour 30 146 € ? Montant supérieu…" at bounding box center [386, 100] width 355 height 203
click at [518, 187] on select "12 mois 18 mois 24 mois 30 mois 36 mois 42 mois 48 mois 60 mois 72 mois 84 mois…" at bounding box center [509, 186] width 94 height 14
select select "84"
click at [462, 179] on select "12 mois 18 mois 24 mois 30 mois 36 mois 42 mois 48 mois 60 mois 72 mois 84 mois…" at bounding box center [509, 186] width 94 height 14
select select "84"
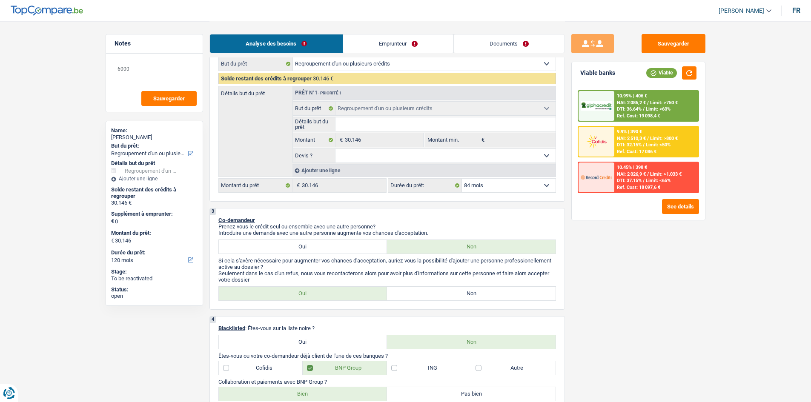
select select "84"
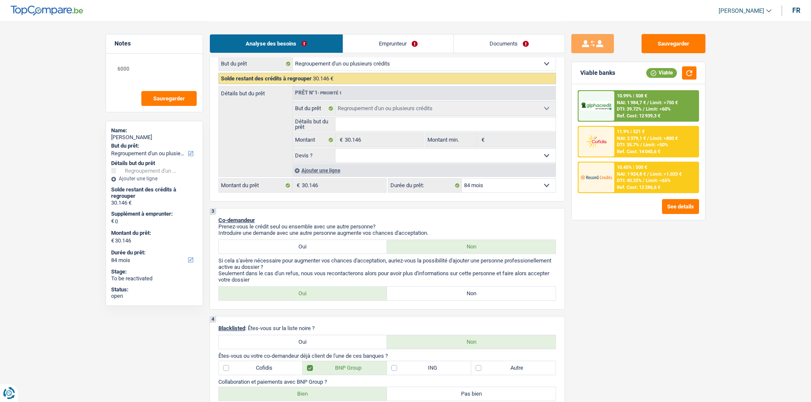
click at [629, 172] on span "NAI: 1 924,8 €" at bounding box center [631, 175] width 29 height 6
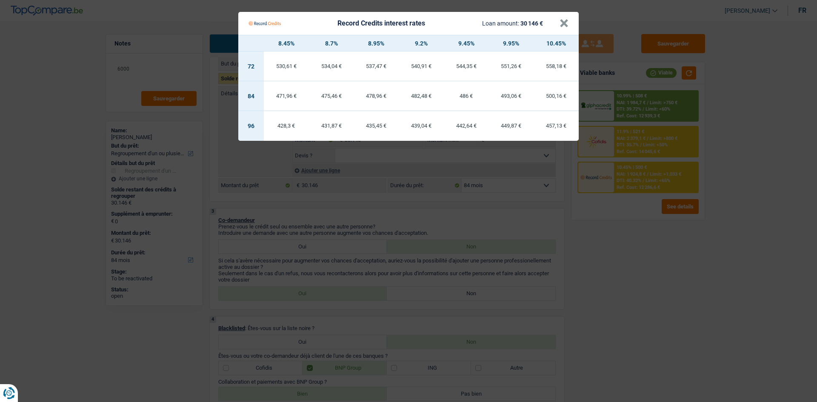
drag, startPoint x: 610, startPoint y: 249, endPoint x: 633, endPoint y: 204, distance: 50.6
click at [610, 250] on Credits "Record Credits interest rates Loan amount: 30 146 € × 8.45% 8.7% 8.95% 9.2% 9.4…" at bounding box center [408, 201] width 817 height 402
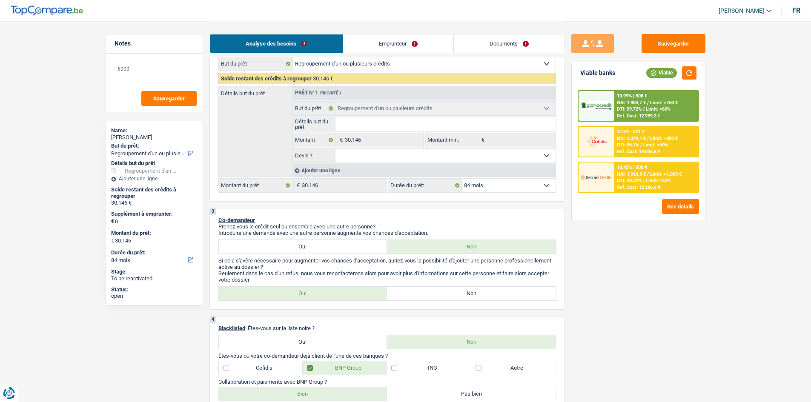
click at [638, 104] on span "NAI: 1 984,7 €" at bounding box center [631, 103] width 29 height 6
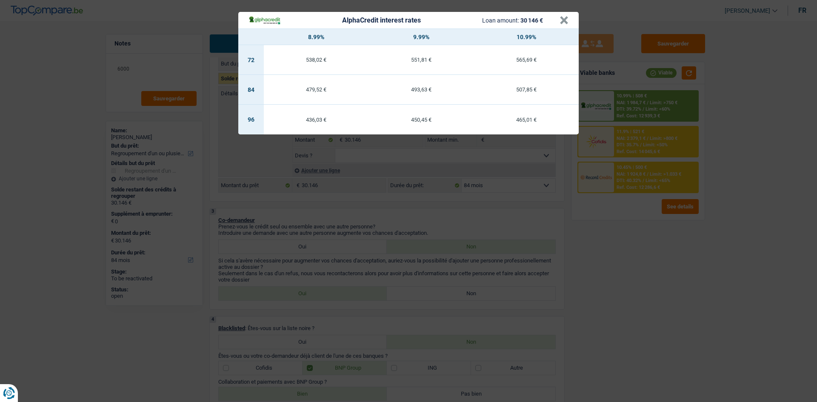
click at [616, 233] on div "AlphaCredit interest rates Loan amount: 30 146 € × 8.99% 9.99% 10.99% 72 538,02…" at bounding box center [408, 201] width 817 height 402
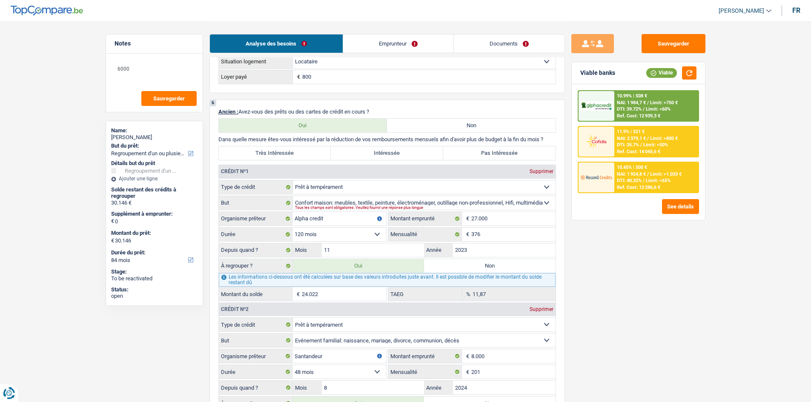
scroll to position [724, 0]
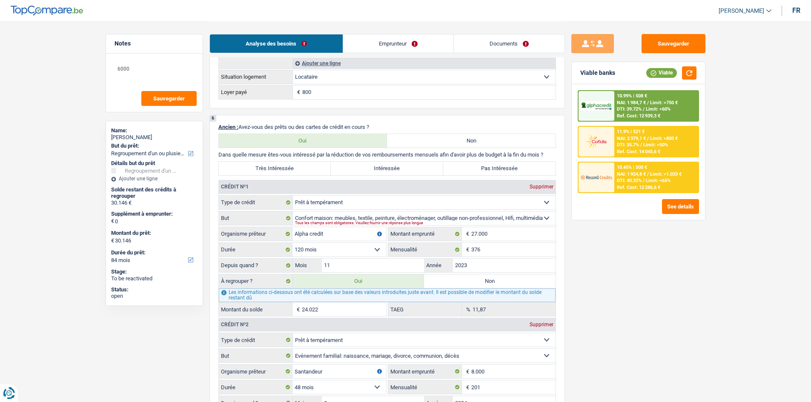
click at [647, 110] on span "Limit: <60%" at bounding box center [658, 109] width 25 height 6
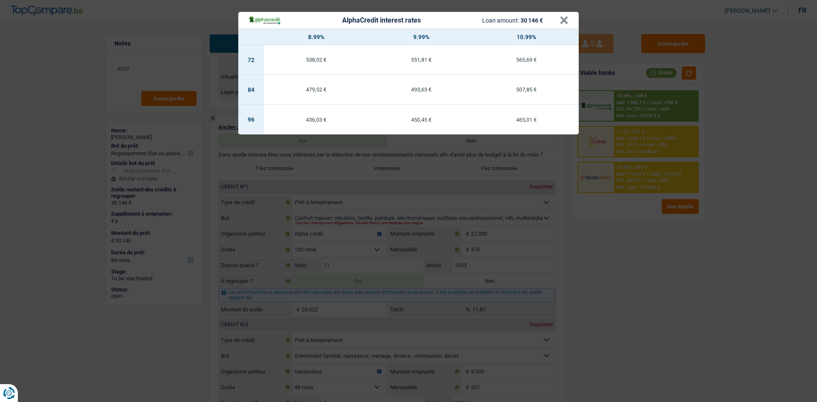
click at [326, 91] on div "479,52 €" at bounding box center [316, 90] width 105 height 6
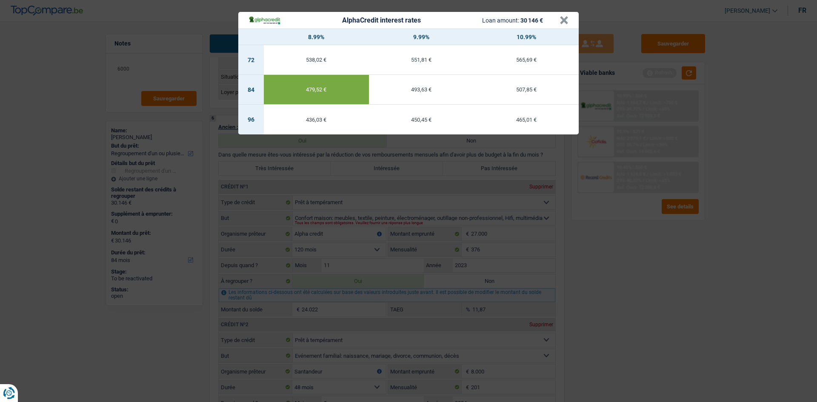
drag, startPoint x: 613, startPoint y: 217, endPoint x: 621, endPoint y: 210, distance: 10.9
click at [615, 217] on div "AlphaCredit interest rates Loan amount: 30 146 € × 8.99% 9.99% 10.99% 72 538,02…" at bounding box center [408, 201] width 817 height 402
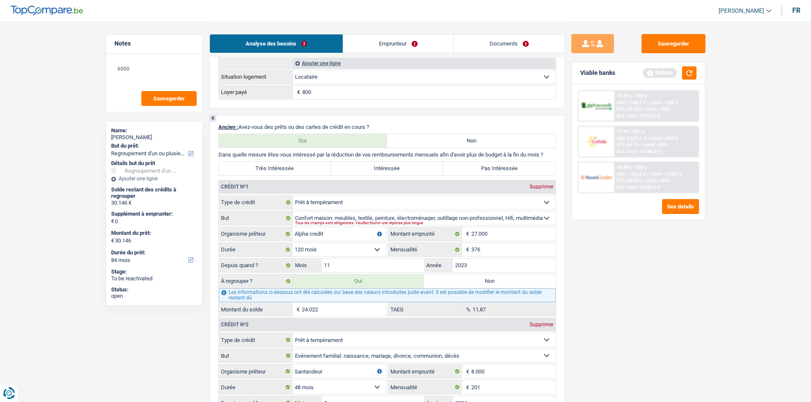
click at [632, 177] on div "10.45% | 500 € NAI: 1 924,8 € / Limit: >1.033 € DTI: 40.32% / Limit: <65% Ref. …" at bounding box center [656, 178] width 84 height 30
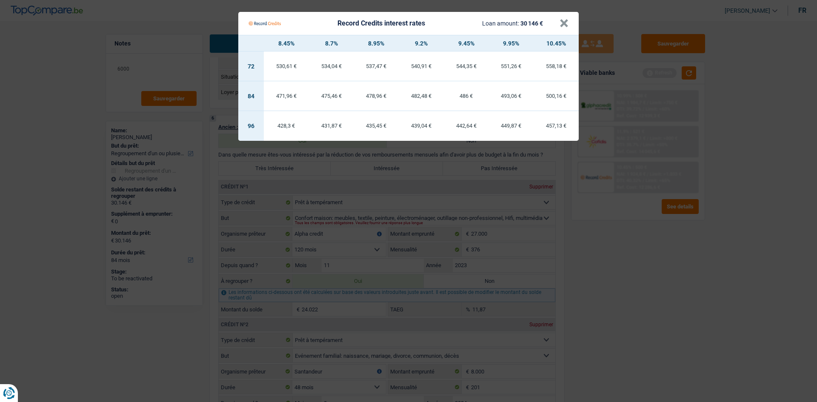
click at [604, 241] on Credits "Record Credits interest rates Loan amount: 30 146 € × 8.45% 8.7% 8.95% 9.2% 9.4…" at bounding box center [408, 201] width 817 height 402
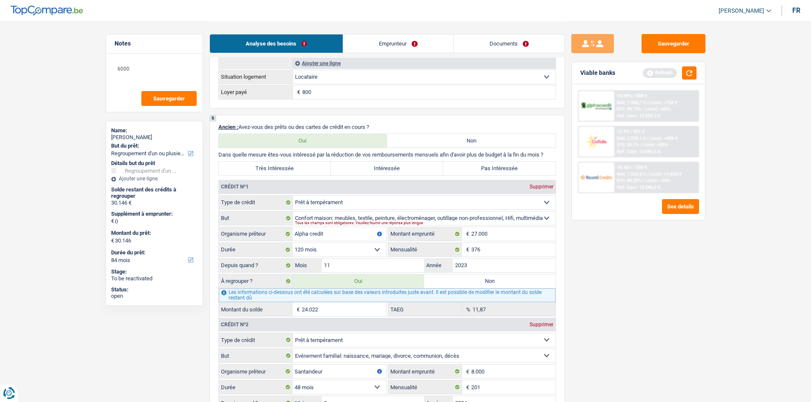
click at [647, 103] on span "Limit: >750 €" at bounding box center [664, 103] width 28 height 6
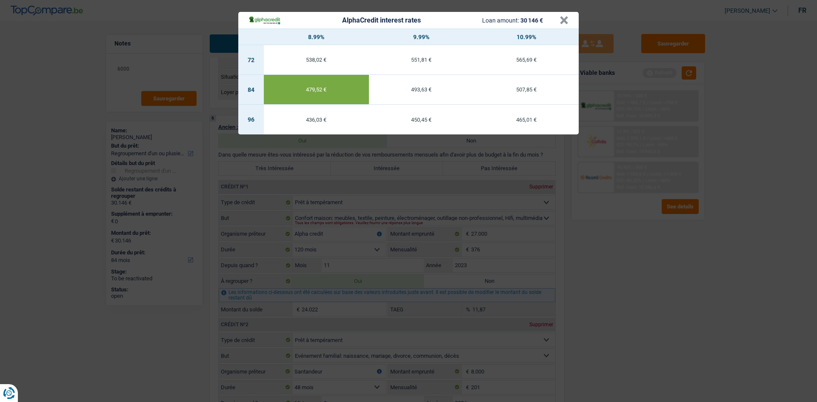
click at [610, 306] on div "AlphaCredit interest rates Loan amount: 30 146 € × 8.99% 9.99% 10.99% 72 538,02…" at bounding box center [408, 201] width 817 height 402
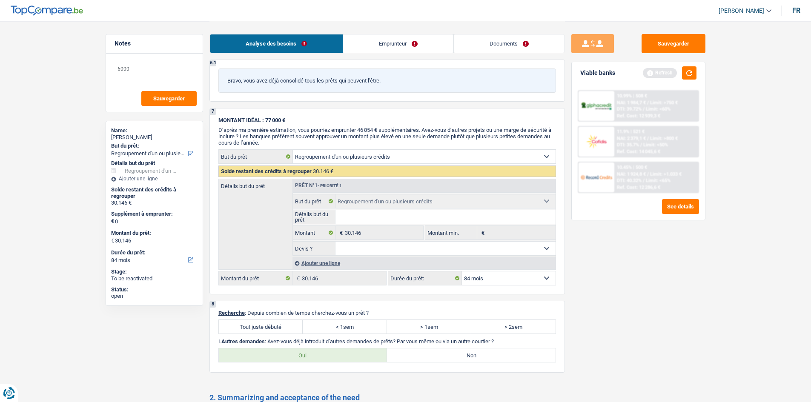
scroll to position [1320, 0]
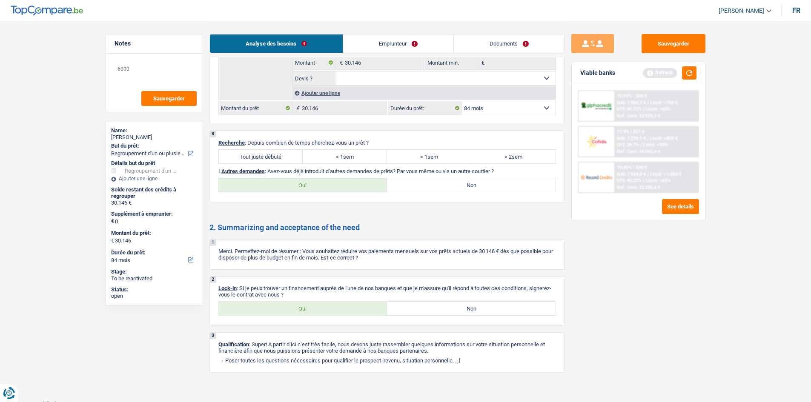
drag, startPoint x: 281, startPoint y: 152, endPoint x: 322, endPoint y: 287, distance: 141.0
click at [281, 152] on label "Tout juste débuté" at bounding box center [261, 157] width 84 height 14
click at [281, 152] on input "Tout juste débuté" at bounding box center [261, 157] width 84 height 14
radio input "true"
click at [305, 309] on label "Oui" at bounding box center [303, 309] width 169 height 14
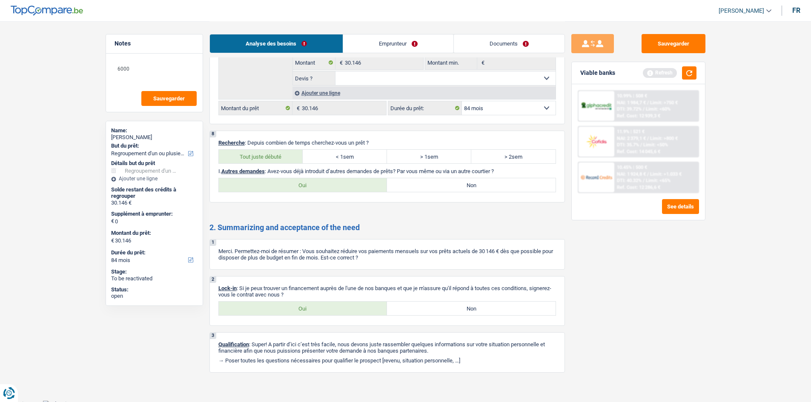
click at [305, 309] on input "Oui" at bounding box center [303, 309] width 169 height 14
radio input "true"
drag, startPoint x: 490, startPoint y: 184, endPoint x: 404, endPoint y: 19, distance: 186.6
click at [490, 185] on label "Non" at bounding box center [471, 185] width 169 height 14
click at [490, 185] on input "Non" at bounding box center [471, 185] width 169 height 14
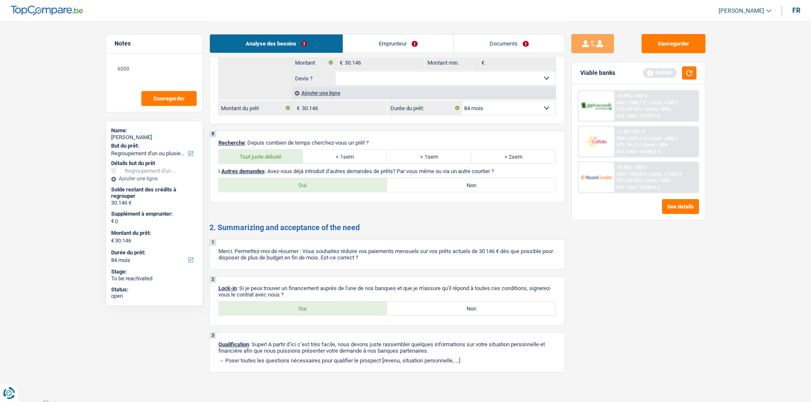
radio input "true"
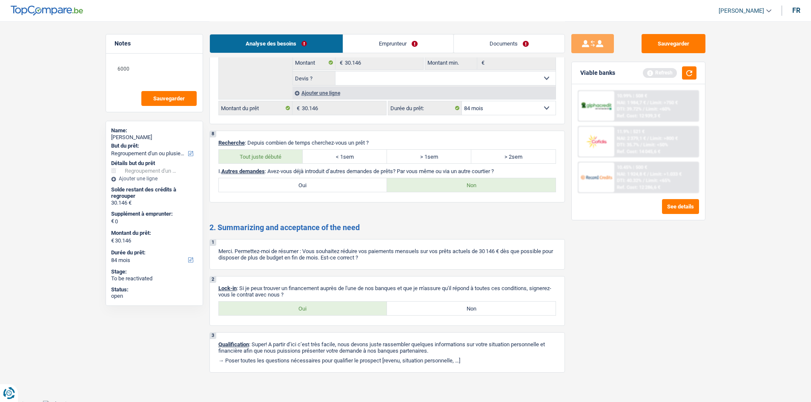
click at [383, 44] on link "Emprunteur" at bounding box center [398, 43] width 110 height 18
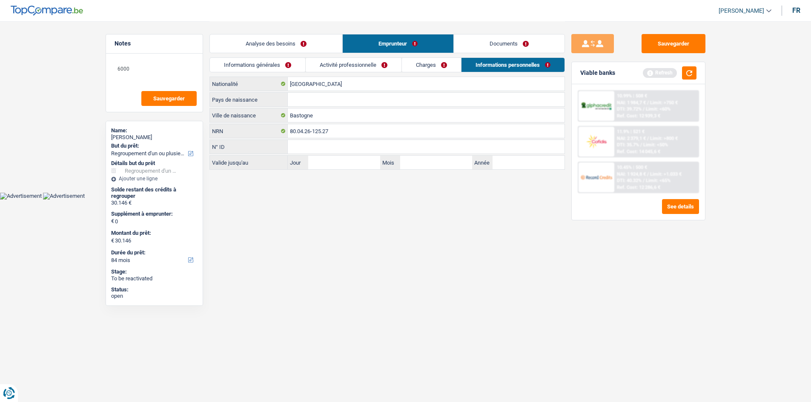
scroll to position [0, 0]
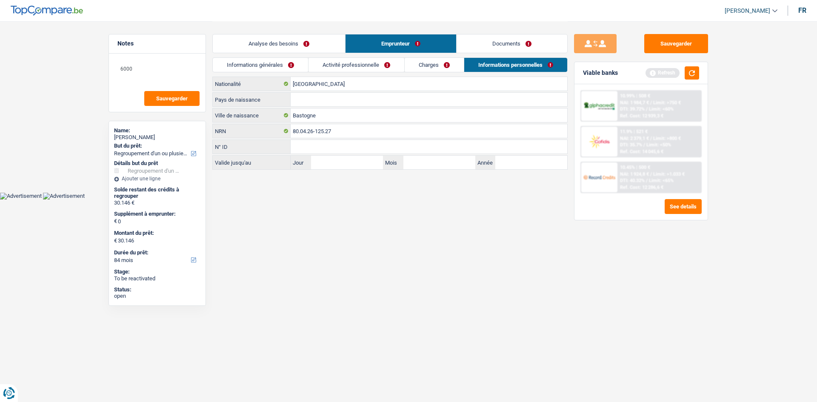
click at [301, 70] on link "Informations générales" at bounding box center [260, 65] width 95 height 14
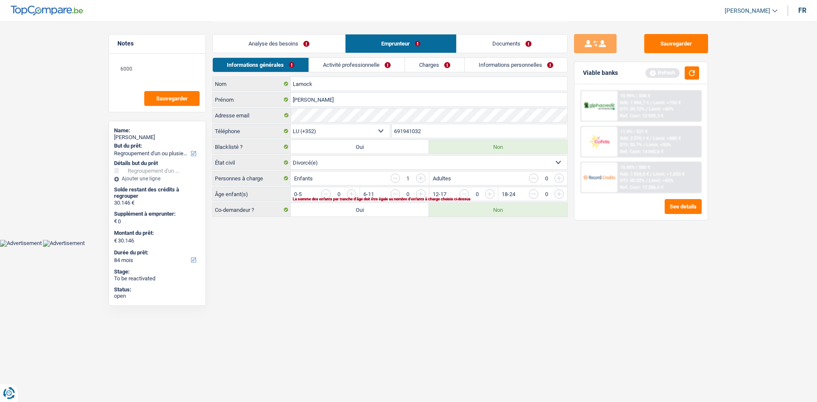
click at [491, 193] on input "button" at bounding box center [662, 196] width 355 height 14
click at [371, 68] on link "Activité professionnelle" at bounding box center [357, 65] width 96 height 14
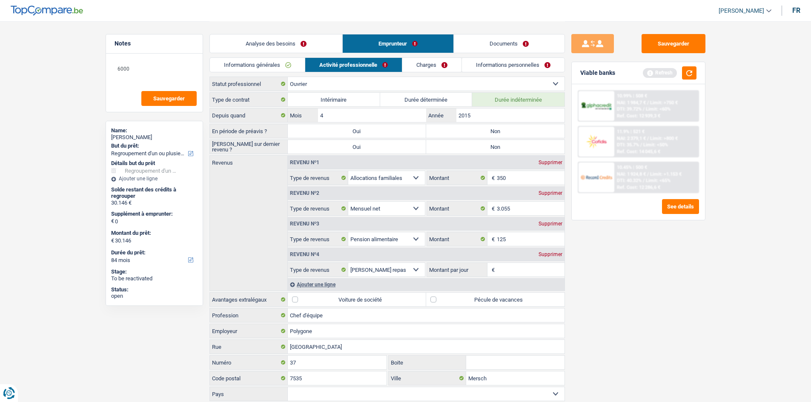
click at [471, 132] on label "Non" at bounding box center [495, 131] width 138 height 14
click at [471, 132] on input "Non" at bounding box center [495, 131] width 138 height 14
radio input "true"
click at [475, 143] on label "Non" at bounding box center [495, 147] width 138 height 14
click at [475, 143] on input "Non" at bounding box center [495, 147] width 138 height 14
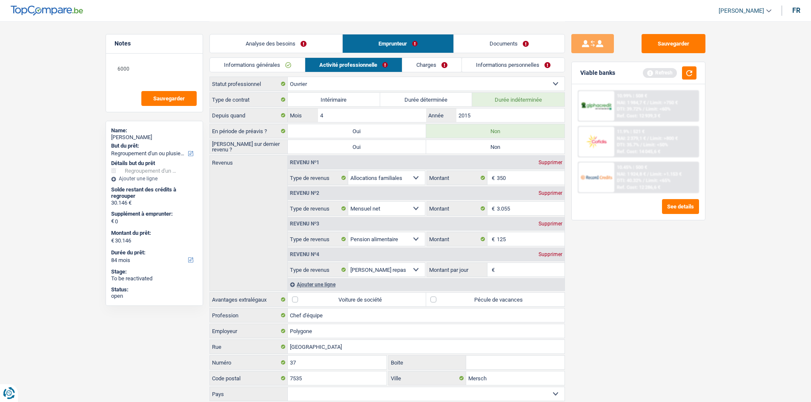
radio input "true"
click at [484, 119] on input "2015" at bounding box center [510, 116] width 108 height 14
click at [358, 74] on div "Informations générales Activité professionnelle Charges Informations personnell…" at bounding box center [386, 66] width 355 height 19
click at [355, 80] on select "Ouvrier Employé privé Employé public Invalide Indépendant Pensionné Chômeur Mut…" at bounding box center [426, 84] width 277 height 14
select select "privateEmployee"
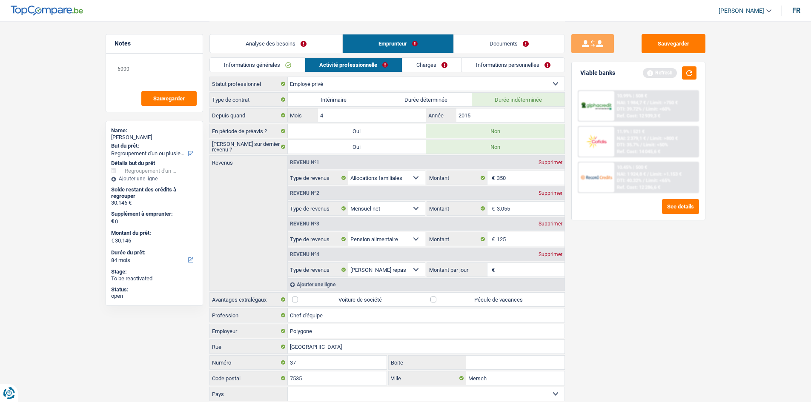
click at [288, 77] on select "Ouvrier Employé privé Employé public Invalide Indépendant Pensionné Chômeur Mut…" at bounding box center [426, 84] width 277 height 14
radio input "false"
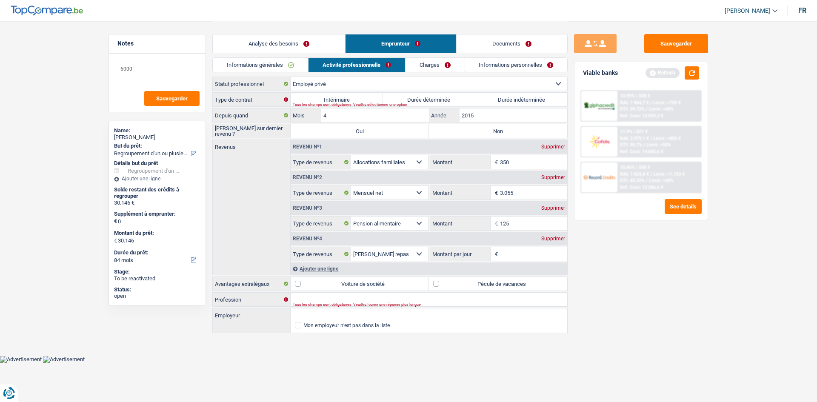
click at [515, 102] on label "Durée indéterminée" at bounding box center [521, 100] width 92 height 14
click at [515, 102] on input "Durée indéterminée" at bounding box center [521, 100] width 92 height 14
radio input "true"
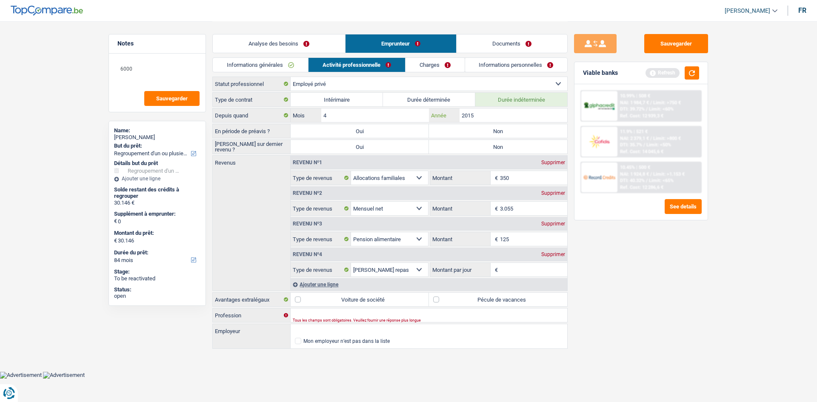
click at [483, 113] on input "2015" at bounding box center [514, 116] width 108 height 14
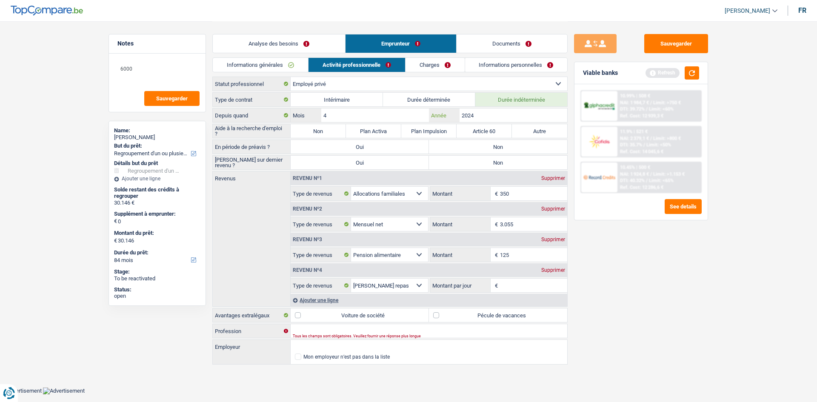
type input "2024"
click at [341, 112] on input "4" at bounding box center [375, 116] width 108 height 14
type input "9"
click at [314, 124] on label "Non" at bounding box center [318, 131] width 55 height 14
click at [314, 124] on input "Non" at bounding box center [318, 131] width 55 height 14
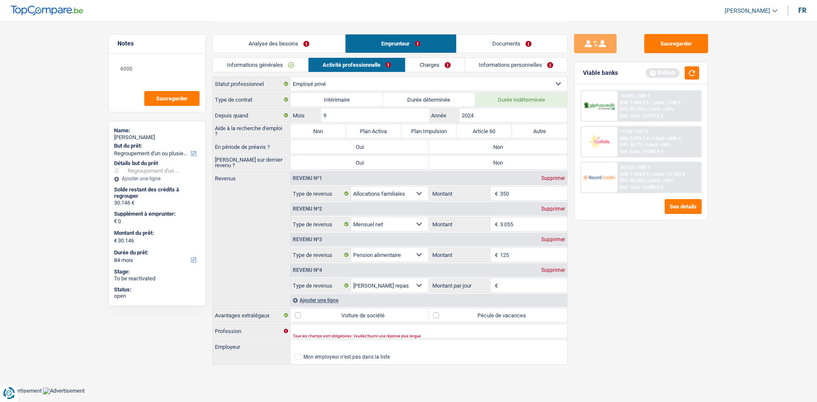
radio input "true"
click at [515, 154] on div "Type de contrat Intérimaire Durée déterminée Durée indéterminée Depuis quand 9 …" at bounding box center [389, 229] width 355 height 274
click at [512, 166] on label "Non" at bounding box center [498, 163] width 138 height 14
click at [512, 166] on input "Non" at bounding box center [498, 163] width 138 height 14
radio input "true"
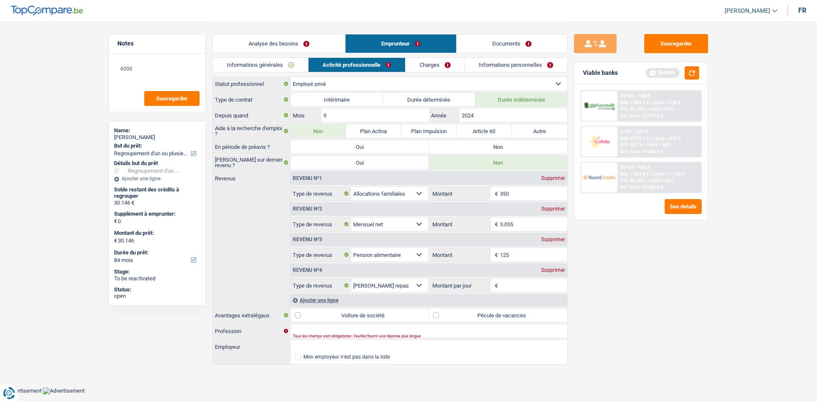
click at [515, 153] on label "Non" at bounding box center [498, 147] width 138 height 14
click at [515, 153] on input "Non" at bounding box center [498, 147] width 138 height 14
radio input "true"
drag, startPoint x: 519, startPoint y: 191, endPoint x: 524, endPoint y: 192, distance: 4.7
click at [518, 192] on input "350" at bounding box center [534, 194] width 68 height 14
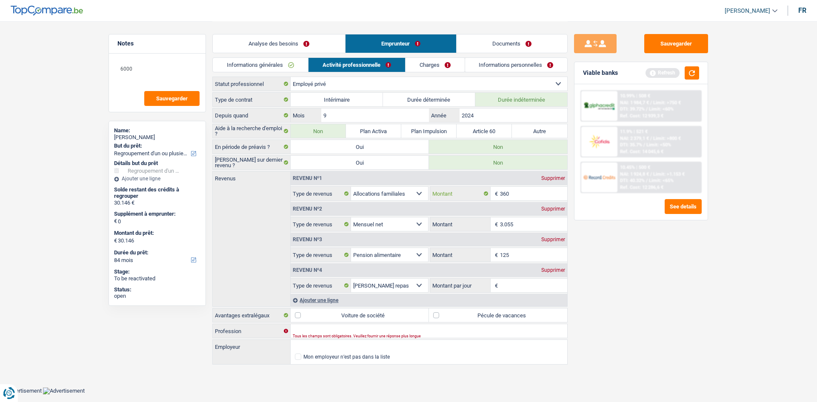
type input "360"
drag, startPoint x: 672, startPoint y: 288, endPoint x: 678, endPoint y: 291, distance: 7.0
click at [647, 291] on div "Sauvegarder Viable banks Refresh 10.99% | 508 € NAI: 1 984,7 € / Limit: >750 € …" at bounding box center [641, 211] width 147 height 355
click at [523, 225] on input "3.055" at bounding box center [534, 225] width 68 height 14
type input "3.175"
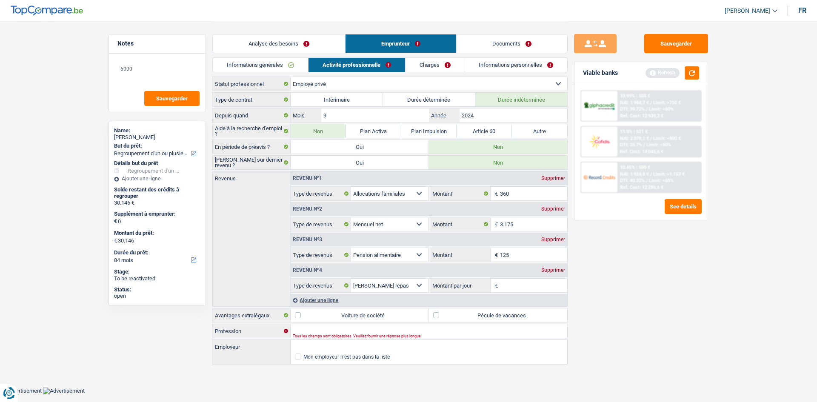
click at [647, 310] on div "Sauvegarder Viable banks Refresh 10.99% | 508 € NAI: 1 984,7 € / Limit: >750 € …" at bounding box center [641, 211] width 147 height 355
click at [544, 255] on input "125" at bounding box center [534, 255] width 68 height 14
type input "140"
click at [647, 282] on div "Sauvegarder Viable banks Refresh 10.99% | 508 € NAI: 1 984,7 € / Limit: >750 € …" at bounding box center [641, 211] width 147 height 355
click at [508, 284] on input "Montant par jour" at bounding box center [534, 286] width 68 height 14
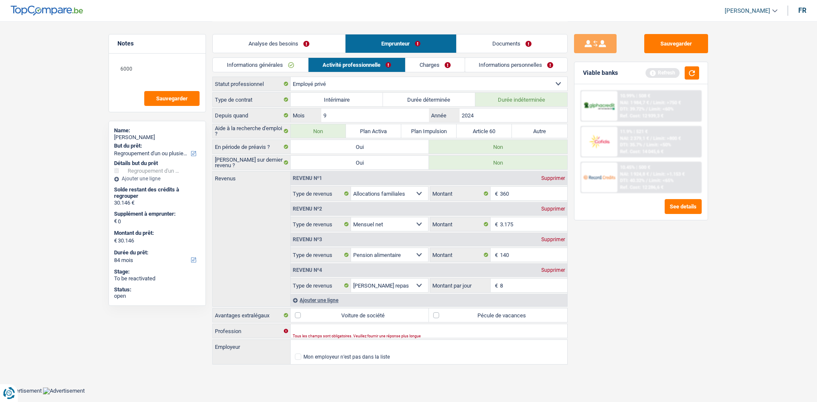
type input "8,0"
click at [628, 290] on div "Sauvegarder Viable banks Refresh 10.99% | 508 € NAI: 1 984,7 € / Limit: >750 € …" at bounding box center [641, 211] width 147 height 355
click at [503, 310] on label "Pécule de vacances" at bounding box center [498, 316] width 138 height 14
click at [503, 310] on input "Pécule de vacances" at bounding box center [498, 316] width 138 height 14
checkbox input "true"
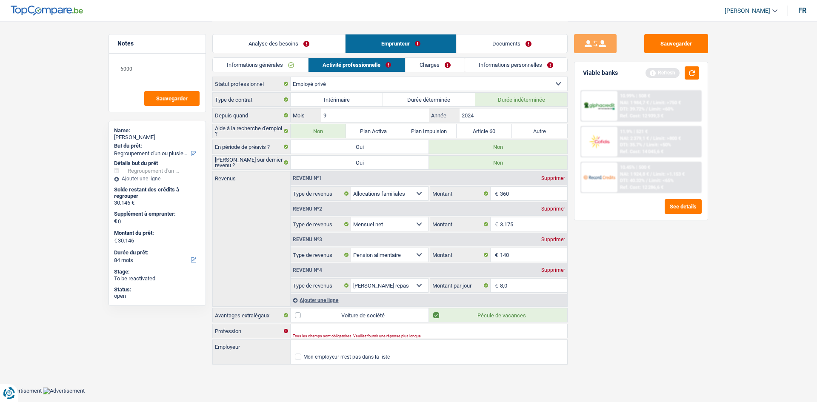
click at [379, 310] on label "Voiture de société" at bounding box center [360, 316] width 138 height 14
click at [379, 310] on input "Voiture de société" at bounding box center [360, 316] width 138 height 14
checkbox input "true"
click at [347, 310] on input "Profession" at bounding box center [429, 331] width 277 height 14
type input "Chef d'équipe"
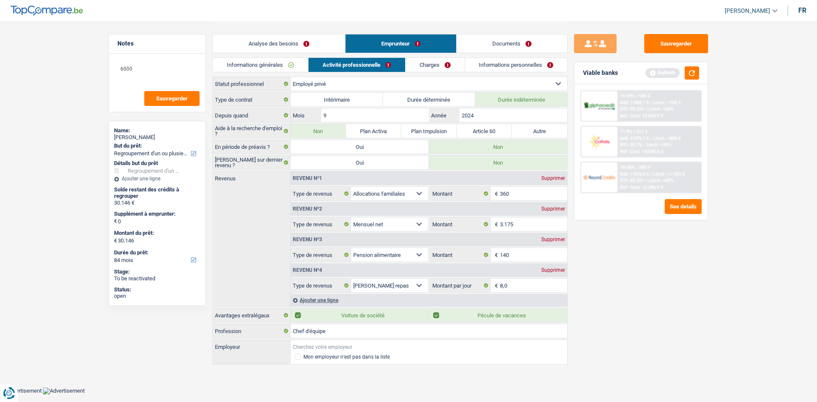
click at [308, 310] on input "Employeur" at bounding box center [429, 347] width 277 height 14
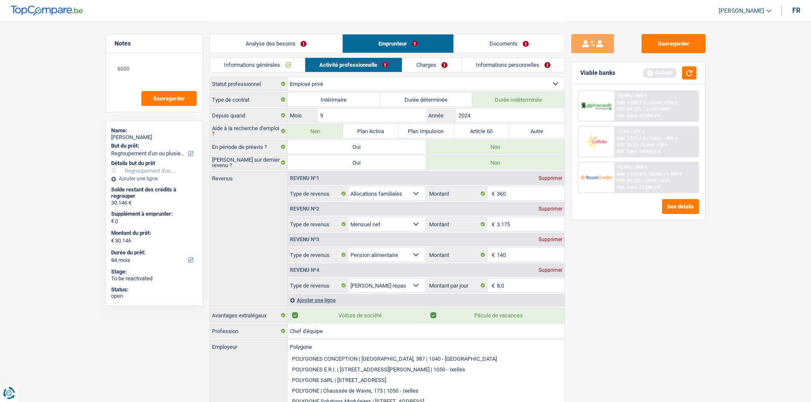
type input "Polygone"
drag, startPoint x: 631, startPoint y: 360, endPoint x: 628, endPoint y: 352, distance: 8.1
click at [631, 310] on div "Sauvegarder Viable banks Refresh 10.99% | 508 € NAI: 1 984,7 € / Limit: >750 € …" at bounding box center [638, 211] width 147 height 355
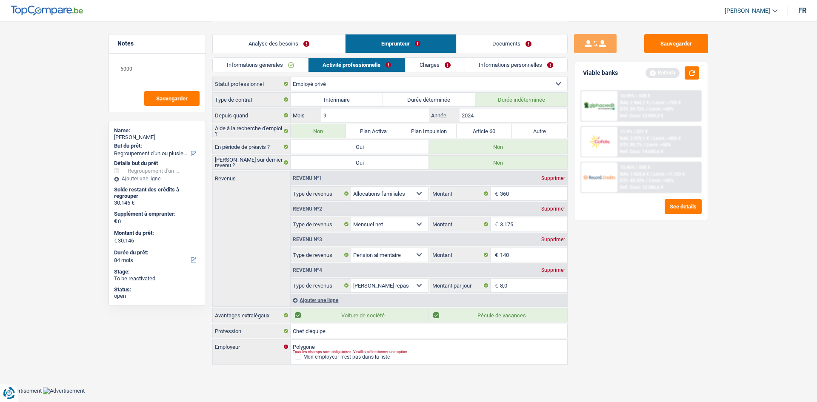
click at [419, 58] on link "Charges" at bounding box center [435, 65] width 59 height 14
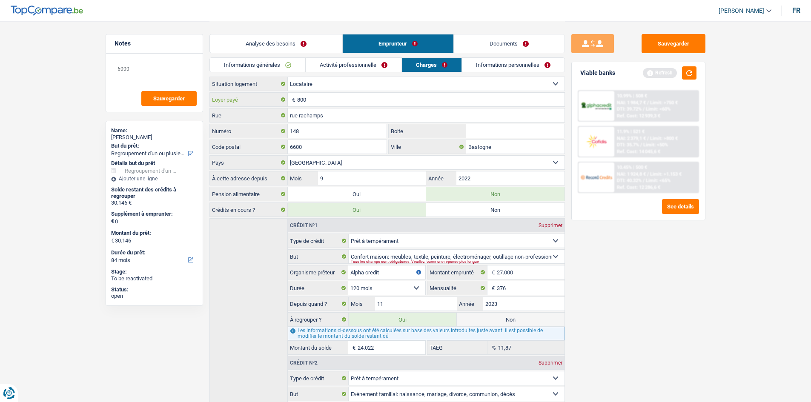
click at [329, 103] on input "800" at bounding box center [430, 100] width 267 height 14
type input "8"
type input "1.000"
click at [647, 286] on div "Sauvegarder Viable banks Refresh 10.99% | 508 € NAI: 1 984,7 € / Limit: >750 € …" at bounding box center [638, 211] width 147 height 355
click at [517, 149] on input "Bastogne" at bounding box center [515, 147] width 98 height 14
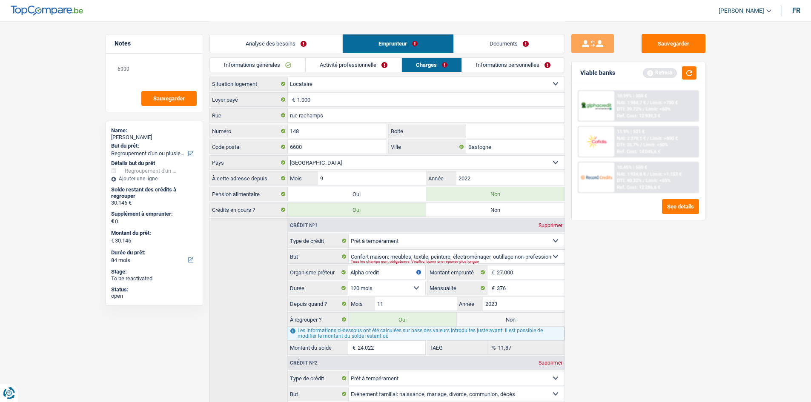
click at [647, 291] on div "Sauvegarder Viable banks Refresh 10.99% | 508 € NAI: 1 984,7 € / Limit: >750 € …" at bounding box center [638, 211] width 147 height 355
drag, startPoint x: 164, startPoint y: 66, endPoint x: 103, endPoint y: 57, distance: 61.9
click at [103, 57] on div "Notes 6000 Sauvegarder Name: Damien Lamock But du prêt: Confort maison: meubles…" at bounding box center [154, 211] width 110 height 355
click at [647, 246] on div "Sauvegarder Viable banks Refresh 10.99% | 508 € NAI: 1 984,7 € / Limit: >750 € …" at bounding box center [638, 211] width 147 height 355
click at [526, 67] on link "Informations personnelles" at bounding box center [513, 65] width 103 height 14
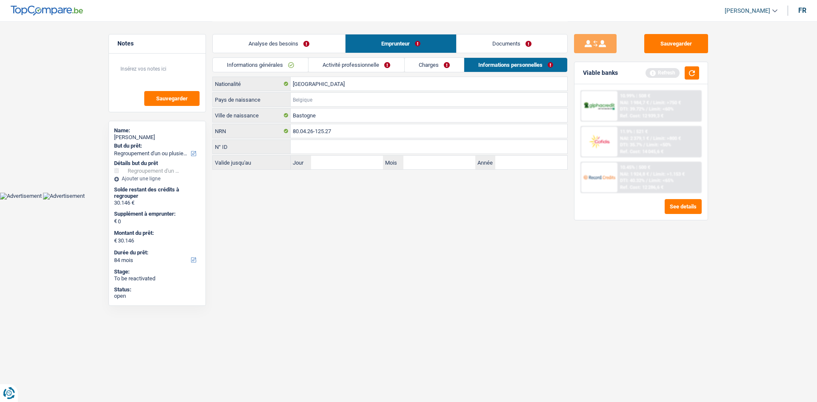
click at [302, 103] on input "Pays de naissance" at bounding box center [429, 100] width 277 height 14
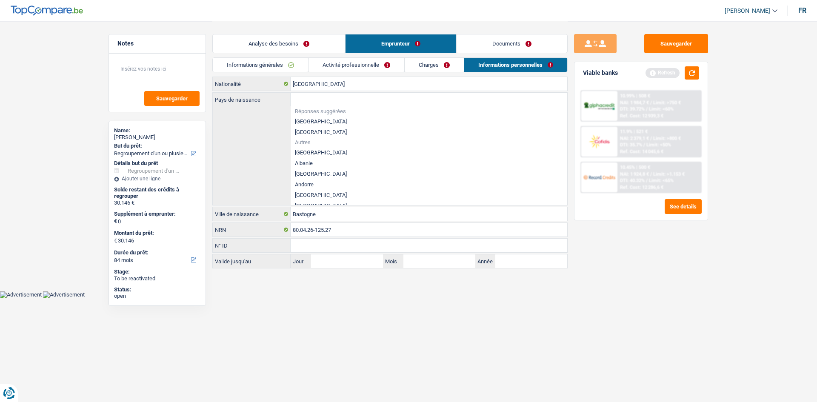
click at [315, 123] on li "[GEOGRAPHIC_DATA]" at bounding box center [429, 121] width 277 height 11
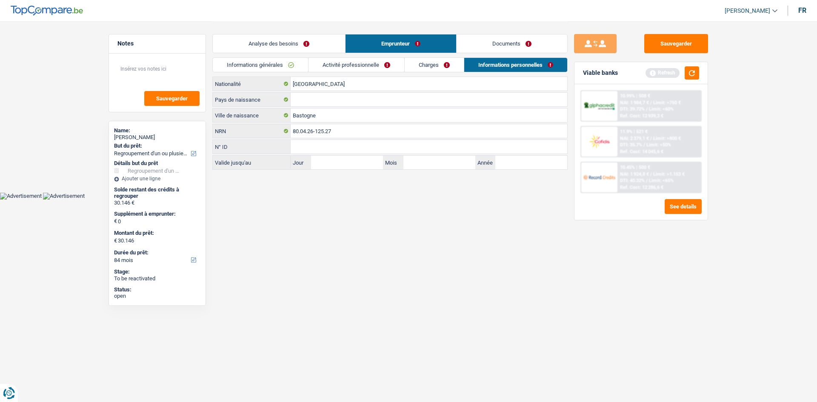
type input "[GEOGRAPHIC_DATA]"
click at [531, 48] on link "Documents" at bounding box center [512, 43] width 111 height 18
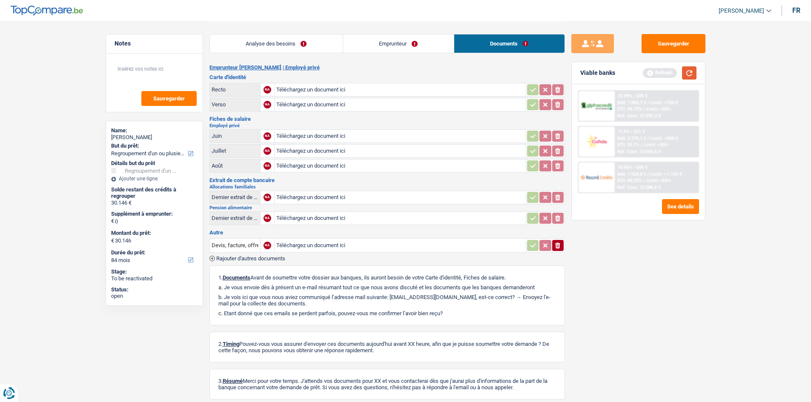
click at [647, 70] on button "button" at bounding box center [689, 72] width 14 height 13
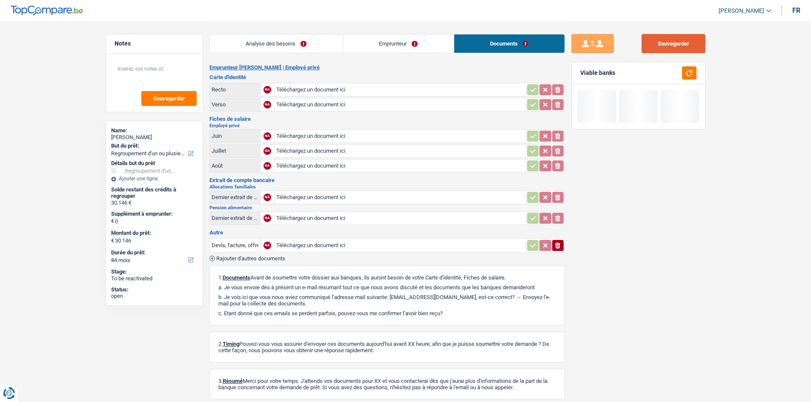
click at [647, 41] on button "Sauvegarder" at bounding box center [673, 43] width 64 height 19
click at [252, 39] on link "Analyse des besoins" at bounding box center [276, 43] width 133 height 18
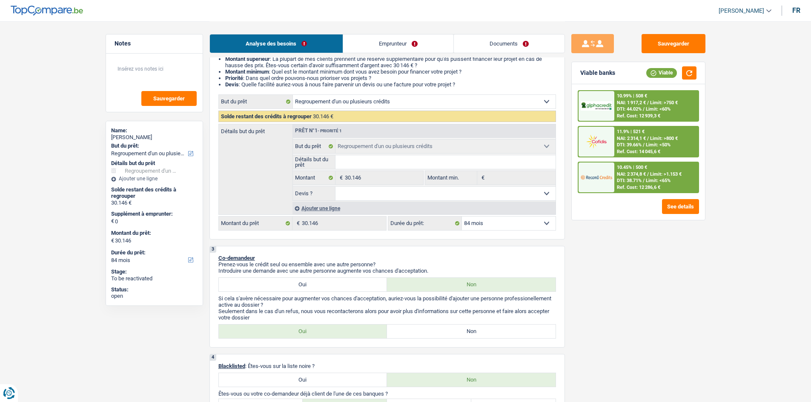
scroll to position [47, 0]
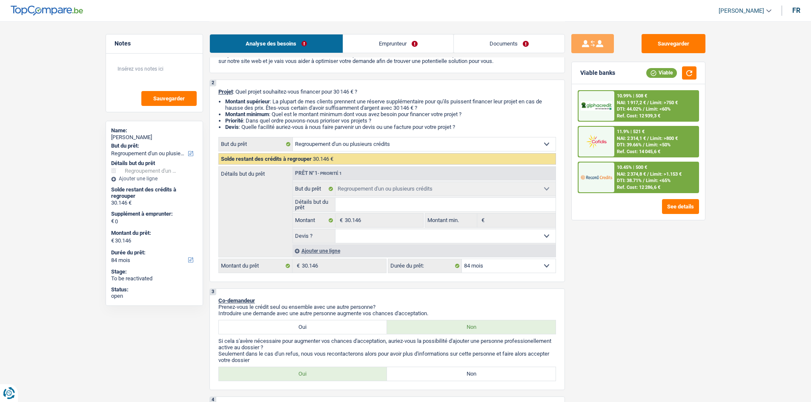
click at [629, 175] on span "NAI: 2 374,8 €" at bounding box center [631, 175] width 29 height 6
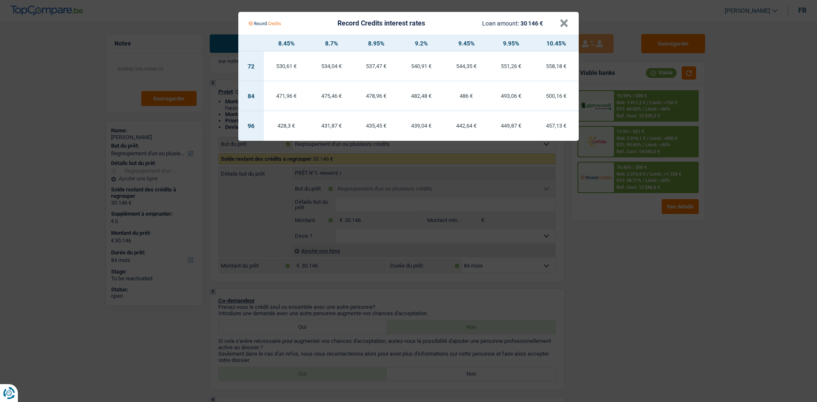
click at [615, 268] on Credits "Record Credits interest rates Loan amount: 30 146 € × 8.45% 8.7% 8.95% 9.2% 9.4…" at bounding box center [408, 201] width 817 height 402
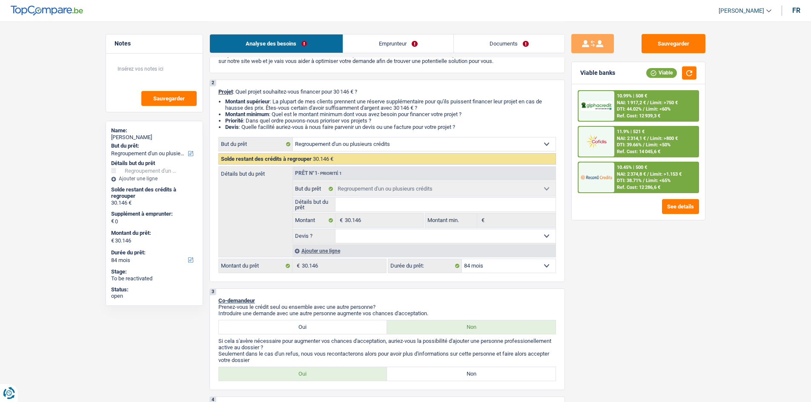
click at [647, 113] on div "Ref. Cost: 12 939,3 €" at bounding box center [638, 116] width 43 height 6
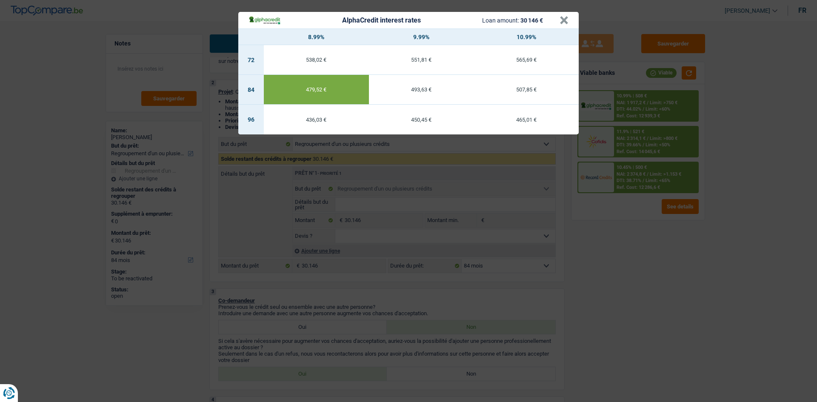
drag, startPoint x: 662, startPoint y: 266, endPoint x: 664, endPoint y: 242, distance: 23.9
click at [647, 266] on div "AlphaCredit interest rates Loan amount: 30 146 € × 8.99% 9.99% 10.99% 72 538,02…" at bounding box center [408, 201] width 817 height 402
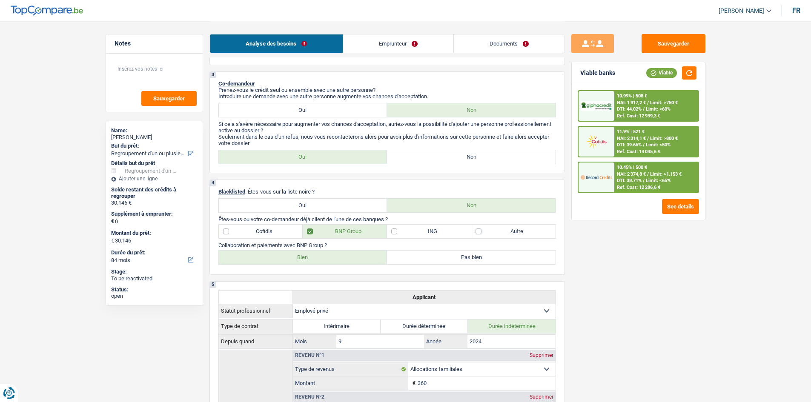
scroll to position [260, 0]
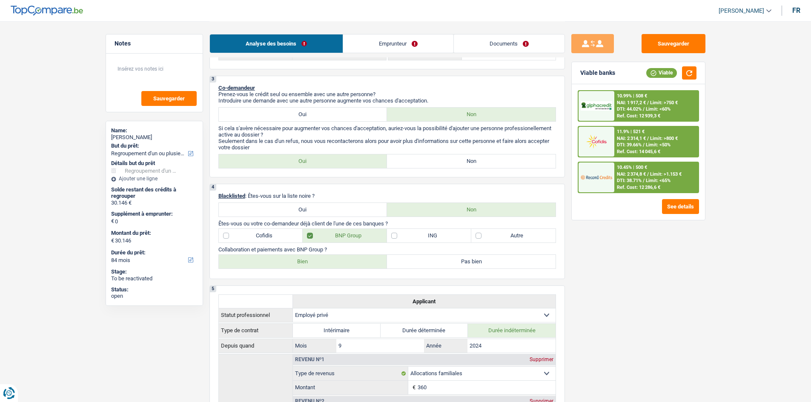
click at [526, 167] on label "Non" at bounding box center [471, 162] width 169 height 14
click at [526, 167] on input "Non" at bounding box center [471, 162] width 169 height 14
radio input "true"
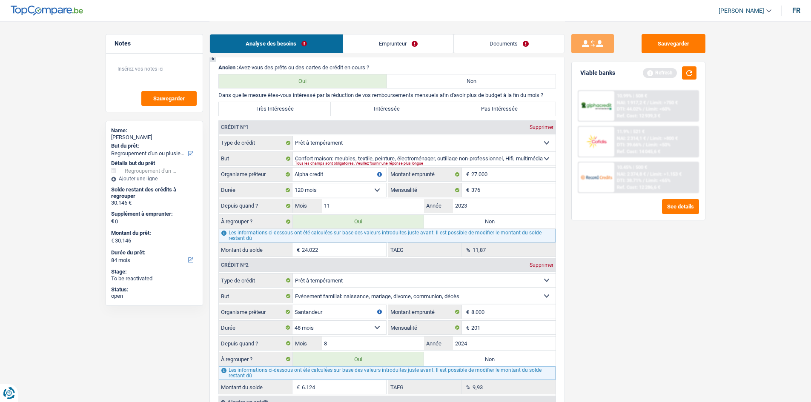
scroll to position [941, 0]
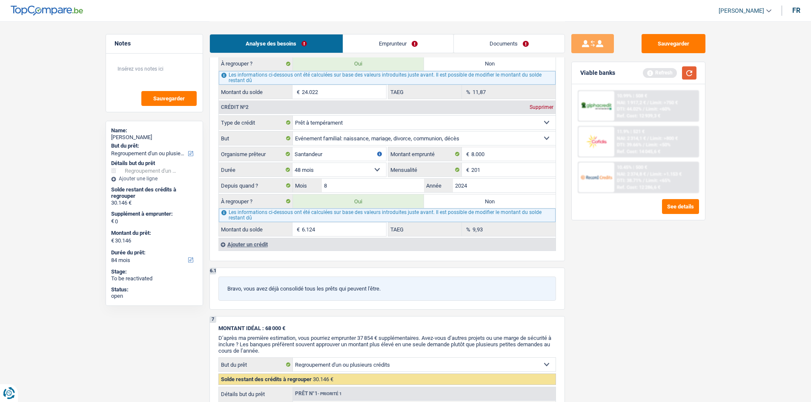
click at [647, 68] on button "button" at bounding box center [689, 72] width 14 height 13
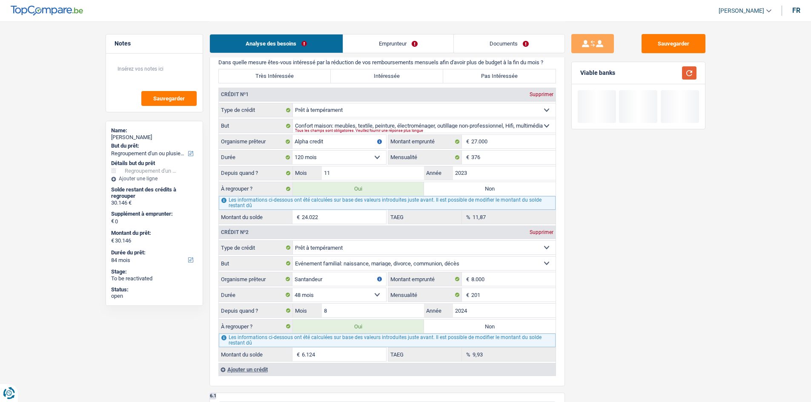
scroll to position [813, 0]
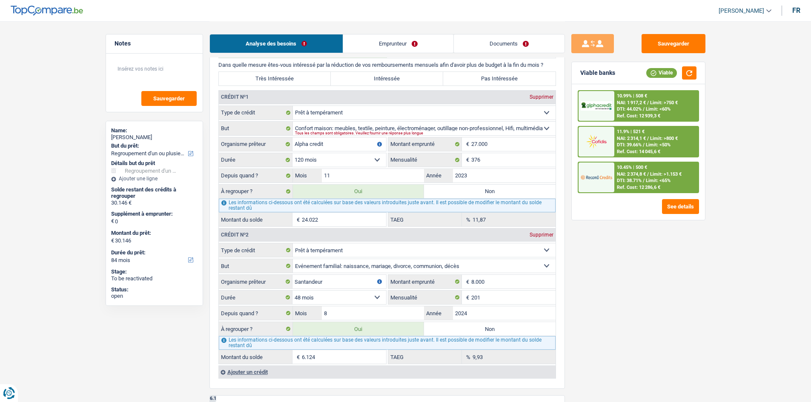
click at [645, 180] on div "DTI: 38.71% / Limit: <65%" at bounding box center [644, 181] width 54 height 6
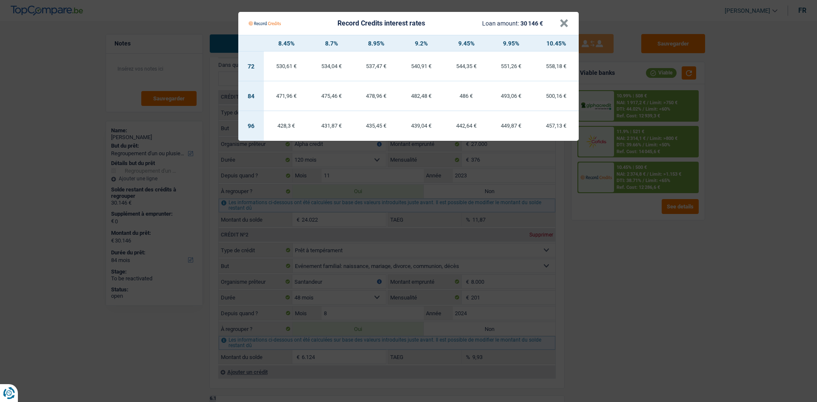
click at [647, 278] on Credits "Record Credits interest rates Loan amount: 30 146 € × 8.45% 8.7% 8.95% 9.2% 9.4…" at bounding box center [408, 201] width 817 height 402
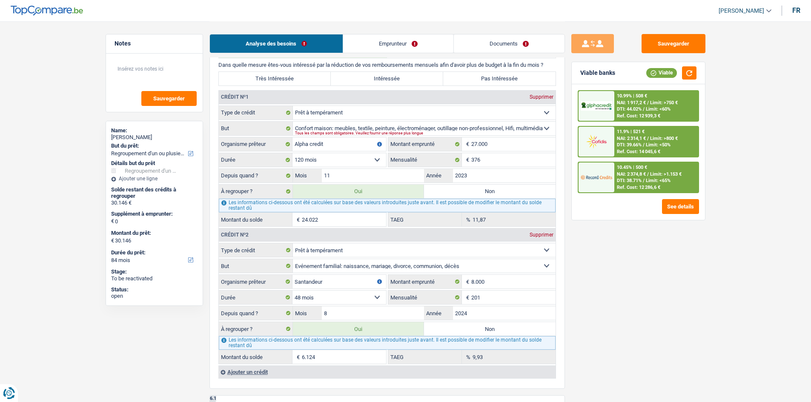
click at [637, 177] on div "10.45% | 500 € NAI: 2 374,8 € / Limit: >1.153 € DTI: 38.71% / Limit: <65% Ref. …" at bounding box center [656, 178] width 84 height 30
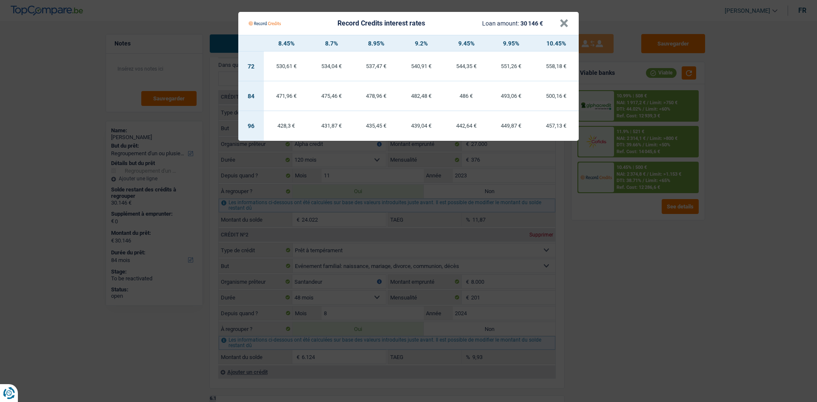
click at [647, 310] on Credits "Record Credits interest rates Loan amount: 30 146 € × 8.45% 8.7% 8.95% 9.2% 9.4…" at bounding box center [408, 201] width 817 height 402
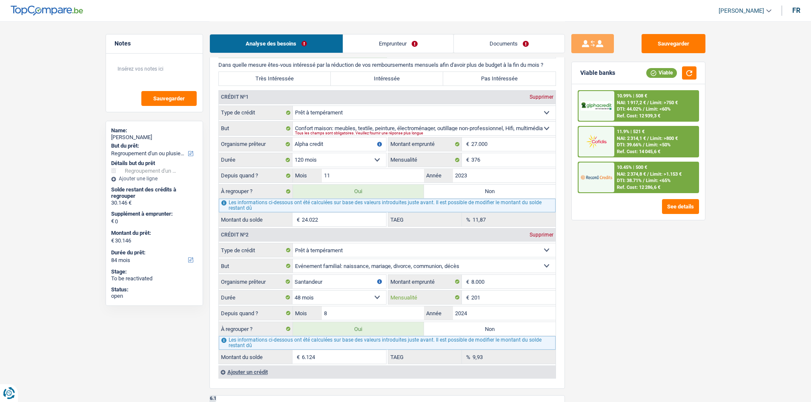
click at [486, 301] on input "201" at bounding box center [513, 298] width 84 height 14
drag, startPoint x: 664, startPoint y: 286, endPoint x: 637, endPoint y: 300, distance: 30.5
click at [647, 286] on div "Sauvegarder Viable banks Viable 10.99% | 508 € NAI: 1 917,2 € / Limit: >750 € D…" at bounding box center [638, 211] width 147 height 355
click at [647, 181] on span "Limit: <65%" at bounding box center [658, 181] width 25 height 6
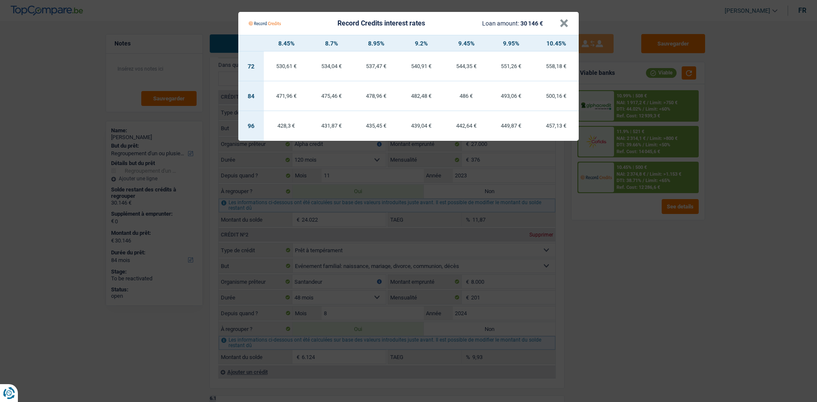
click at [623, 306] on Credits "Record Credits interest rates Loan amount: 30 146 € × 8.45% 8.7% 8.95% 9.2% 9.4…" at bounding box center [408, 201] width 817 height 402
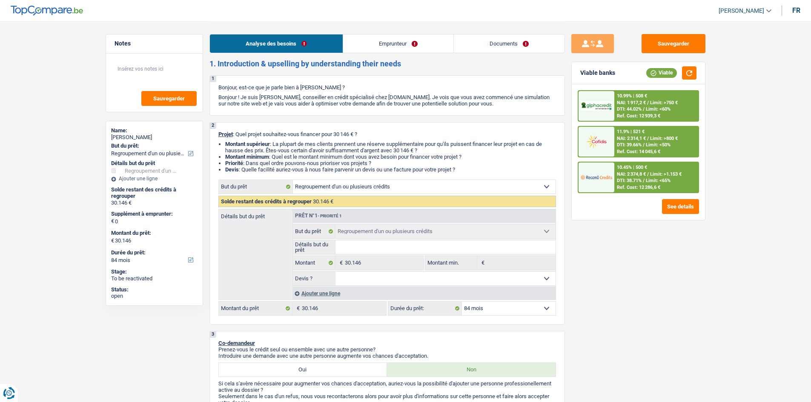
scroll to position [0, 0]
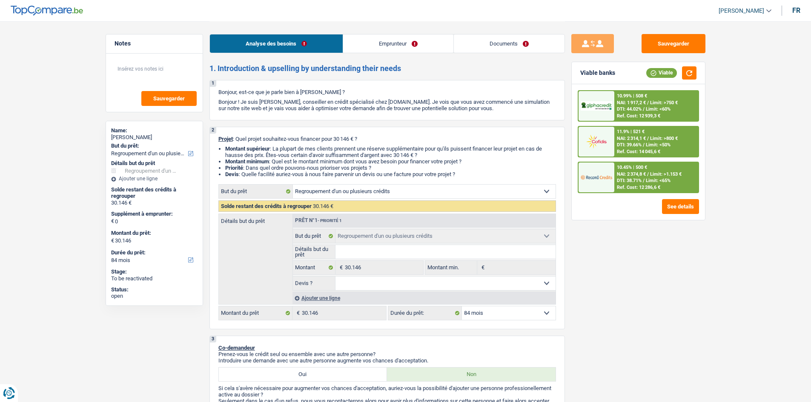
click at [562, 44] on link "Documents" at bounding box center [509, 43] width 111 height 18
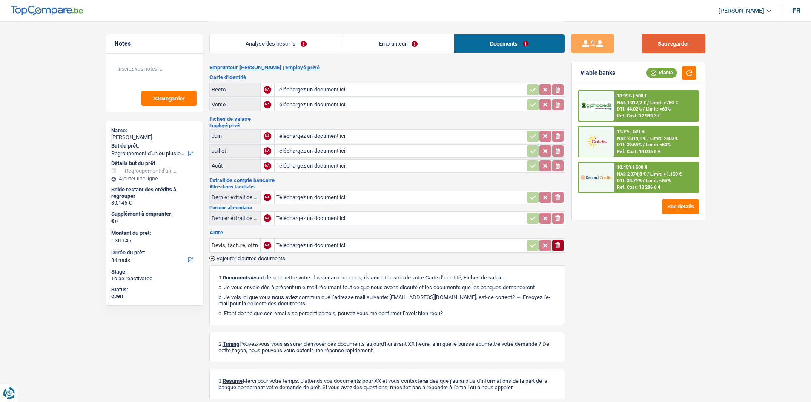
drag, startPoint x: 654, startPoint y: 42, endPoint x: 658, endPoint y: 37, distance: 6.7
click at [647, 42] on button "Sauvegarder" at bounding box center [673, 43] width 64 height 19
drag, startPoint x: 428, startPoint y: 39, endPoint x: 440, endPoint y: 37, distance: 12.2
click at [428, 39] on link "Emprunteur" at bounding box center [398, 43] width 111 height 18
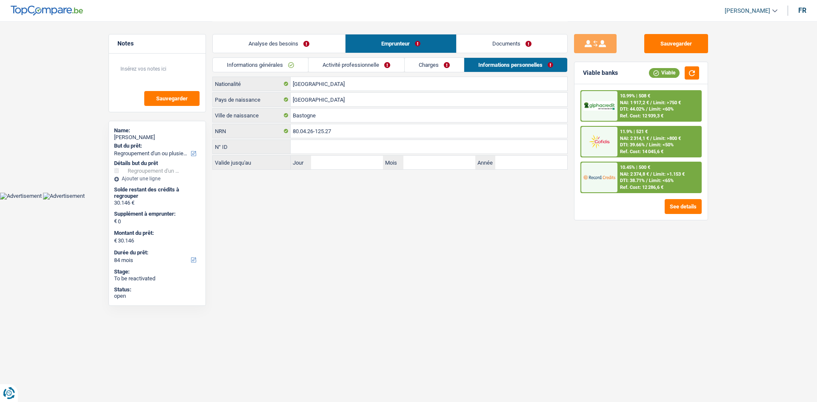
click at [427, 57] on div "Analyse des besoins Emprunteur Documents" at bounding box center [389, 39] width 355 height 36
click at [427, 63] on link "Charges" at bounding box center [434, 65] width 59 height 14
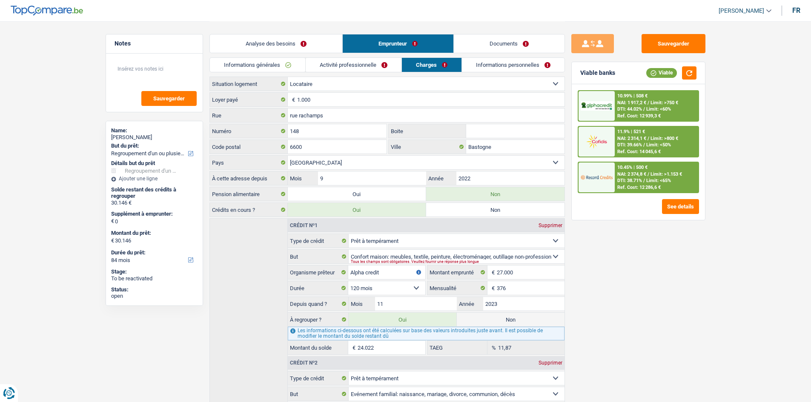
click at [351, 66] on link "Activité professionnelle" at bounding box center [354, 65] width 96 height 14
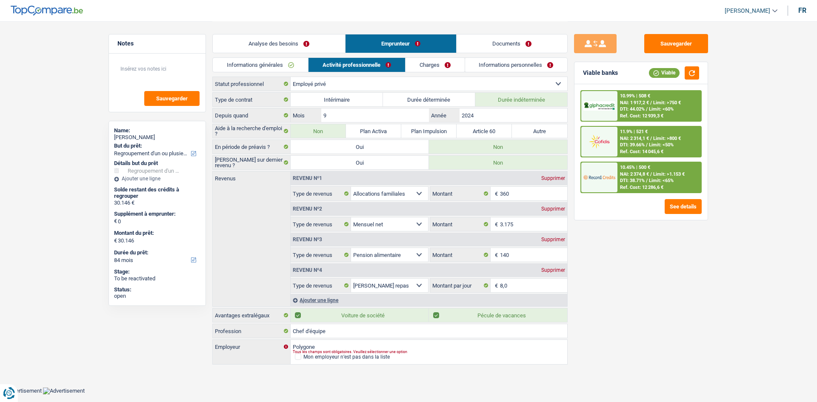
click at [271, 69] on link "Informations générales" at bounding box center [260, 65] width 95 height 14
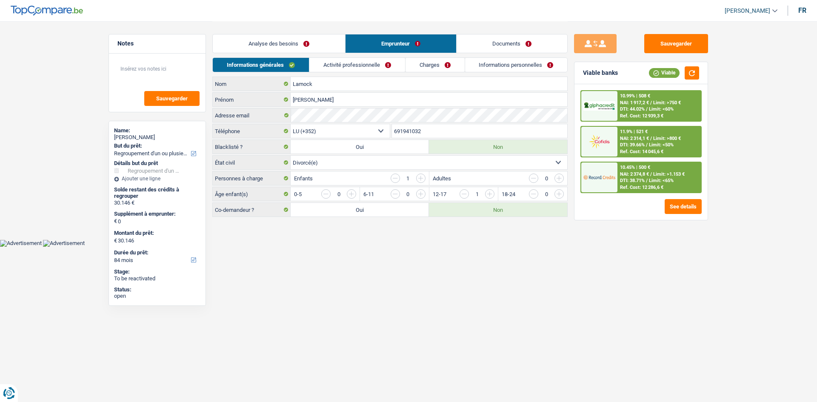
click at [301, 44] on link "Analyse des besoins" at bounding box center [279, 43] width 132 height 18
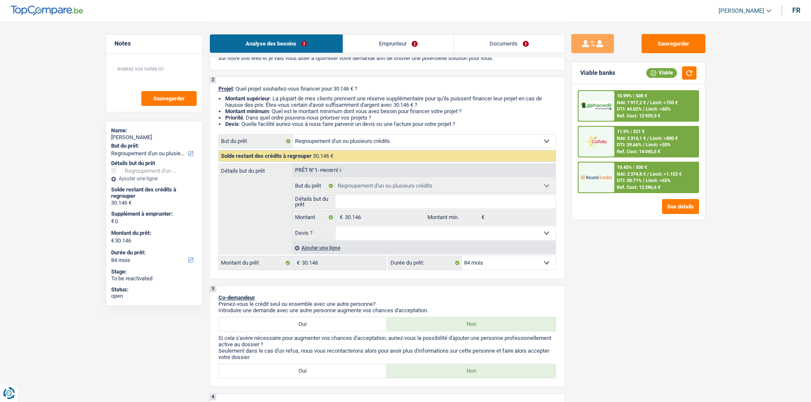
scroll to position [128, 0]
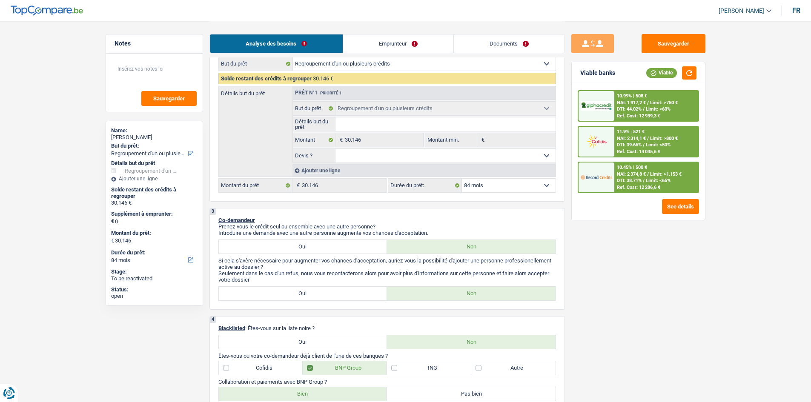
click at [636, 181] on span "DTI: 38.71%" at bounding box center [629, 181] width 25 height 6
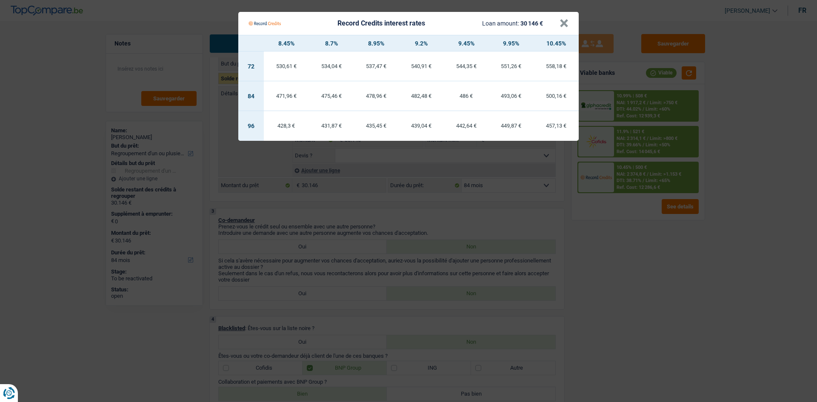
click at [631, 248] on Credits "Record Credits interest rates Loan amount: 30 146 € × 8.45% 8.7% 8.95% 9.2% 9.4…" at bounding box center [408, 201] width 817 height 402
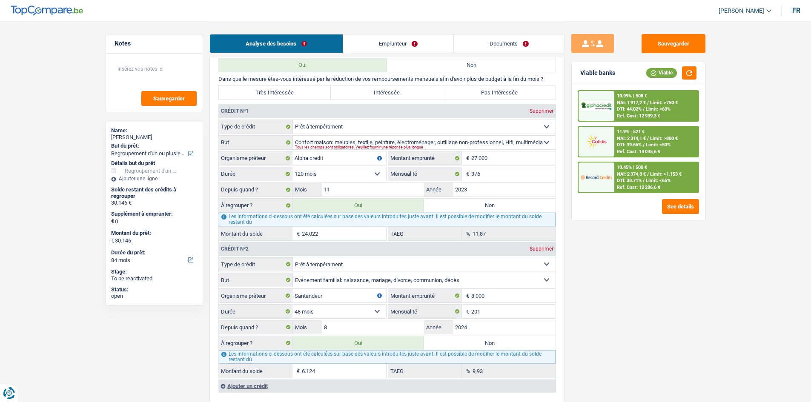
scroll to position [851, 0]
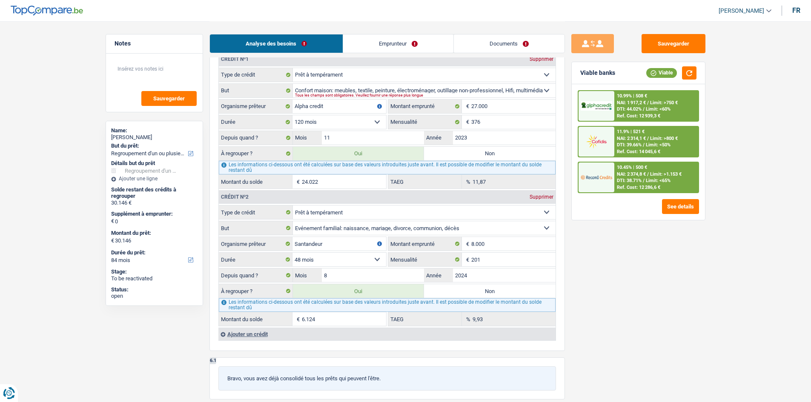
click at [604, 185] on img at bounding box center [596, 177] width 31 height 16
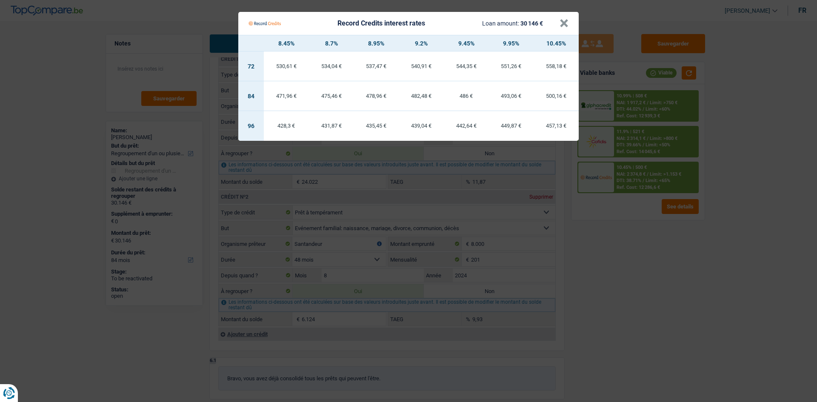
click at [630, 310] on Credits "Record Credits interest rates Loan amount: 30 146 € × 8.45% 8.7% 8.95% 9.2% 9.4…" at bounding box center [408, 201] width 817 height 402
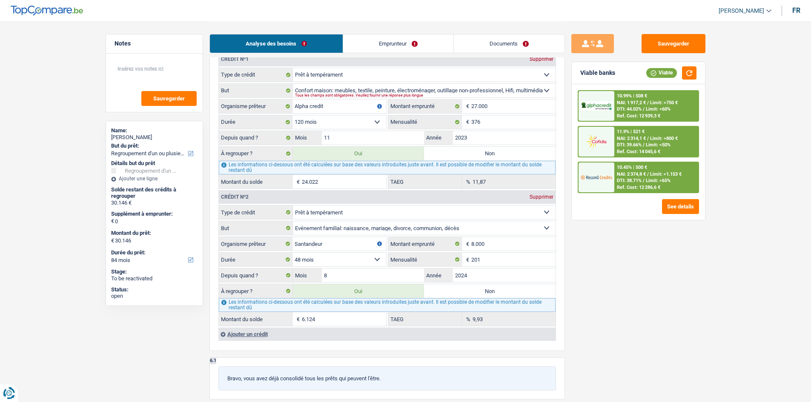
click at [617, 114] on div "Ref. Cost: 12 939,3 €" at bounding box center [638, 116] width 43 height 6
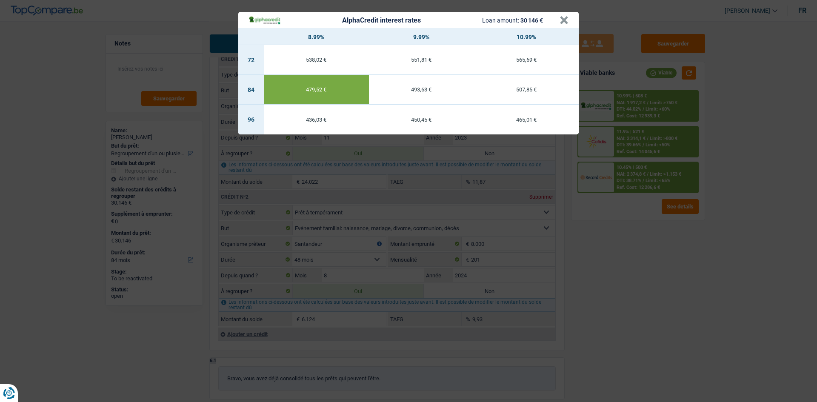
drag, startPoint x: 613, startPoint y: 262, endPoint x: 569, endPoint y: 238, distance: 50.3
click at [595, 251] on div "AlphaCredit interest rates Loan amount: 30 146 € × 8.99% 9.99% 10.99% 72 538,02…" at bounding box center [408, 201] width 817 height 402
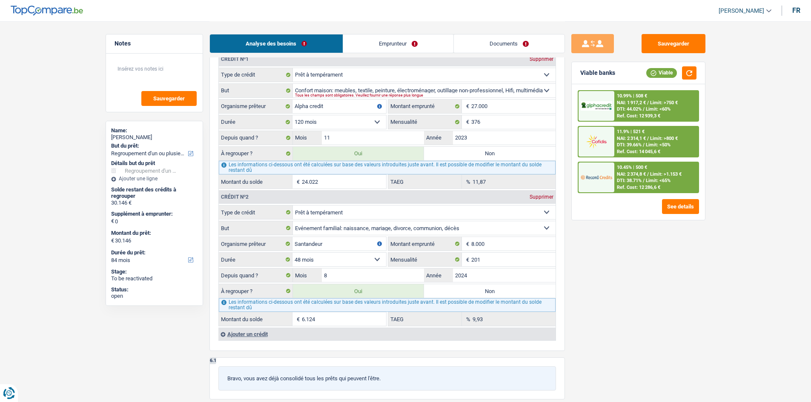
click at [632, 180] on span "DTI: 38.71%" at bounding box center [629, 181] width 25 height 6
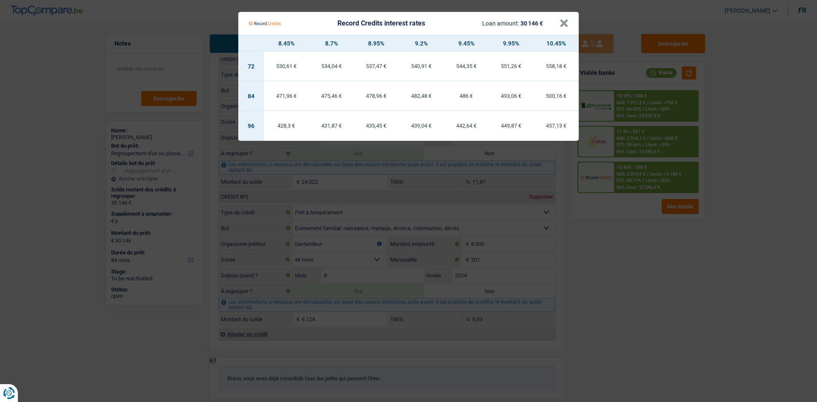
drag, startPoint x: 612, startPoint y: 238, endPoint x: 629, endPoint y: 186, distance: 54.6
click at [611, 227] on Credits "Record Credits interest rates Loan amount: 30 146 € × 8.45% 8.7% 8.95% 9.2% 9.4…" at bounding box center [408, 201] width 817 height 402
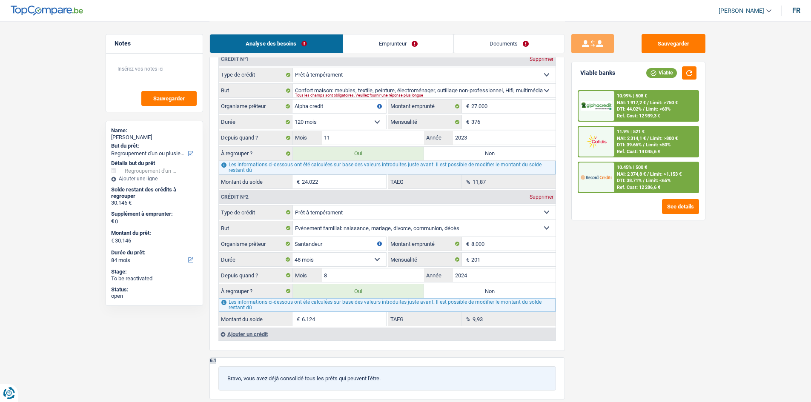
click at [623, 109] on span "DTI: 44.02%" at bounding box center [629, 109] width 25 height 6
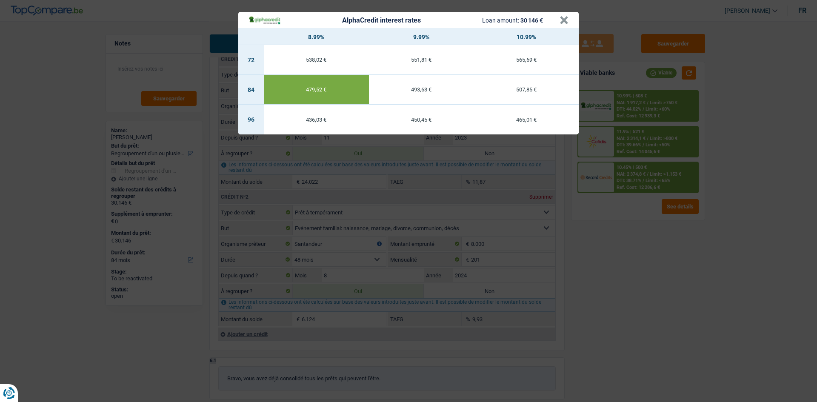
click at [638, 236] on div "AlphaCredit interest rates Loan amount: 30 146 € × 8.99% 9.99% 10.99% 72 538,02…" at bounding box center [408, 201] width 817 height 402
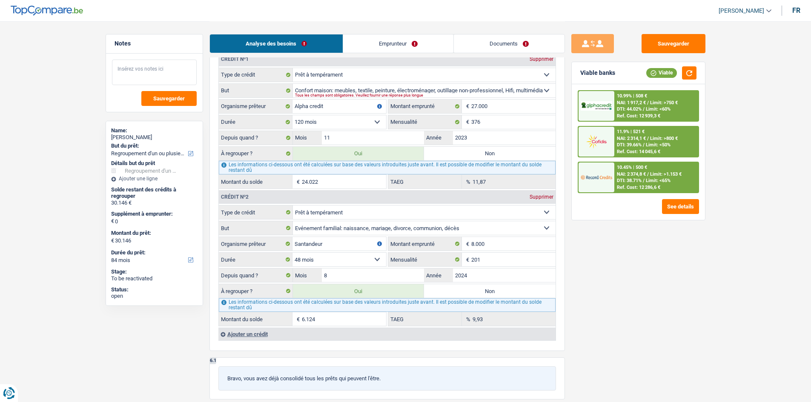
drag, startPoint x: 172, startPoint y: 82, endPoint x: 201, endPoint y: 57, distance: 38.4
click at [172, 83] on textarea at bounding box center [154, 73] width 85 height 26
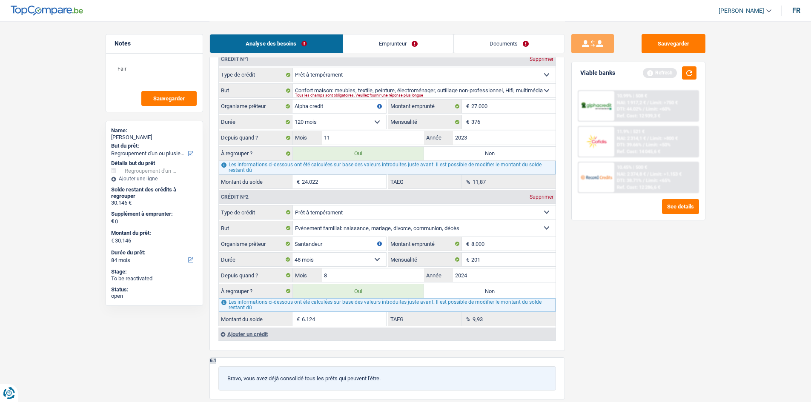
click at [639, 97] on div "10.99% | 508 €" at bounding box center [632, 96] width 30 height 6
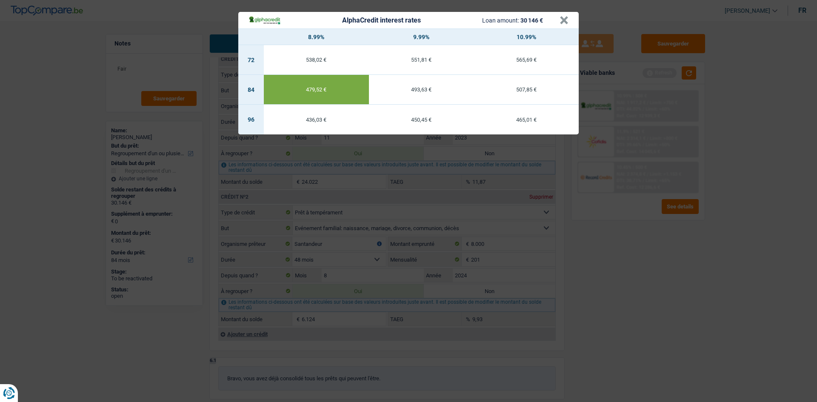
click at [627, 236] on div "AlphaCredit interest rates Loan amount: 30 146 € × 8.99% 9.99% 10.99% 72 538,02…" at bounding box center [408, 201] width 817 height 402
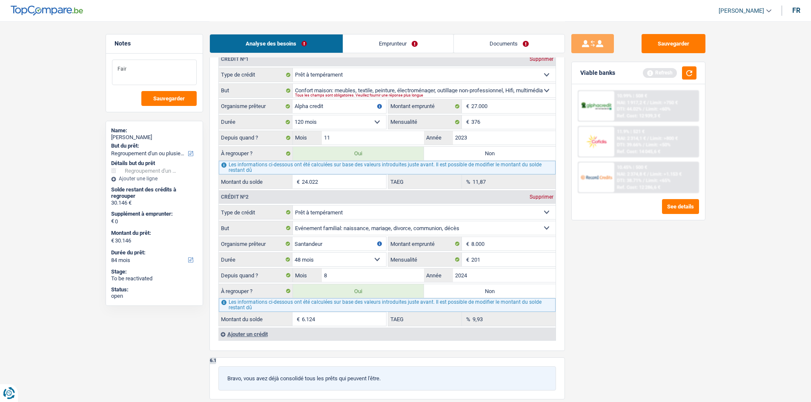
click at [183, 76] on textarea "Fair" at bounding box center [154, 73] width 85 height 26
click at [162, 80] on textarea "Faire du 8.99%" at bounding box center [154, 73] width 85 height 26
type textarea "Faire du 8.99%"
drag, startPoint x: 171, startPoint y: 102, endPoint x: 218, endPoint y: 14, distance: 100.2
click at [171, 100] on button "Sauvegarder" at bounding box center [168, 98] width 55 height 15
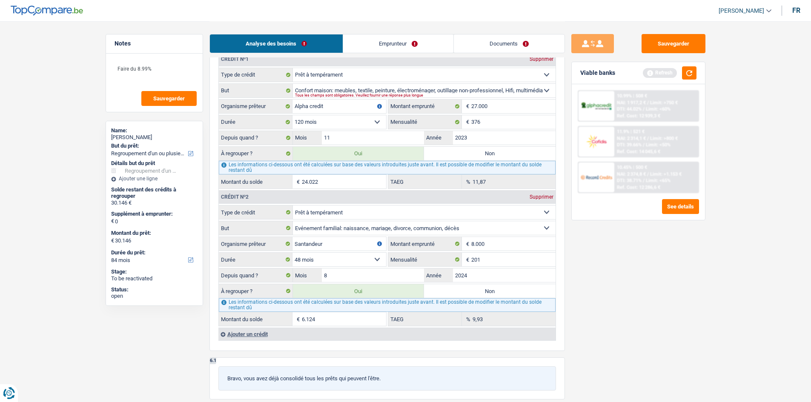
click at [401, 42] on link "Emprunteur" at bounding box center [398, 43] width 110 height 18
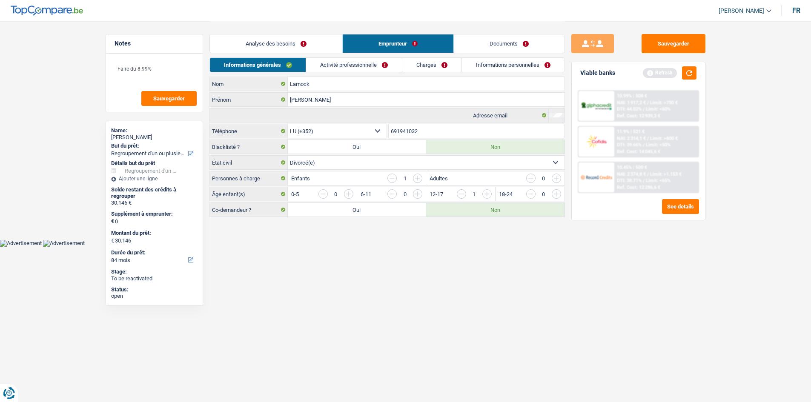
scroll to position [0, 0]
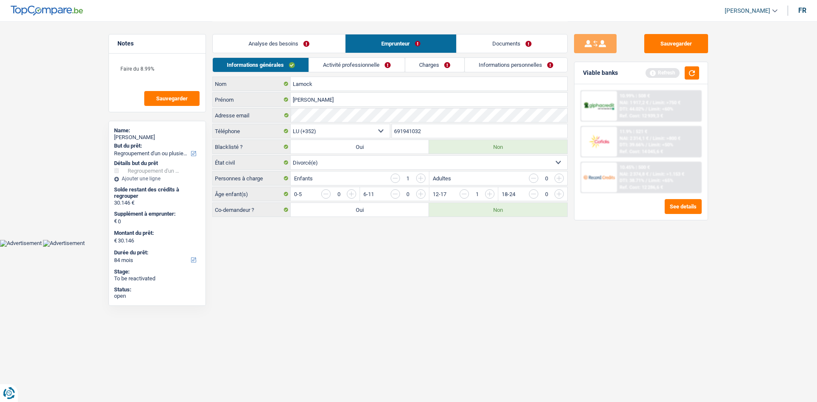
click at [379, 65] on link "Activité professionnelle" at bounding box center [357, 65] width 96 height 14
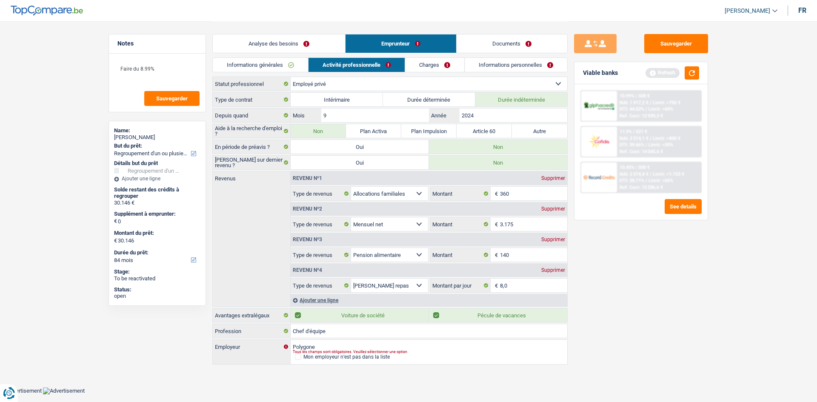
click at [415, 68] on link "Charges" at bounding box center [435, 65] width 59 height 14
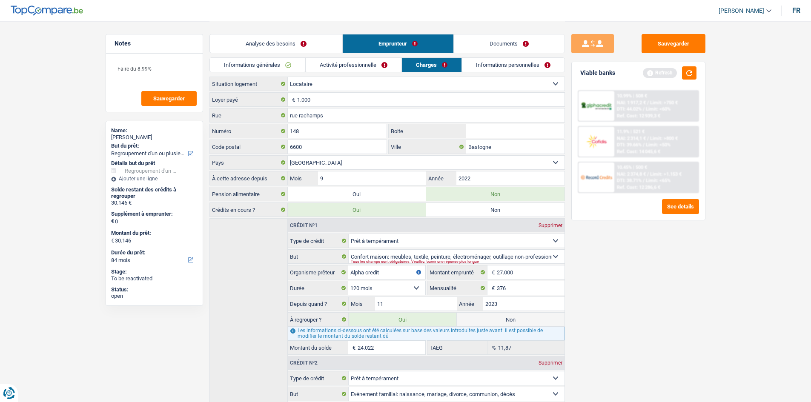
click at [497, 67] on link "Informations personnelles" at bounding box center [513, 65] width 103 height 14
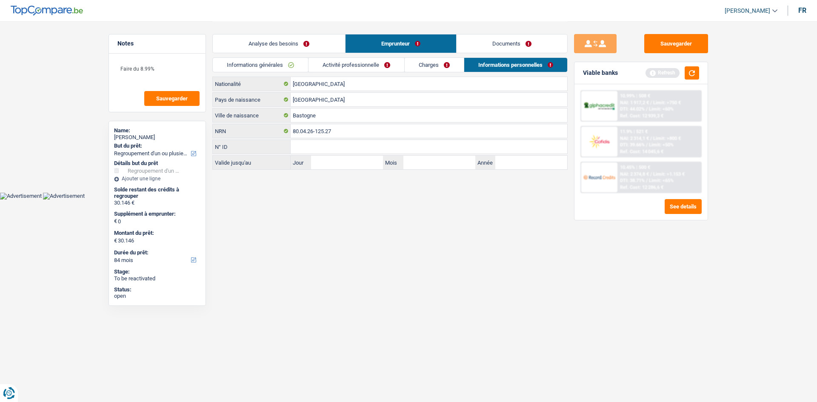
drag, startPoint x: 491, startPoint y: 45, endPoint x: 475, endPoint y: 45, distance: 16.2
click at [491, 45] on link "Documents" at bounding box center [512, 43] width 111 height 18
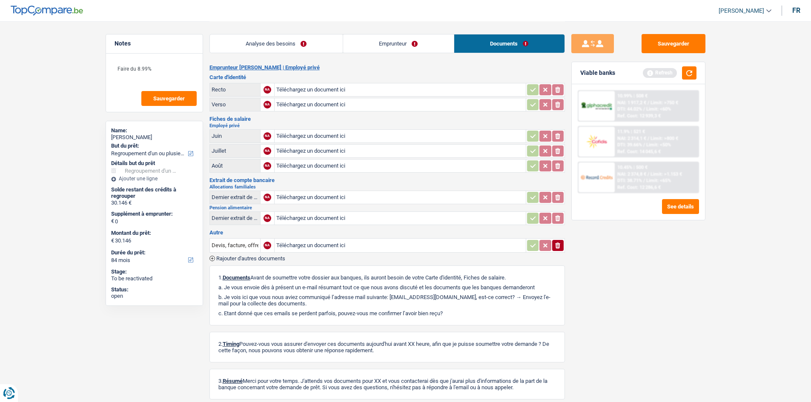
click at [250, 45] on link "Analyse des besoins" at bounding box center [276, 43] width 133 height 18
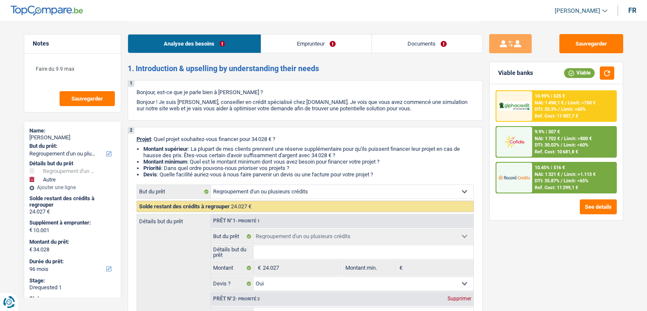
select select "refinancing"
select select "other"
select select "96"
select select "refinancing"
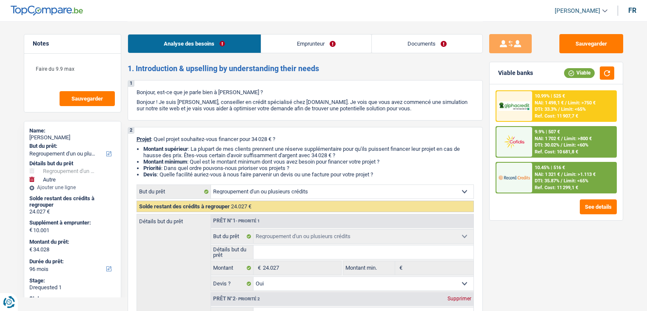
select select "refinancing"
select select "yes"
select select "other"
select select "yes"
select select "96"
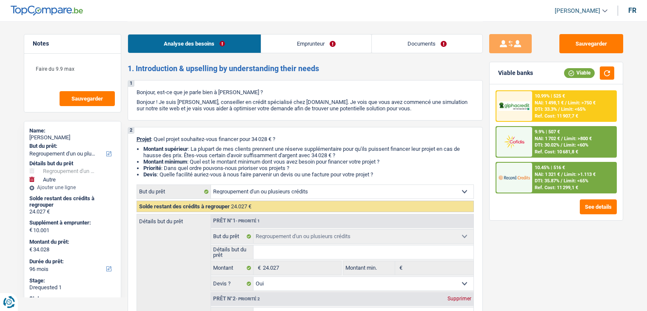
select select "invalid"
select select "familyAllowances"
select select "disabilityPension"
select select "ownerWithMortgage"
select select "mortgage"
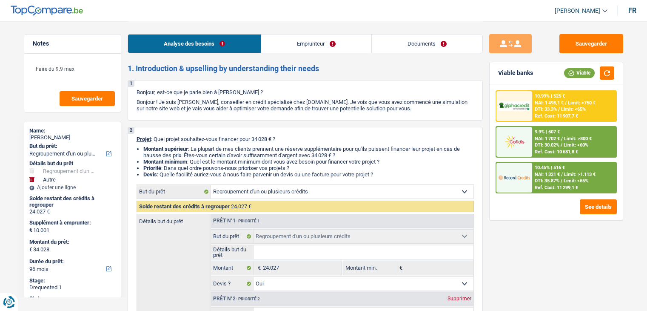
select select "360"
select select "personalLoan"
select select "smallWorks"
select select "120"
select select "refinancing"
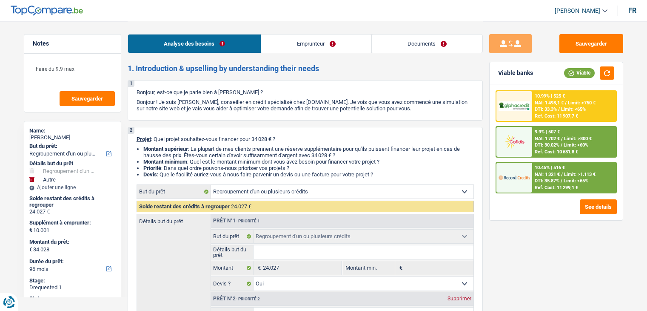
select select "refinancing"
select select "yes"
select select "other"
select select "yes"
select select "96"
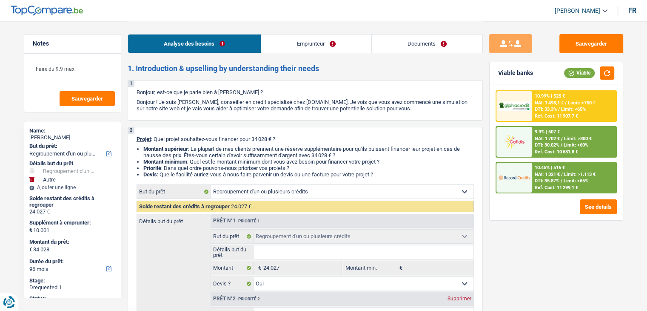
click at [421, 37] on link "Documents" at bounding box center [427, 43] width 111 height 18
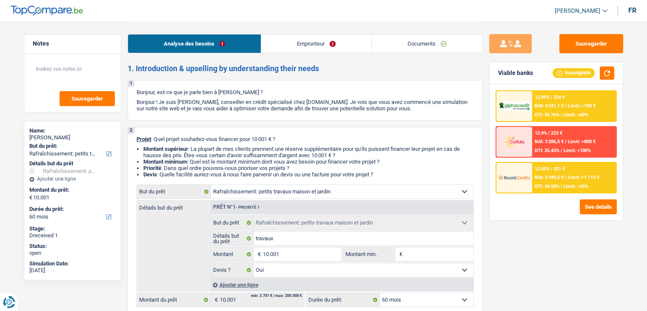
select select "houseOrGarden"
select select "60"
select select "houseOrGarden"
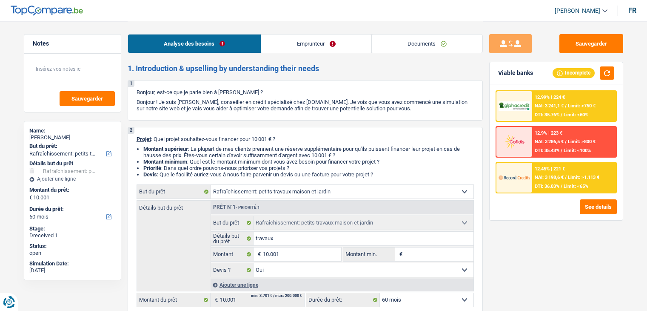
select select "yes"
select select "60"
select select "independent"
select select "netSalary"
select select "familyAllowances"
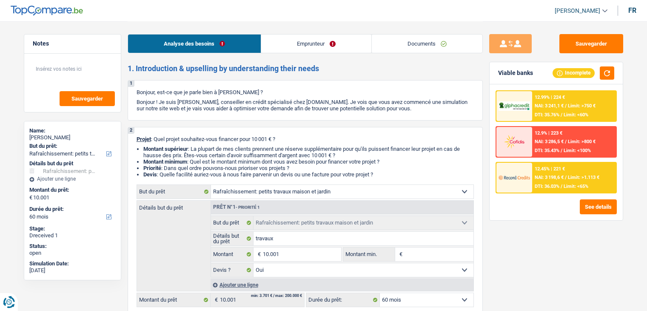
select select "ownerWithMortgage"
select select "mortgage"
select select "240"
select select "houseOrGarden"
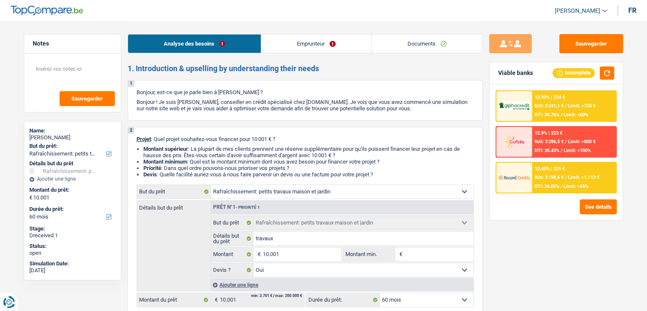
select select "yes"
select select "60"
click at [428, 46] on link "Documents" at bounding box center [427, 43] width 111 height 18
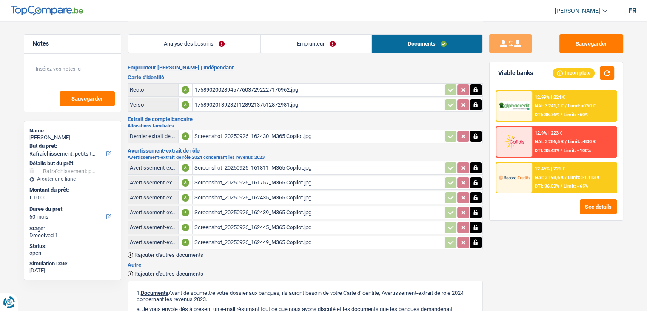
click at [286, 163] on div "Screenshot_20250926_161811_M365 Copilot.jpg" at bounding box center [319, 167] width 248 height 13
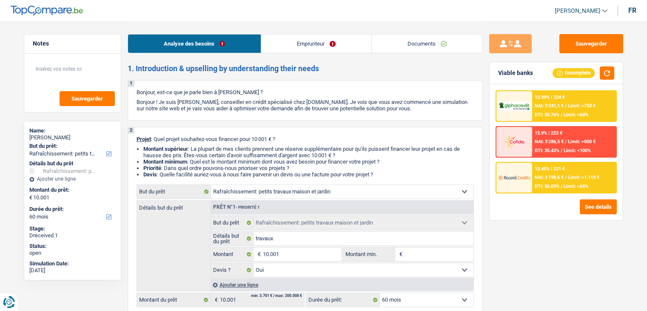
select select "houseOrGarden"
select select "60"
select select "houseOrGarden"
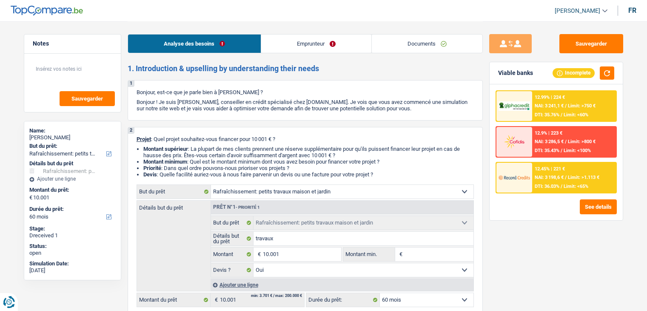
select select "yes"
select select "60"
select select "independent"
select select "netSalary"
select select "familyAllowances"
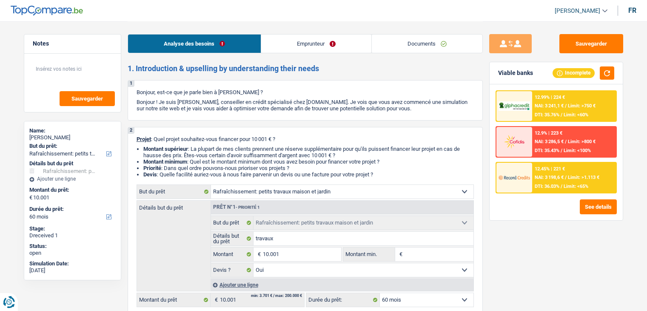
select select "ownerWithMortgage"
select select "mortgage"
select select "240"
select select "houseOrGarden"
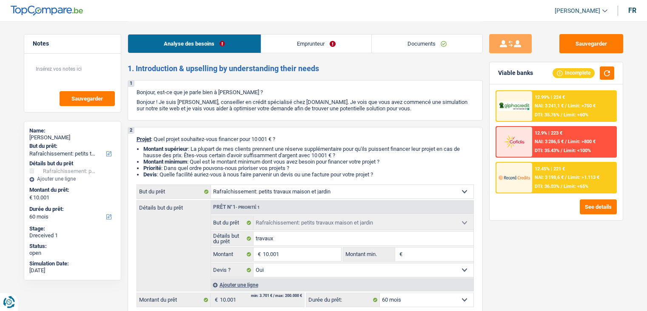
select select "yes"
select select "60"
drag, startPoint x: 412, startPoint y: 40, endPoint x: 393, endPoint y: 53, distance: 22.7
click at [413, 40] on link "Documents" at bounding box center [427, 43] width 111 height 18
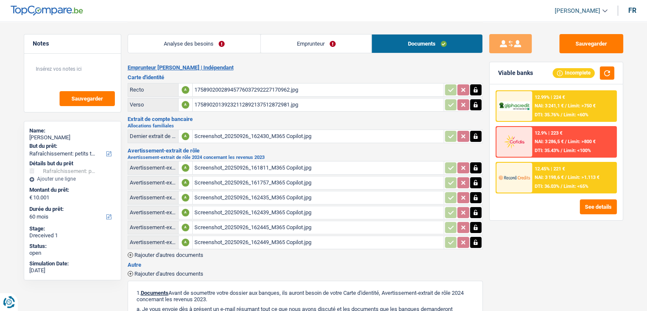
click at [292, 179] on div "Screenshot_20250926_161757_M365 Copilot.jpg" at bounding box center [319, 182] width 248 height 13
click at [243, 199] on div "Screenshot_20250926_162435_M365 Copilot.jpg" at bounding box center [319, 197] width 248 height 13
drag, startPoint x: 284, startPoint y: 218, endPoint x: 288, endPoint y: 224, distance: 7.8
click at [286, 221] on div "Screenshot_20250926_162445_M365 Copilot.jpg" at bounding box center [319, 227] width 248 height 13
click at [267, 237] on div "Screenshot_20250926_162449_M365 Copilot.jpg" at bounding box center [319, 242] width 248 height 13
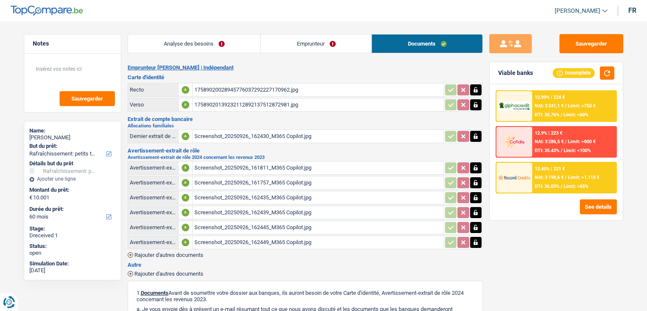
click at [266, 143] on div "Emprunteur [PERSON_NAME] | Indépendant Carte d'identité Recto A 175890200289457…" at bounding box center [305, 253] width 355 height 378
click at [281, 138] on div "Screenshot_20250926_162430_M365 Copilot.jpg" at bounding box center [319, 136] width 248 height 13
click at [222, 161] on div "Screenshot_20250926_161811_M365 Copilot.jpg" at bounding box center [319, 167] width 248 height 13
click at [226, 181] on div "Screenshot_20250926_161757_M365 Copilot.jpg" at bounding box center [319, 182] width 248 height 13
click at [232, 192] on div "Screenshot_20250926_162435_M365 Copilot.jpg" at bounding box center [319, 197] width 248 height 13
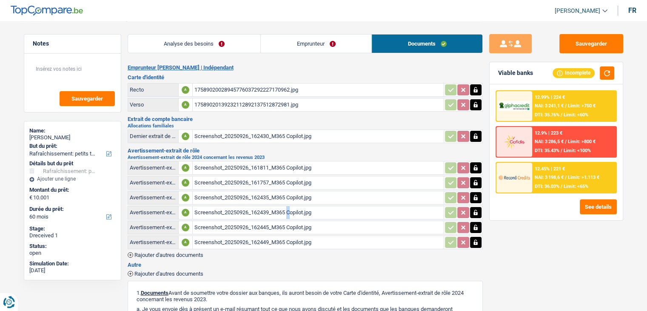
click at [226, 206] on div "Screenshot_20250926_162439_M365 Copilot.jpg" at bounding box center [319, 212] width 248 height 13
click at [209, 221] on div "Screenshot_20250926_162445_M365 Copilot.jpg" at bounding box center [319, 227] width 248 height 13
click at [228, 240] on div "Screenshot_20250926_162449_M365 Copilot.jpg" at bounding box center [319, 242] width 248 height 13
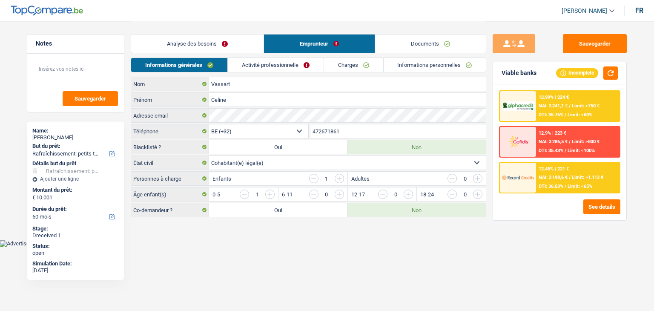
select select "houseOrGarden"
select select "60"
select select "32"
select select "cohabitation"
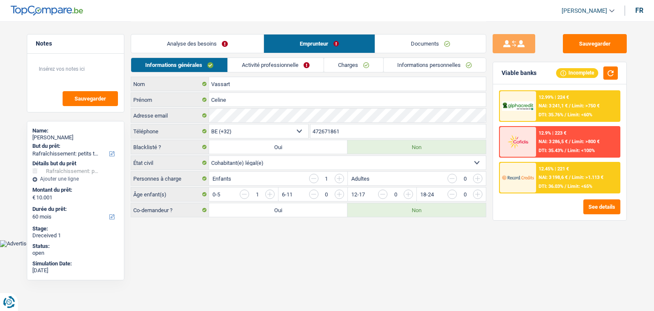
click at [430, 46] on link "Documents" at bounding box center [430, 43] width 111 height 18
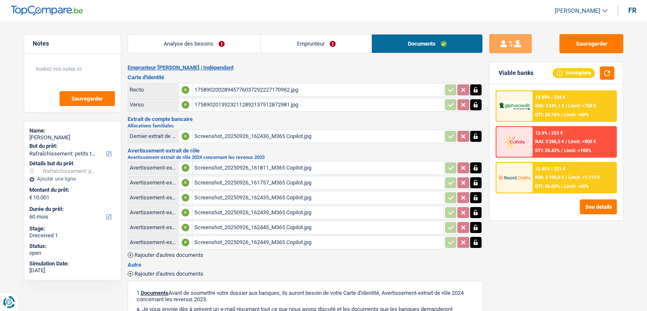
click at [265, 130] on div "Screenshot_20250926_162430_M365 Copilot.jpg" at bounding box center [319, 136] width 248 height 13
click at [346, 48] on link "Emprunteur" at bounding box center [316, 43] width 111 height 18
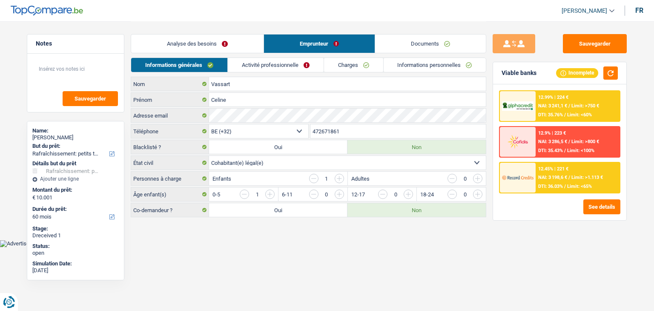
click at [297, 65] on link "Activité professionnelle" at bounding box center [276, 65] width 96 height 14
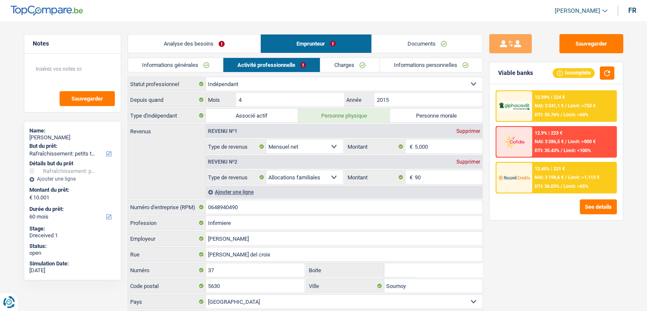
click at [441, 45] on link "Documents" at bounding box center [427, 43] width 111 height 18
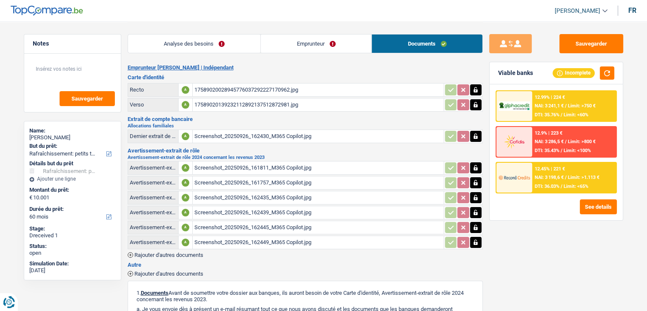
click at [251, 133] on div "Screenshot_20250926_162430_M365 Copilot.jpg" at bounding box center [319, 136] width 248 height 13
